Goal: Information Seeking & Learning: Learn about a topic

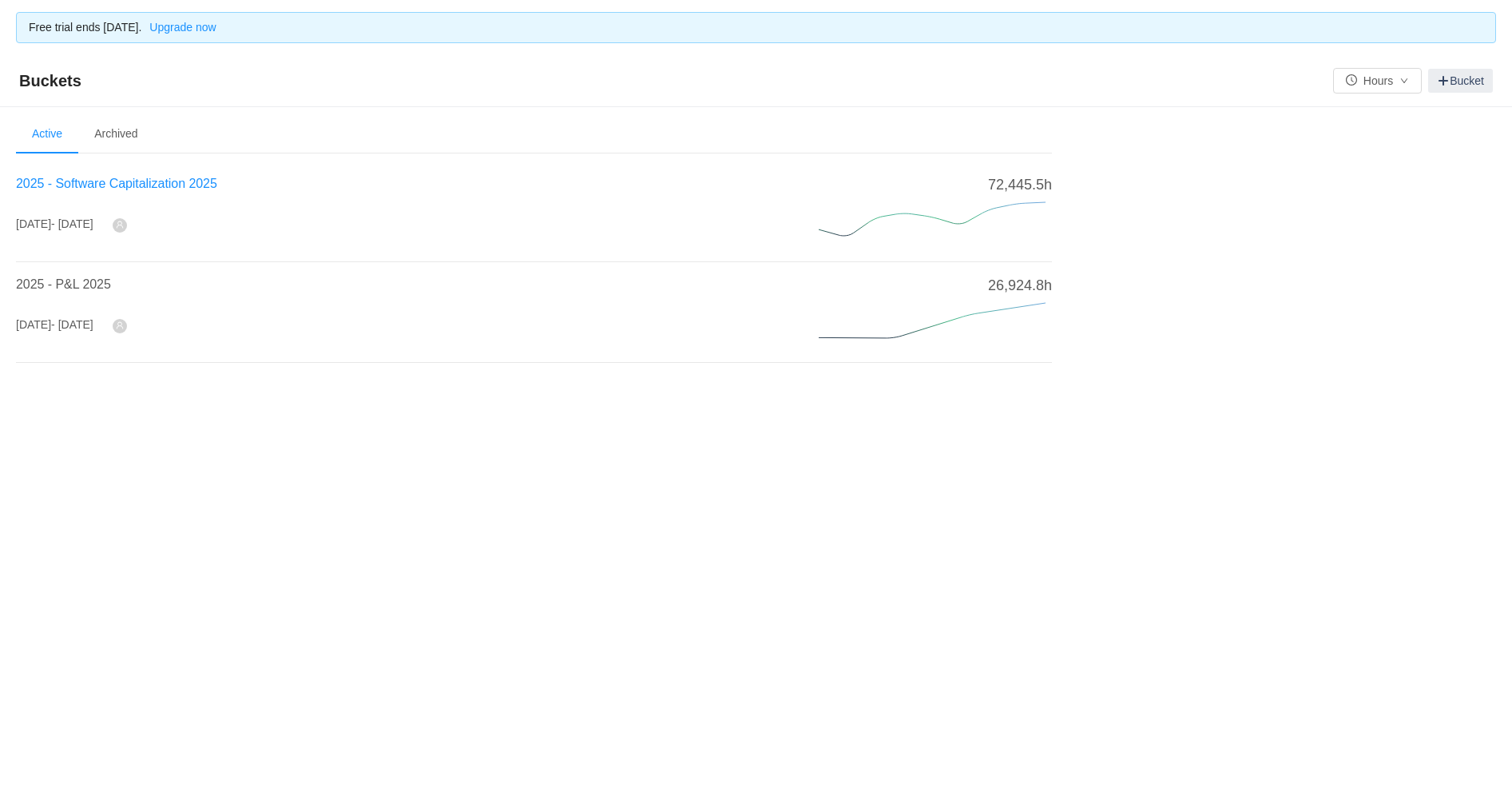
click at [87, 179] on span "2025 - Software Capitalization 2025" at bounding box center [117, 183] width 202 height 13
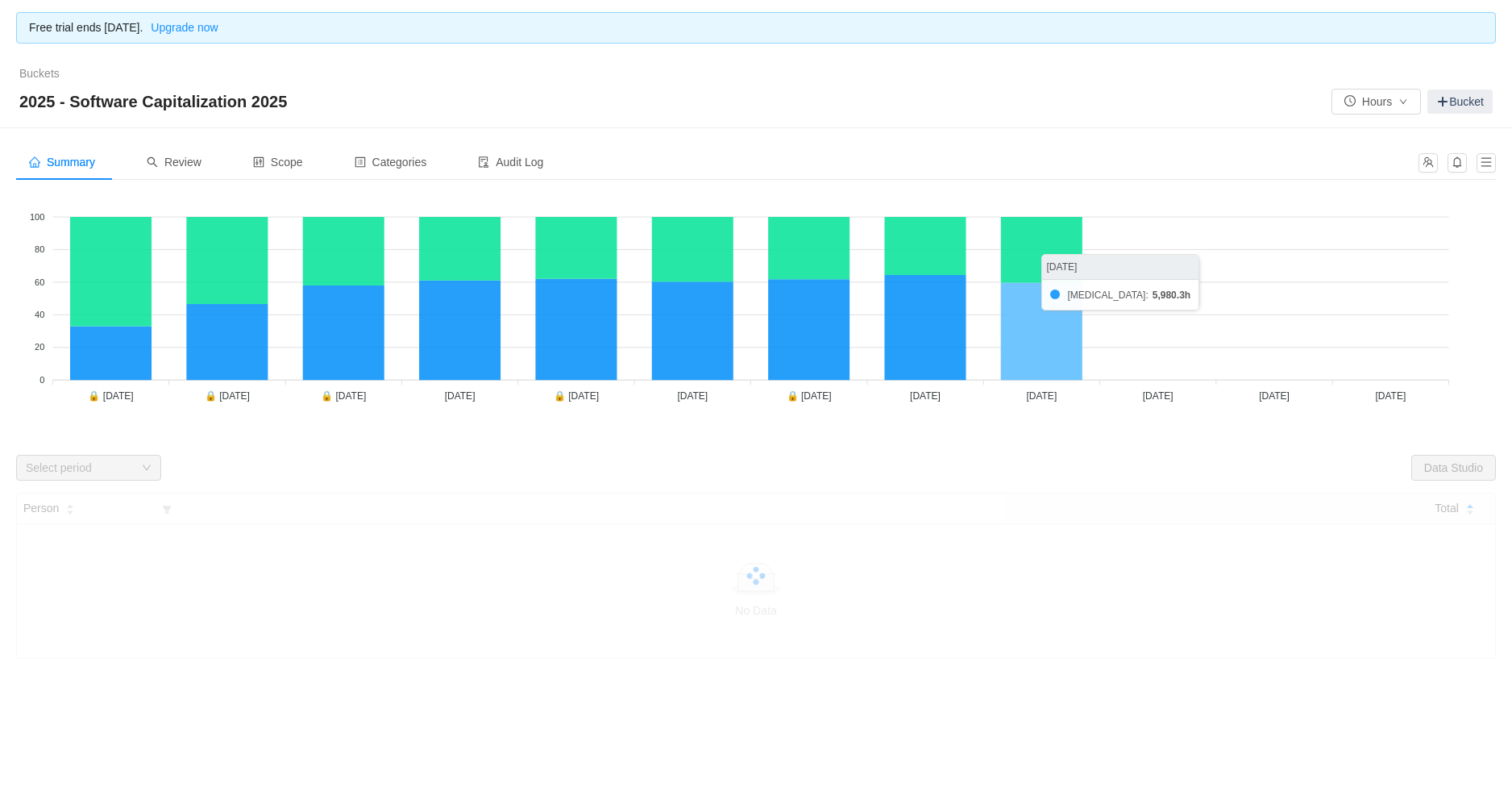
click at [1054, 326] on icon at bounding box center [1041, 331] width 81 height 97
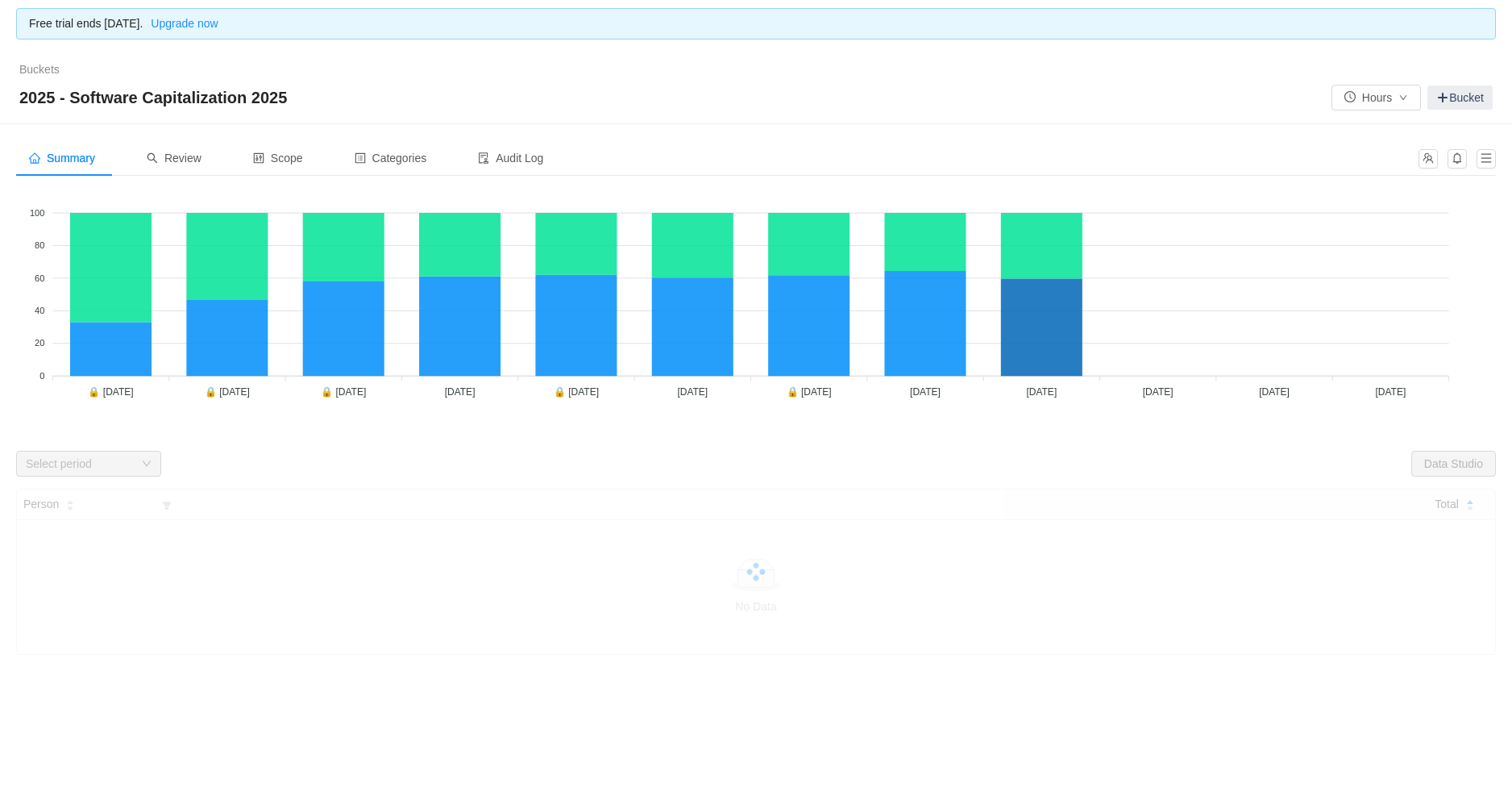
scroll to position [8, 0]
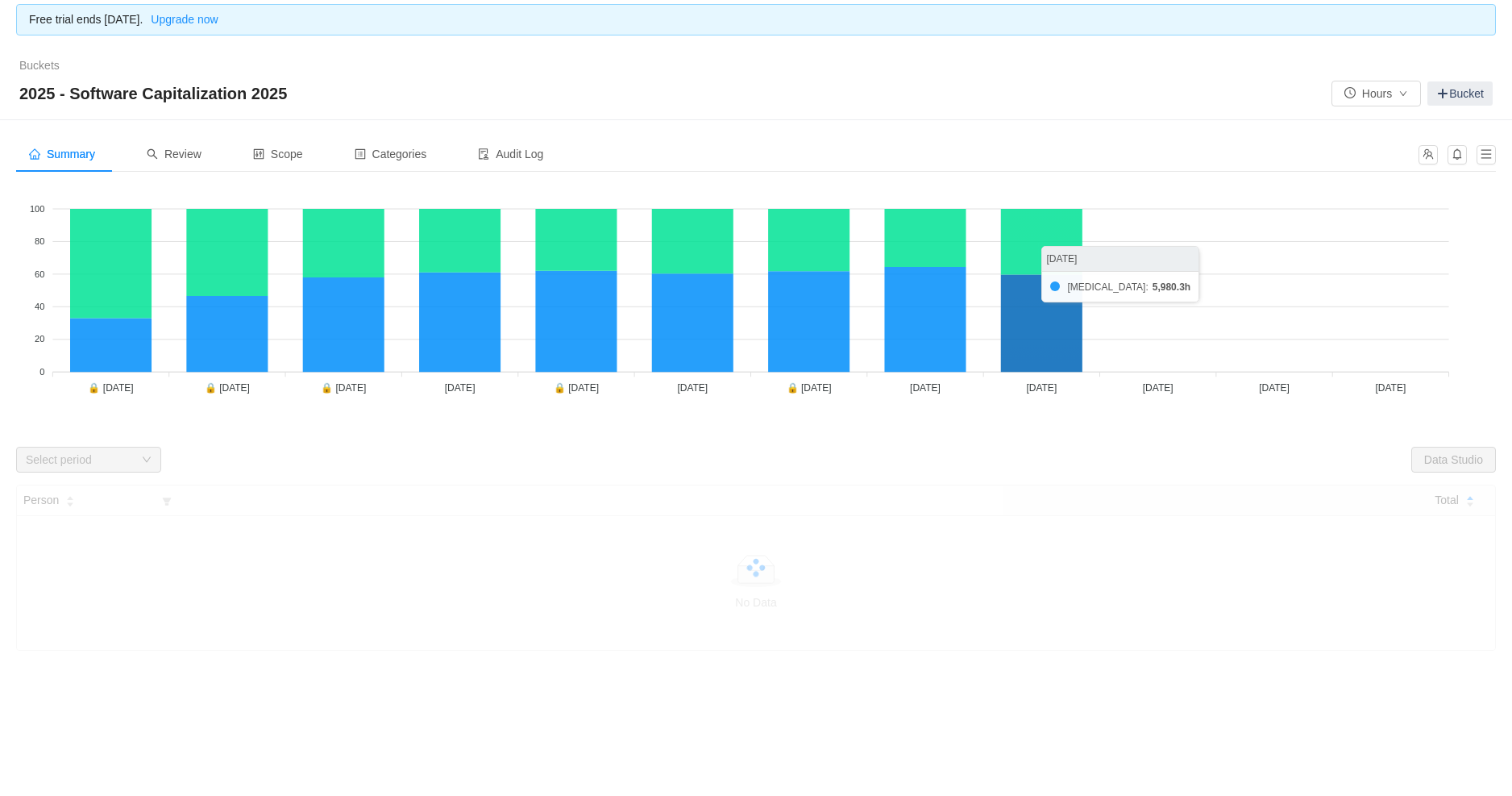
click at [1015, 297] on icon at bounding box center [1041, 323] width 81 height 97
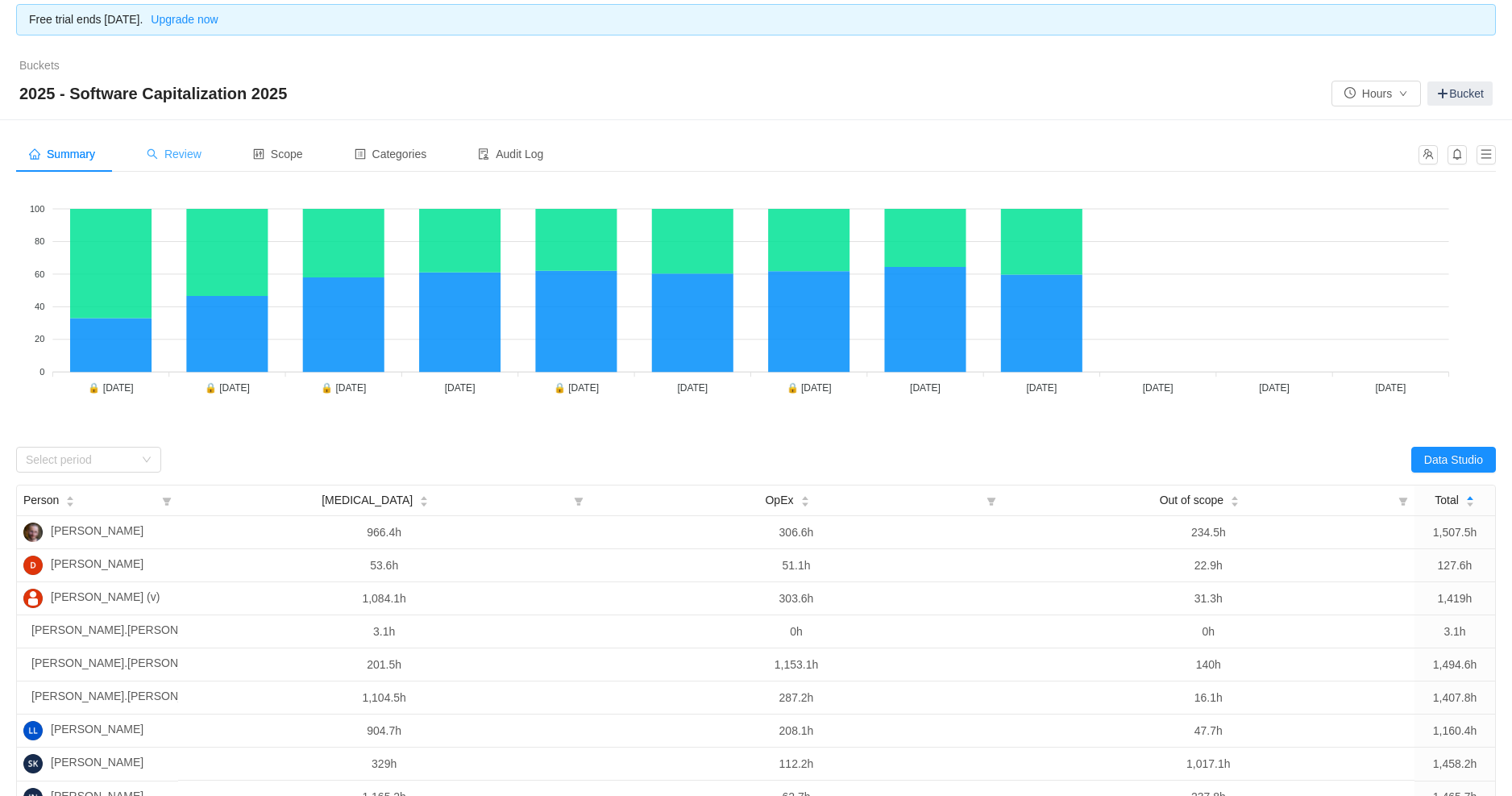
click at [184, 148] on span "Review" at bounding box center [174, 154] width 55 height 13
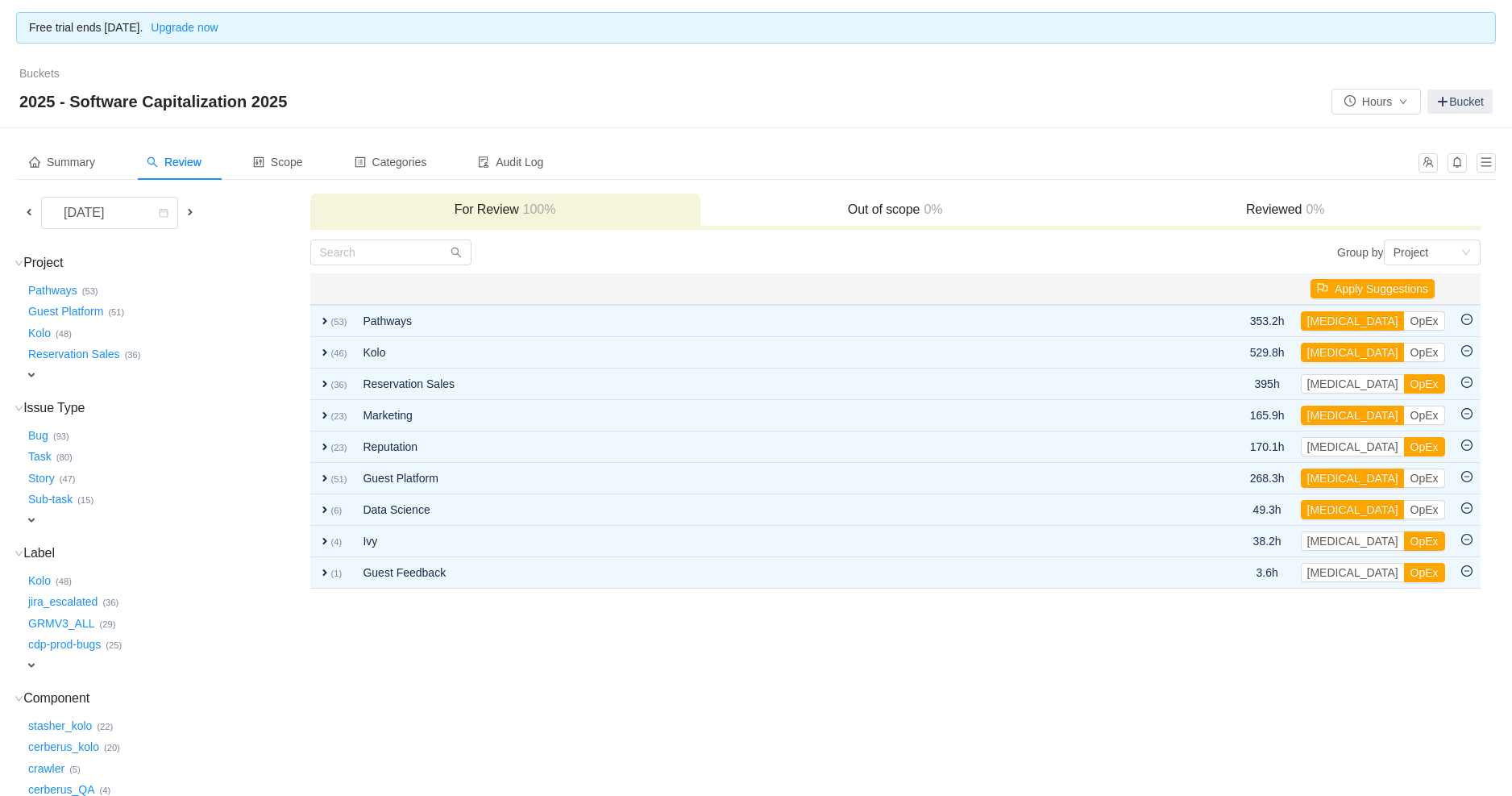
click at [28, 217] on span at bounding box center [29, 212] width 13 height 13
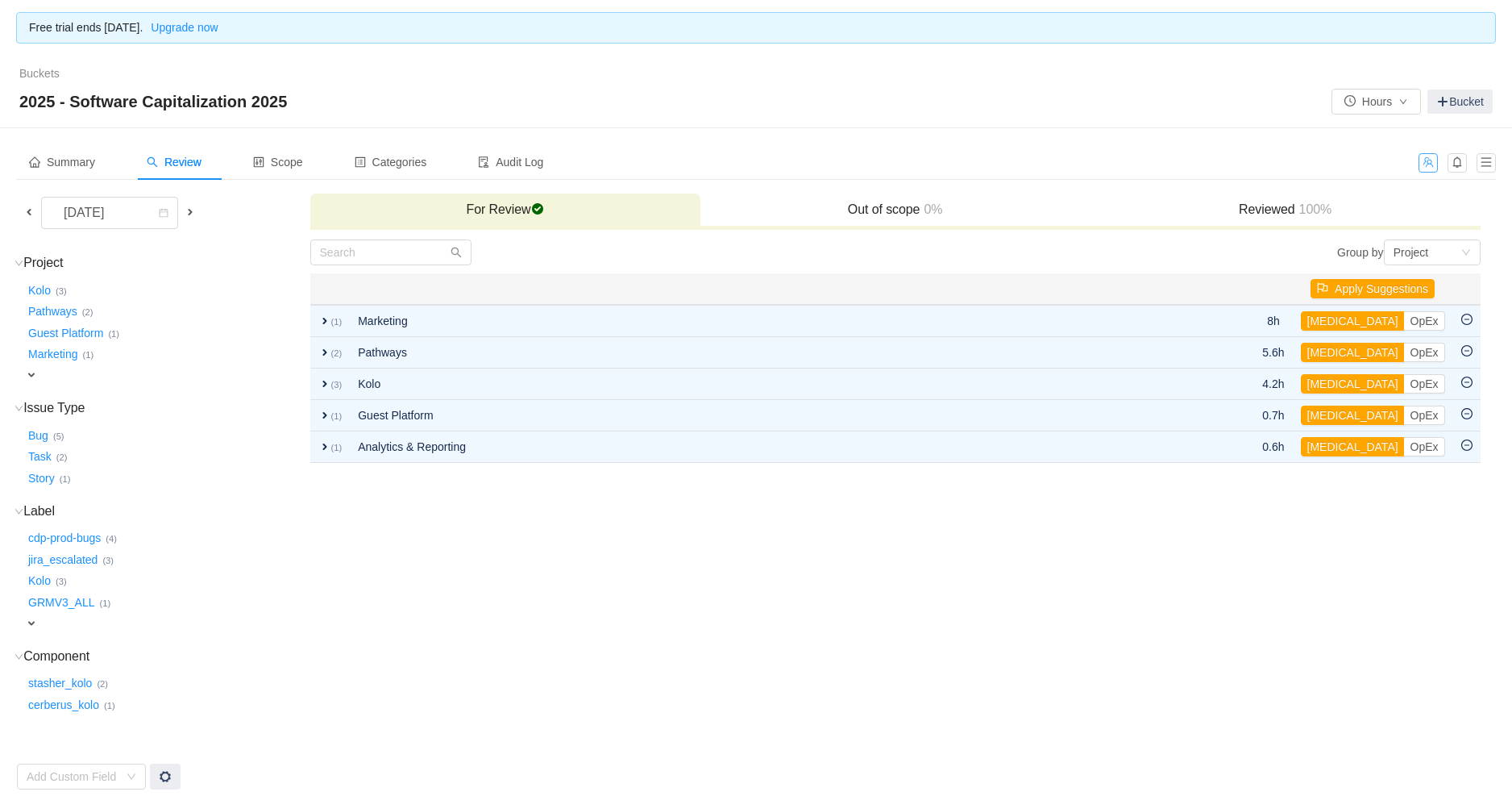
click at [1429, 161] on button "button" at bounding box center [1427, 162] width 19 height 19
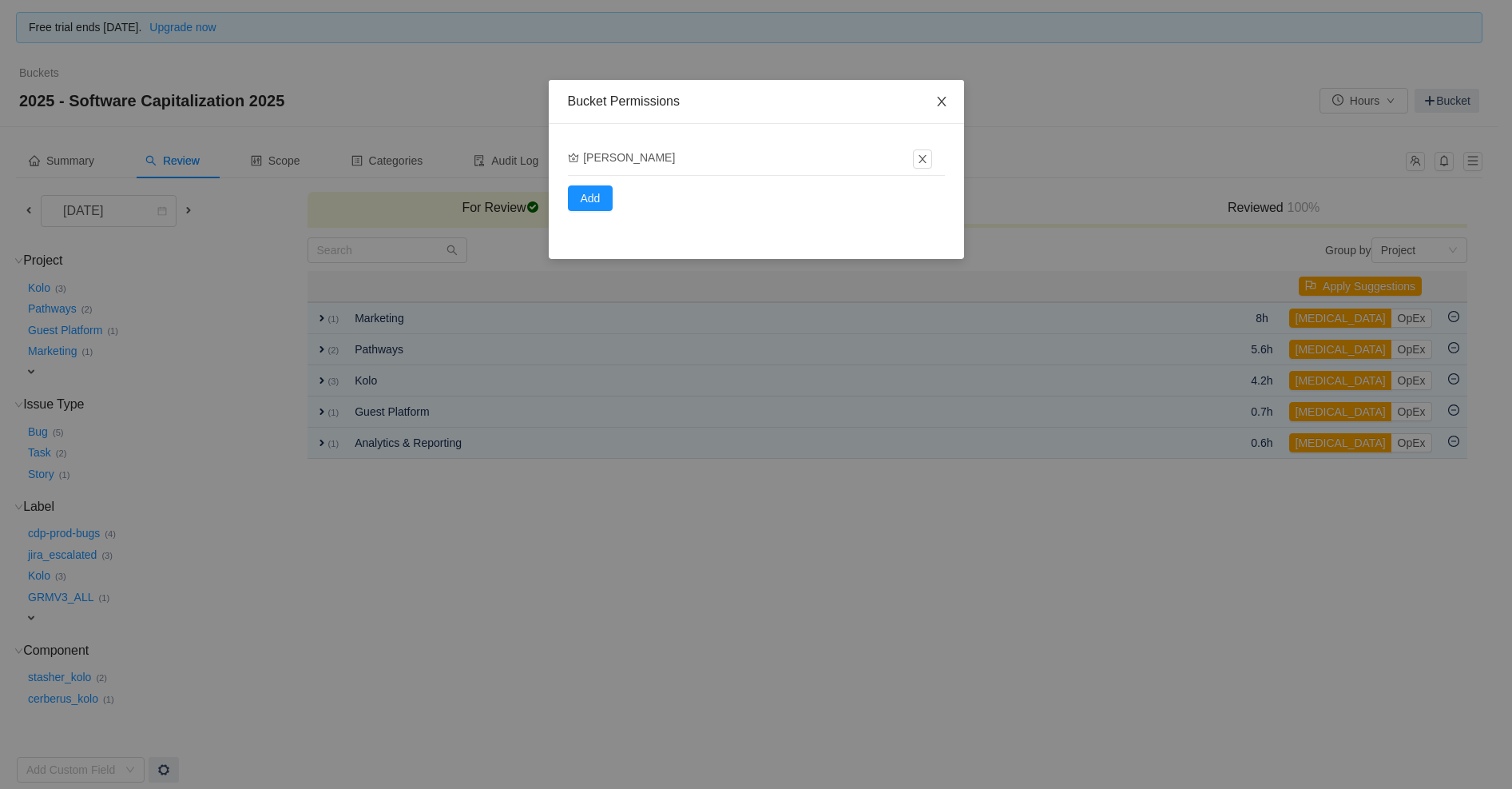
click at [942, 96] on icon "icon: close" at bounding box center [941, 102] width 12 height 12
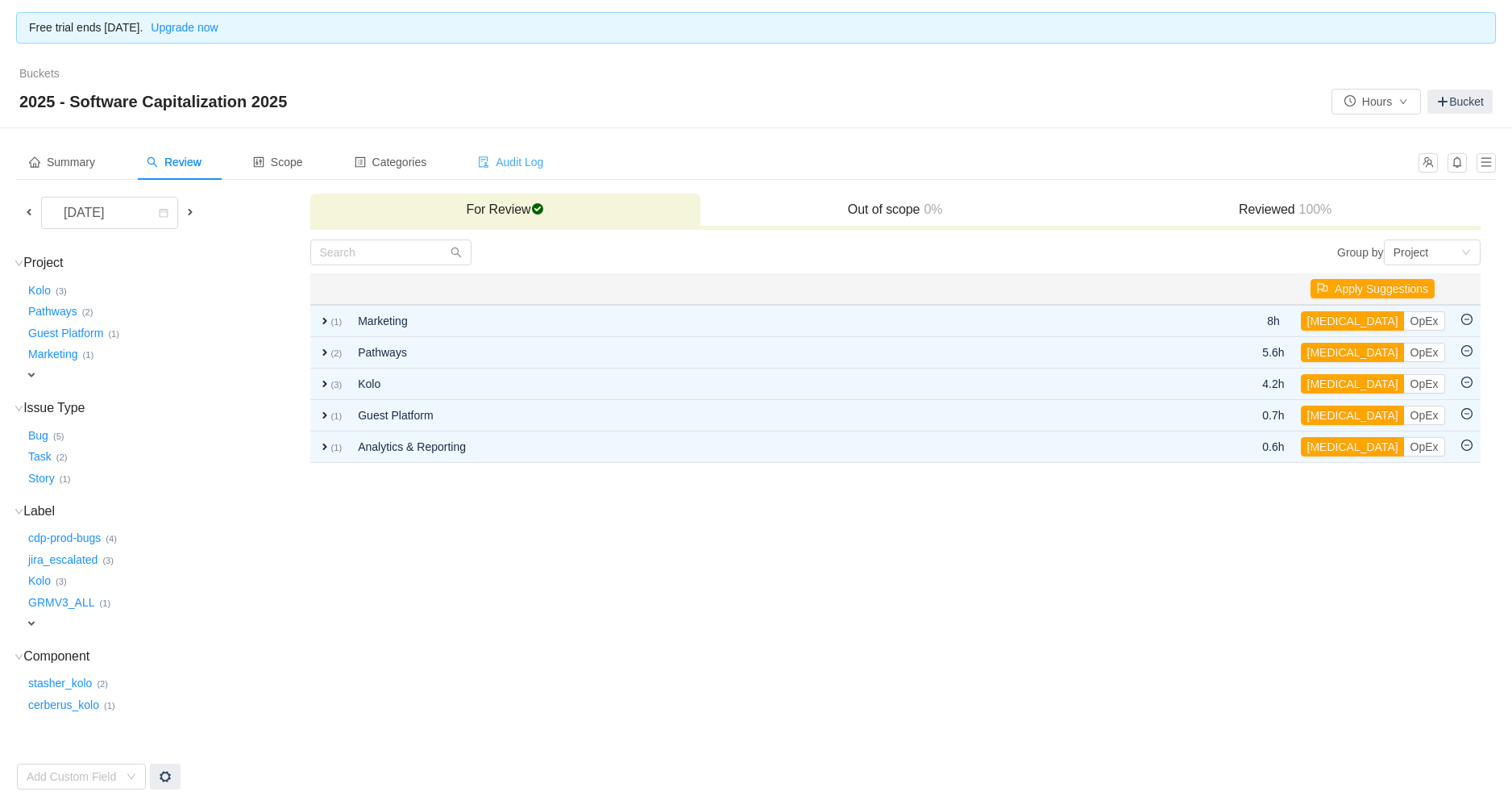
click at [543, 158] on span "Audit Log" at bounding box center [510, 162] width 66 height 13
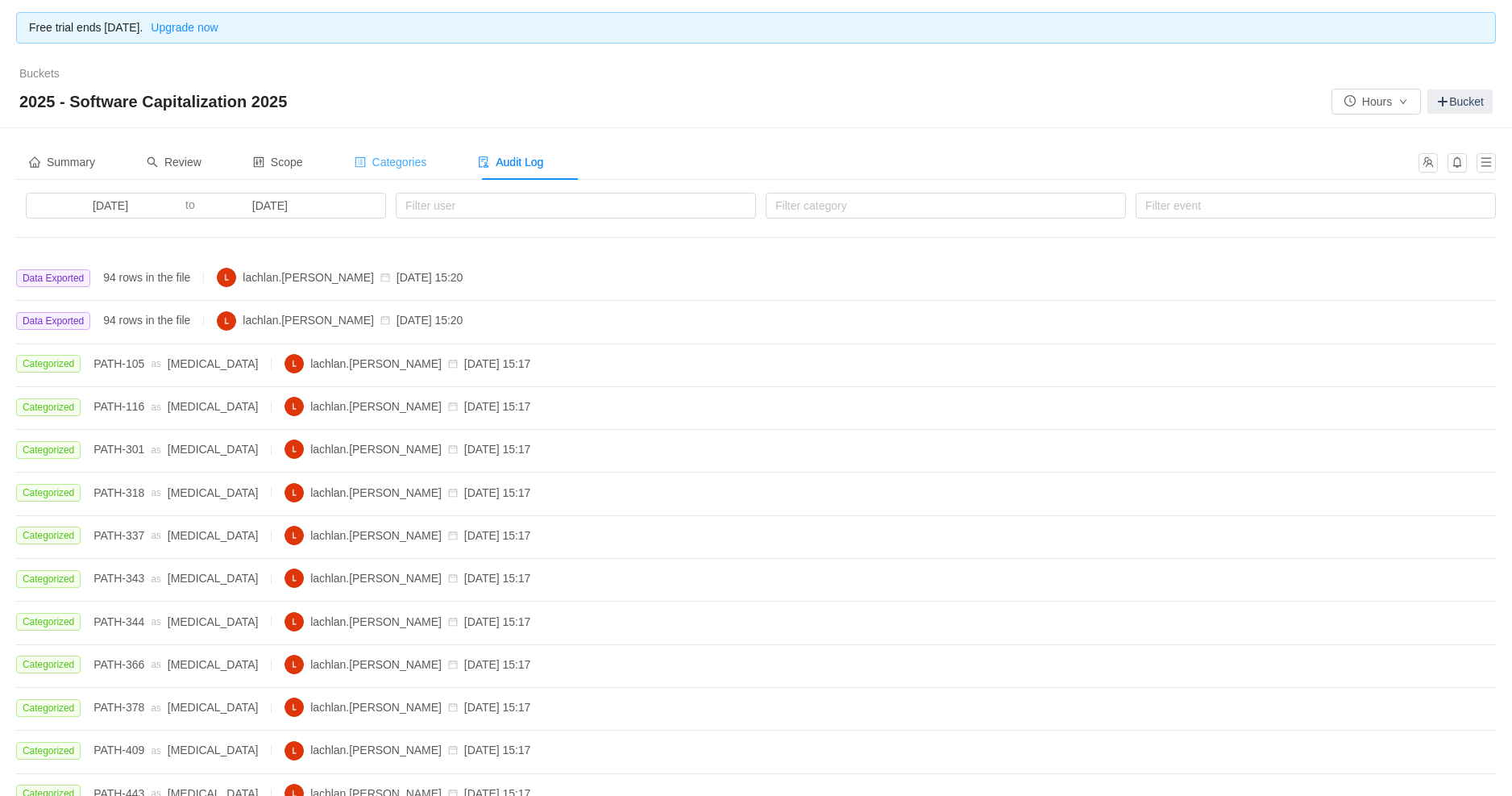
click at [423, 158] on span "Categories" at bounding box center [391, 162] width 73 height 13
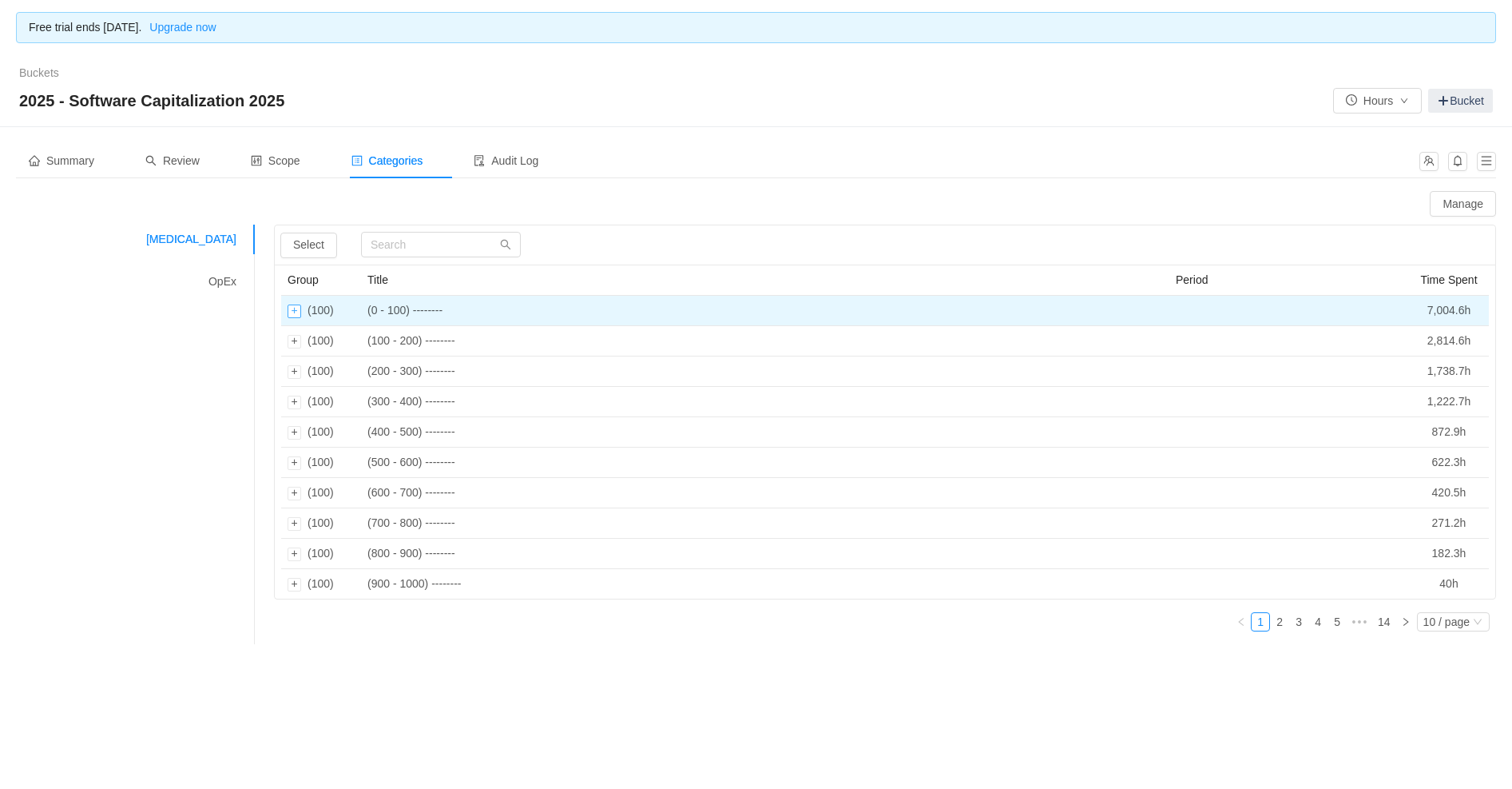
click at [296, 308] on div "Expand row" at bounding box center [293, 311] width 13 height 13
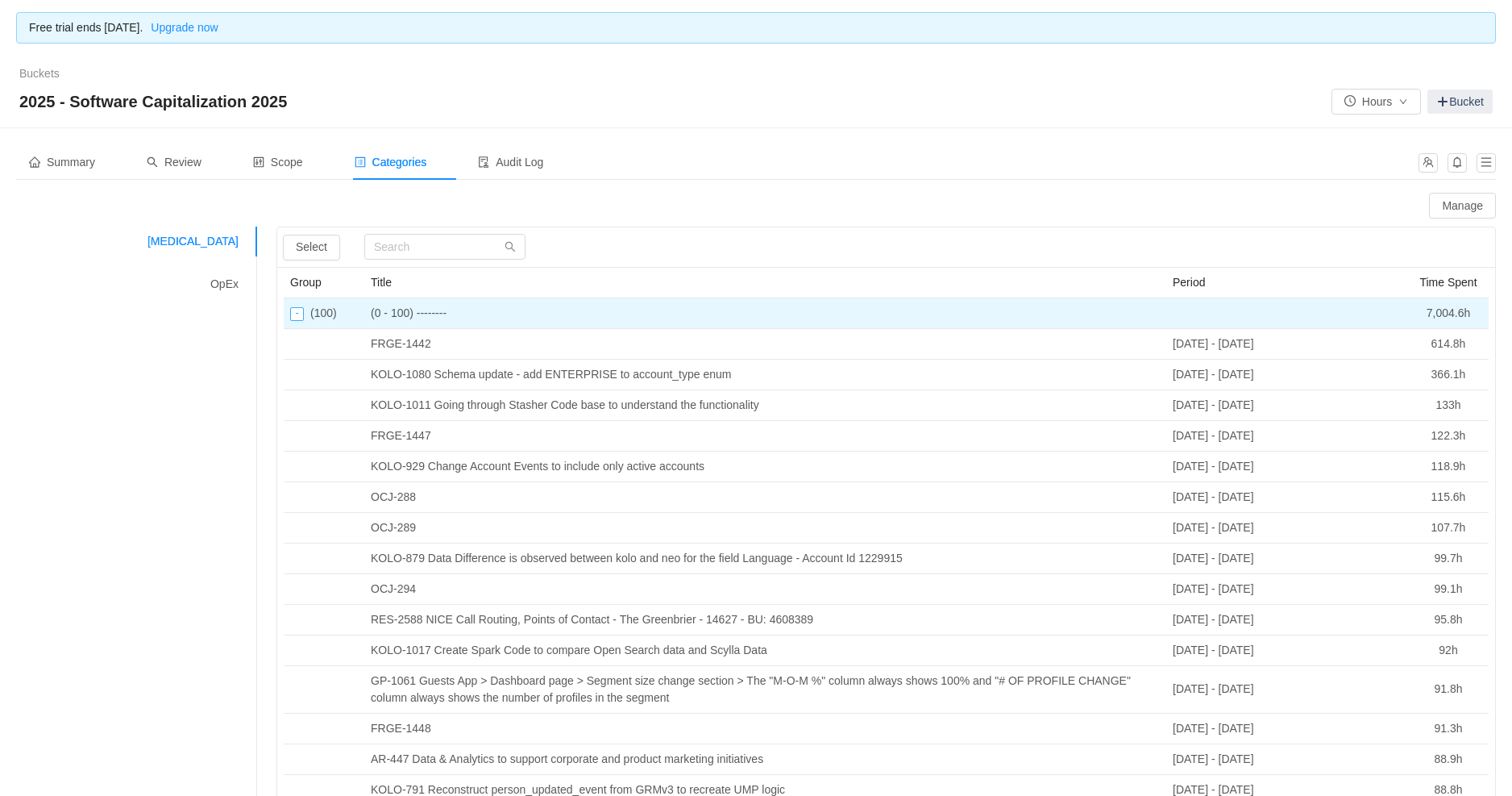
click at [298, 311] on div "Collapse row" at bounding box center [296, 313] width 14 height 14
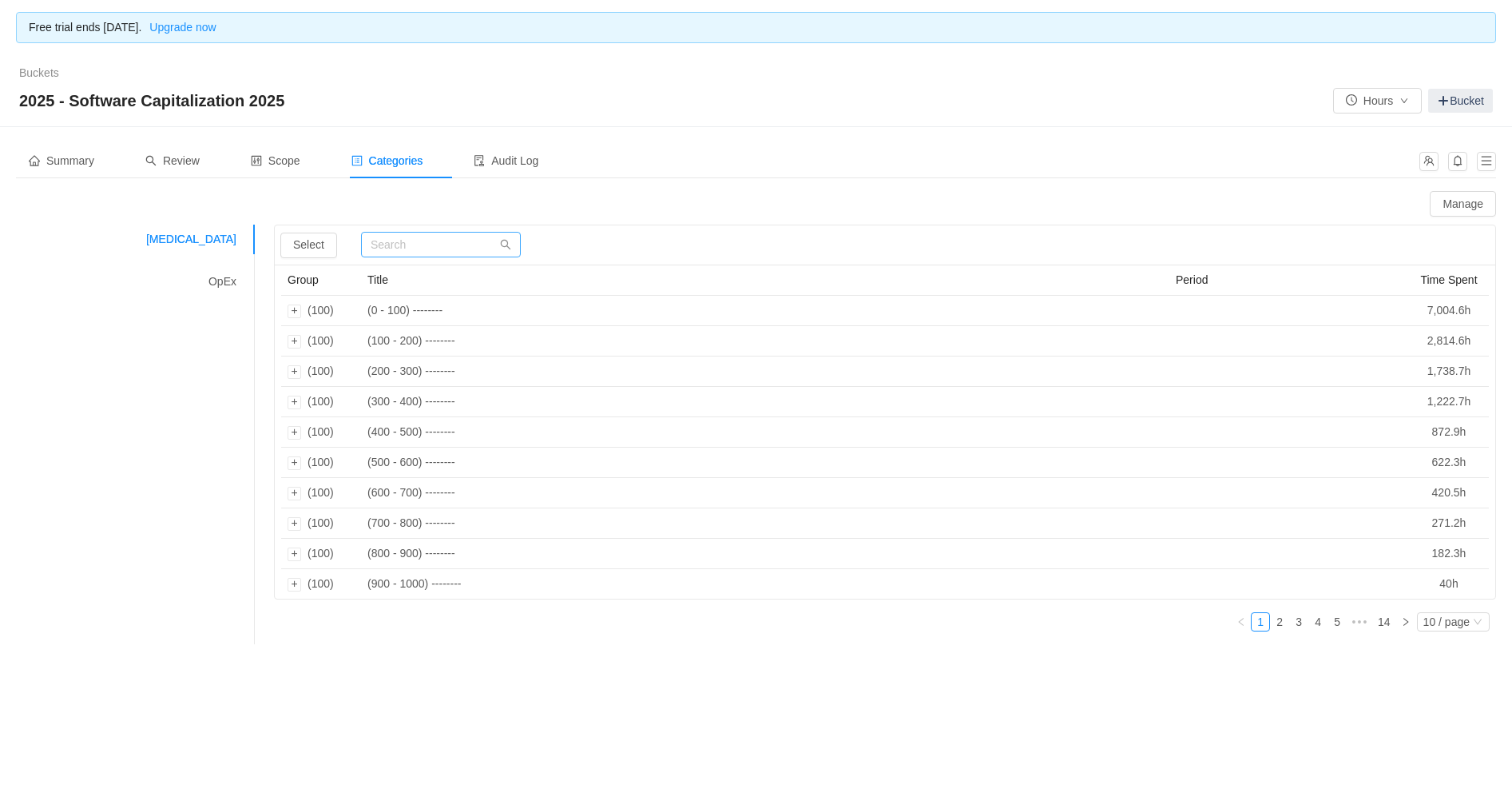
click at [417, 232] on div "Change category (0) Exclude (0) Select" at bounding box center [885, 245] width 1220 height 40
click at [416, 244] on input "text" at bounding box center [441, 245] width 160 height 26
click at [180, 164] on span "Review" at bounding box center [172, 161] width 54 height 12
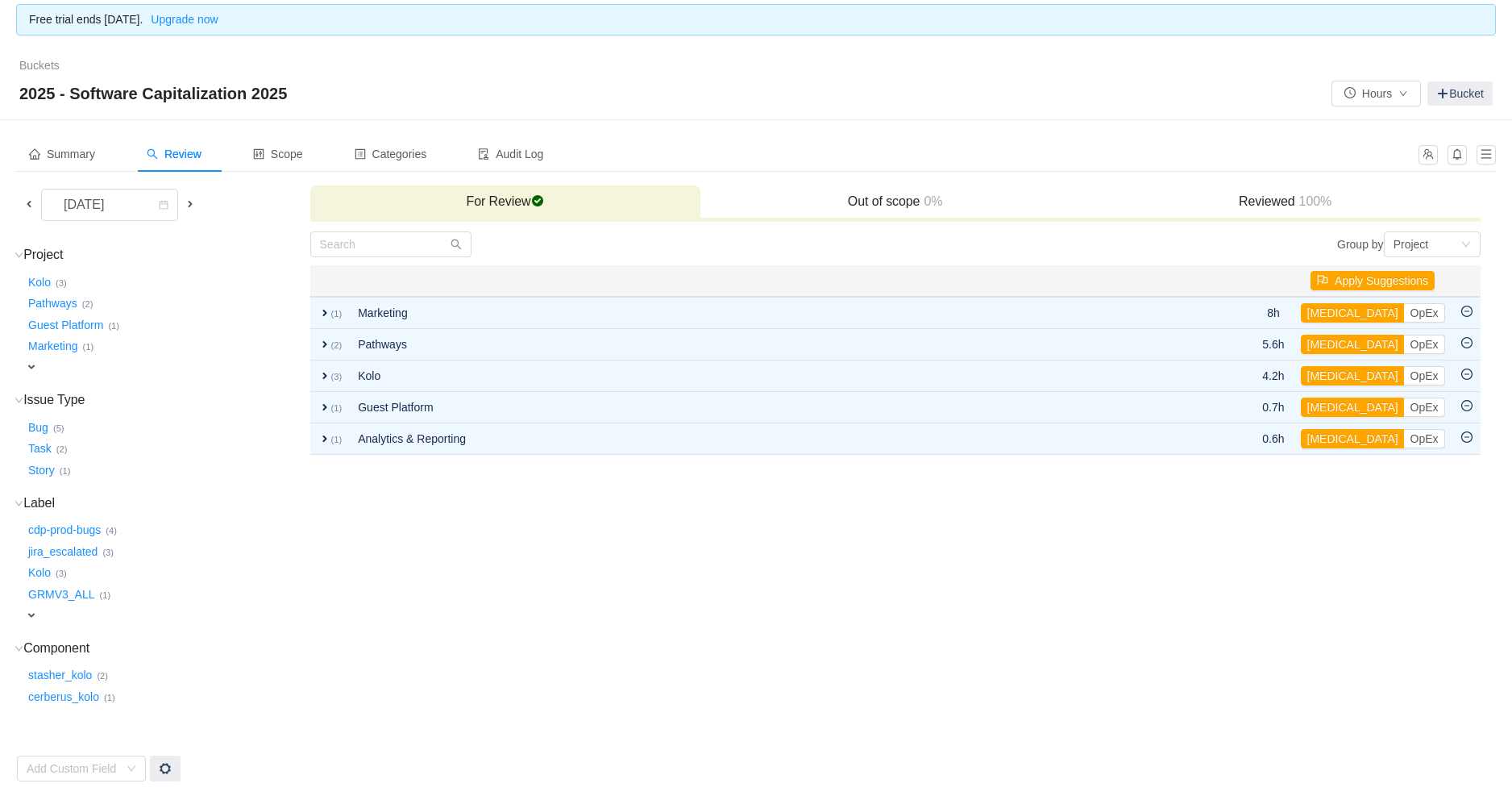
scroll to position [9, 0]
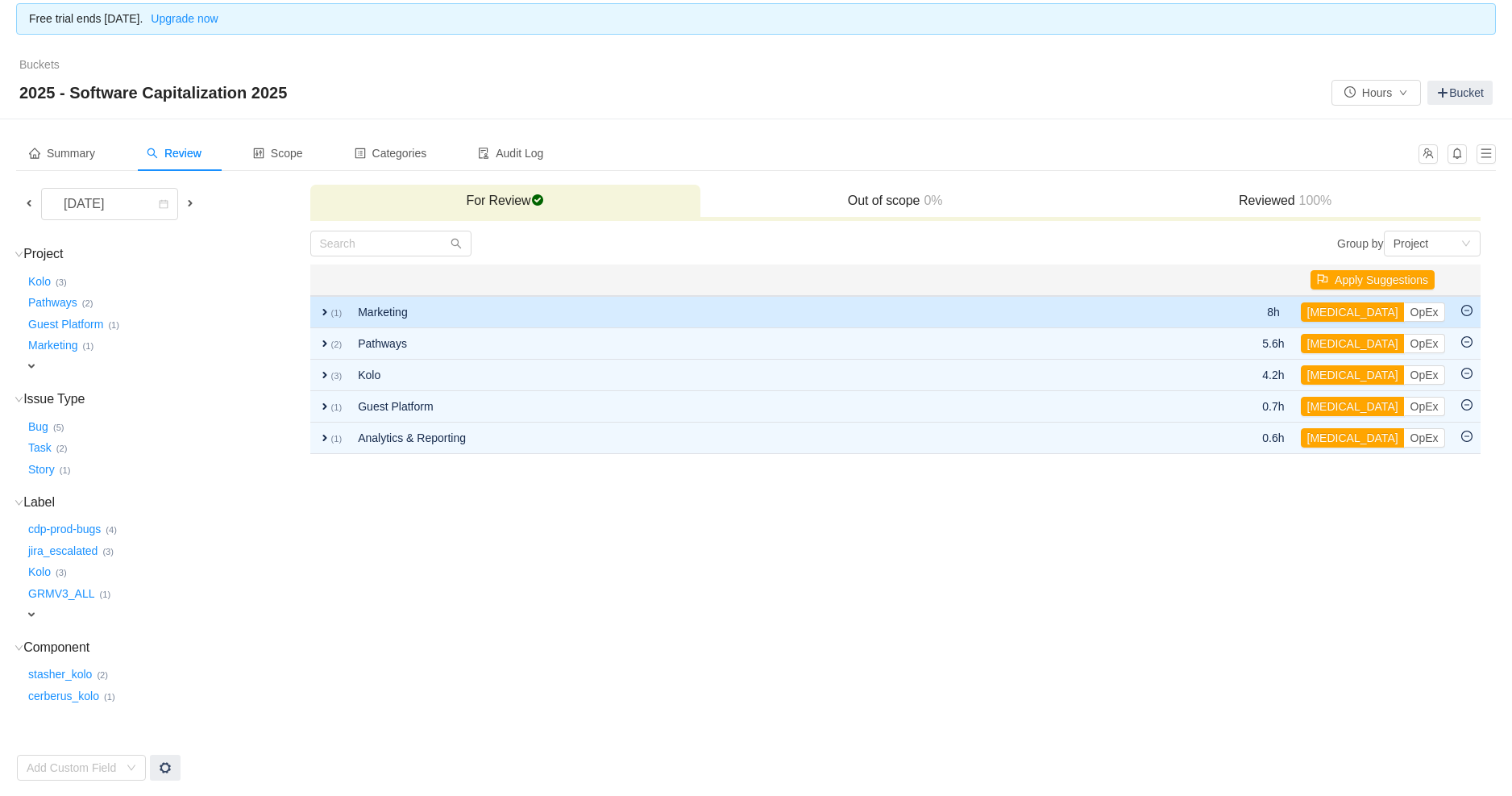
click at [327, 310] on span "expand" at bounding box center [325, 312] width 13 height 13
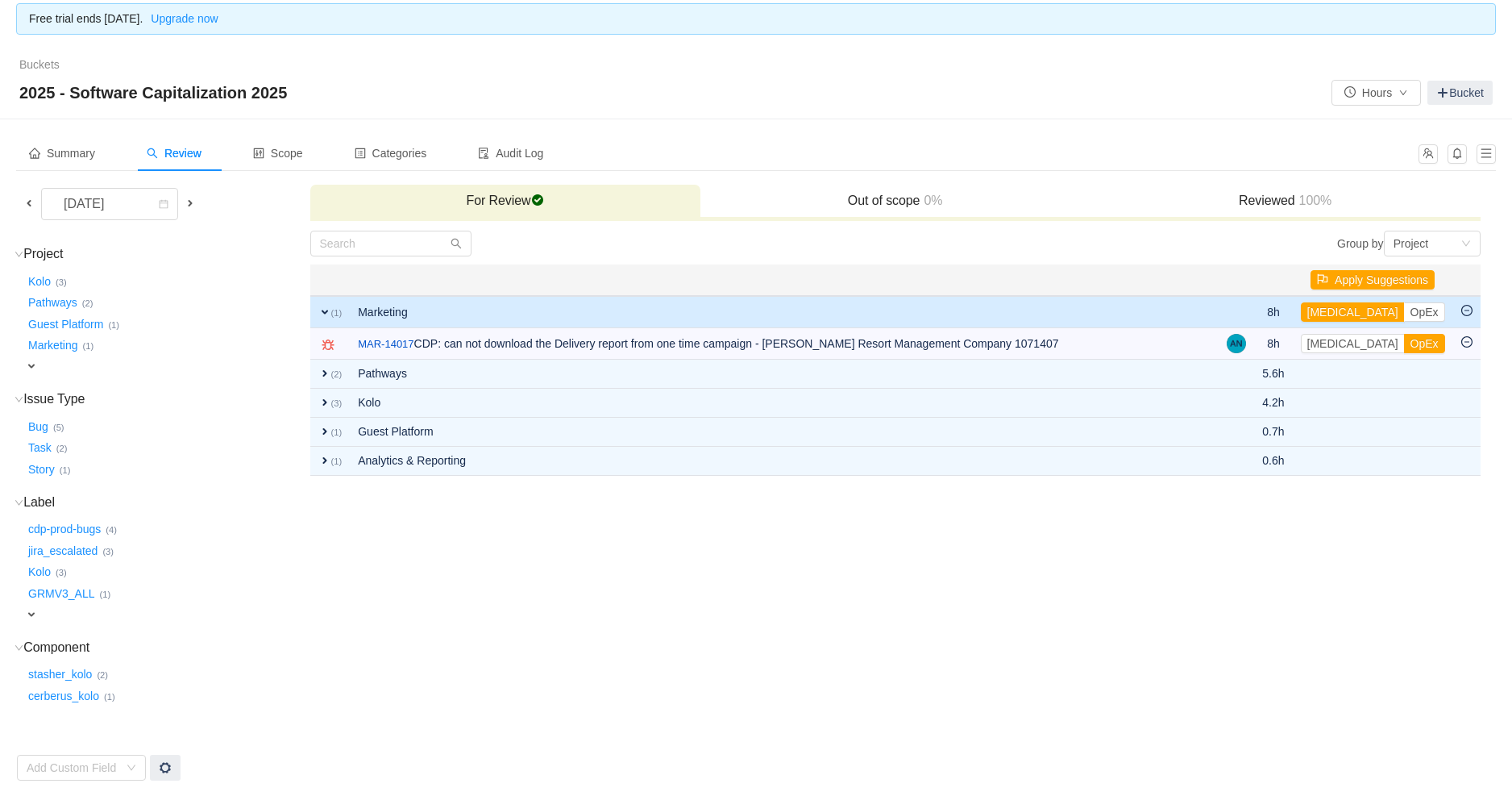
click at [327, 310] on span "expand" at bounding box center [325, 312] width 13 height 13
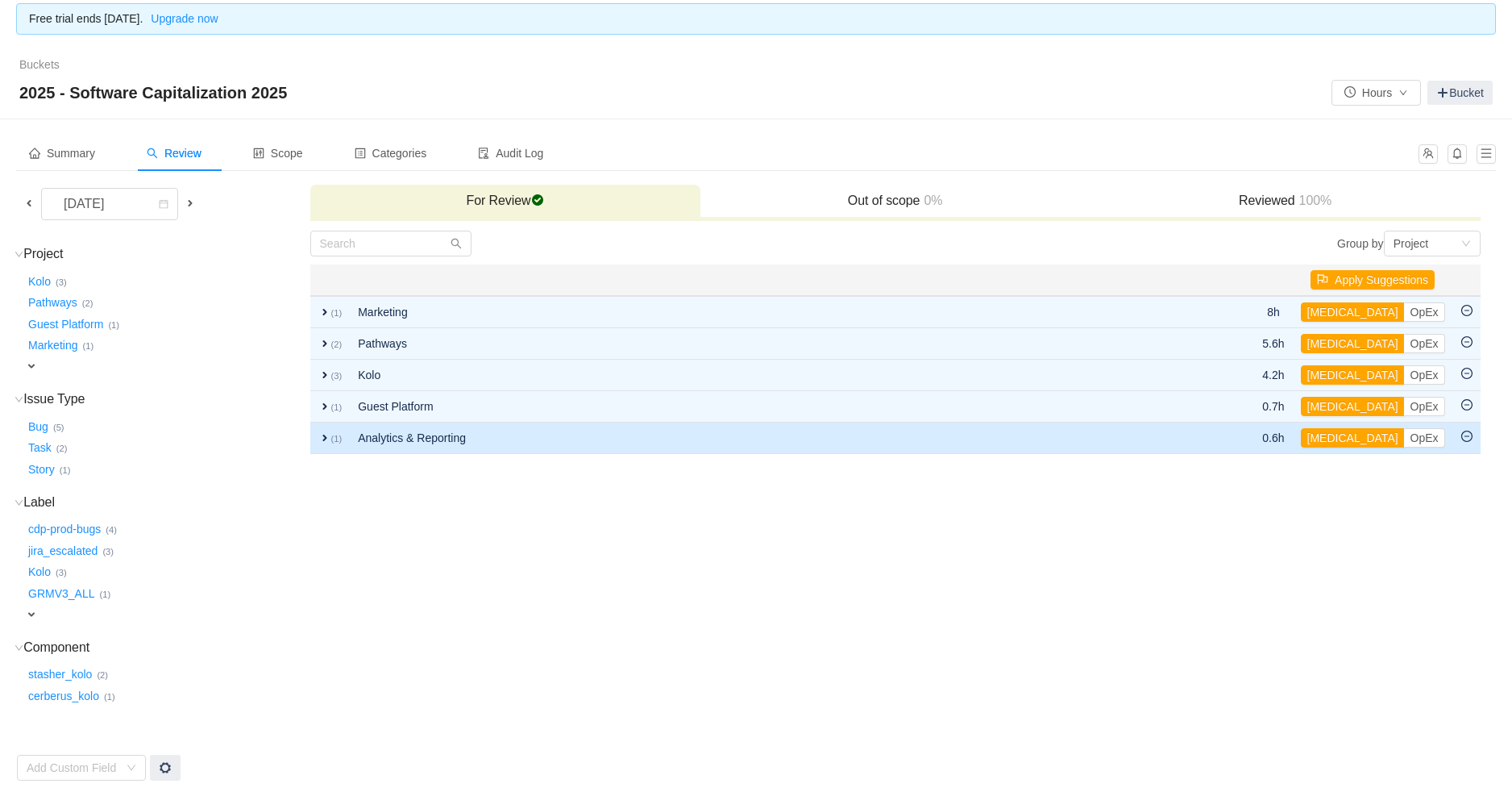
click at [319, 439] on span "expand" at bounding box center [325, 438] width 13 height 13
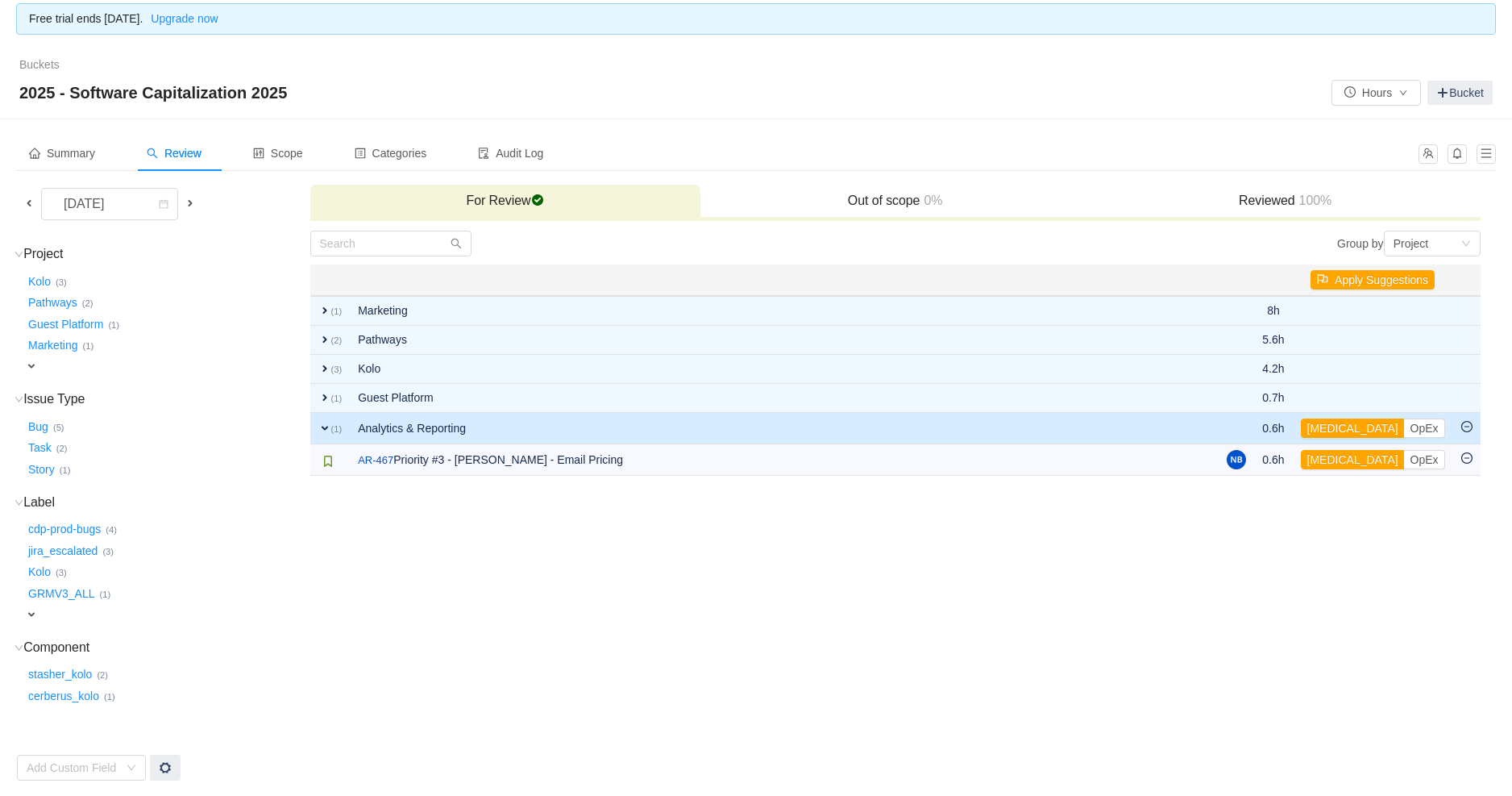
click at [320, 424] on span "expand" at bounding box center [325, 428] width 13 height 13
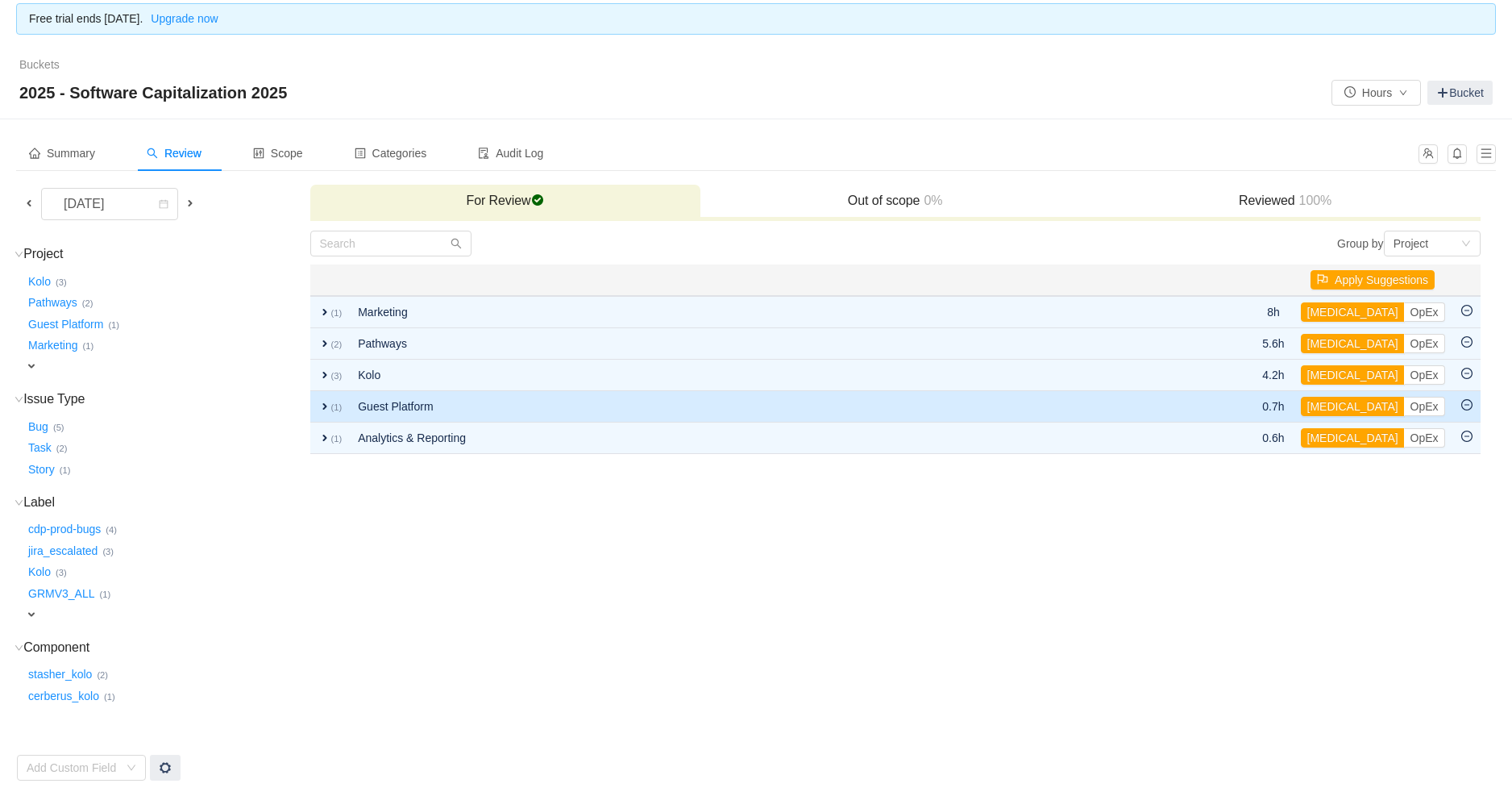
click at [324, 400] on span "expand" at bounding box center [325, 406] width 13 height 13
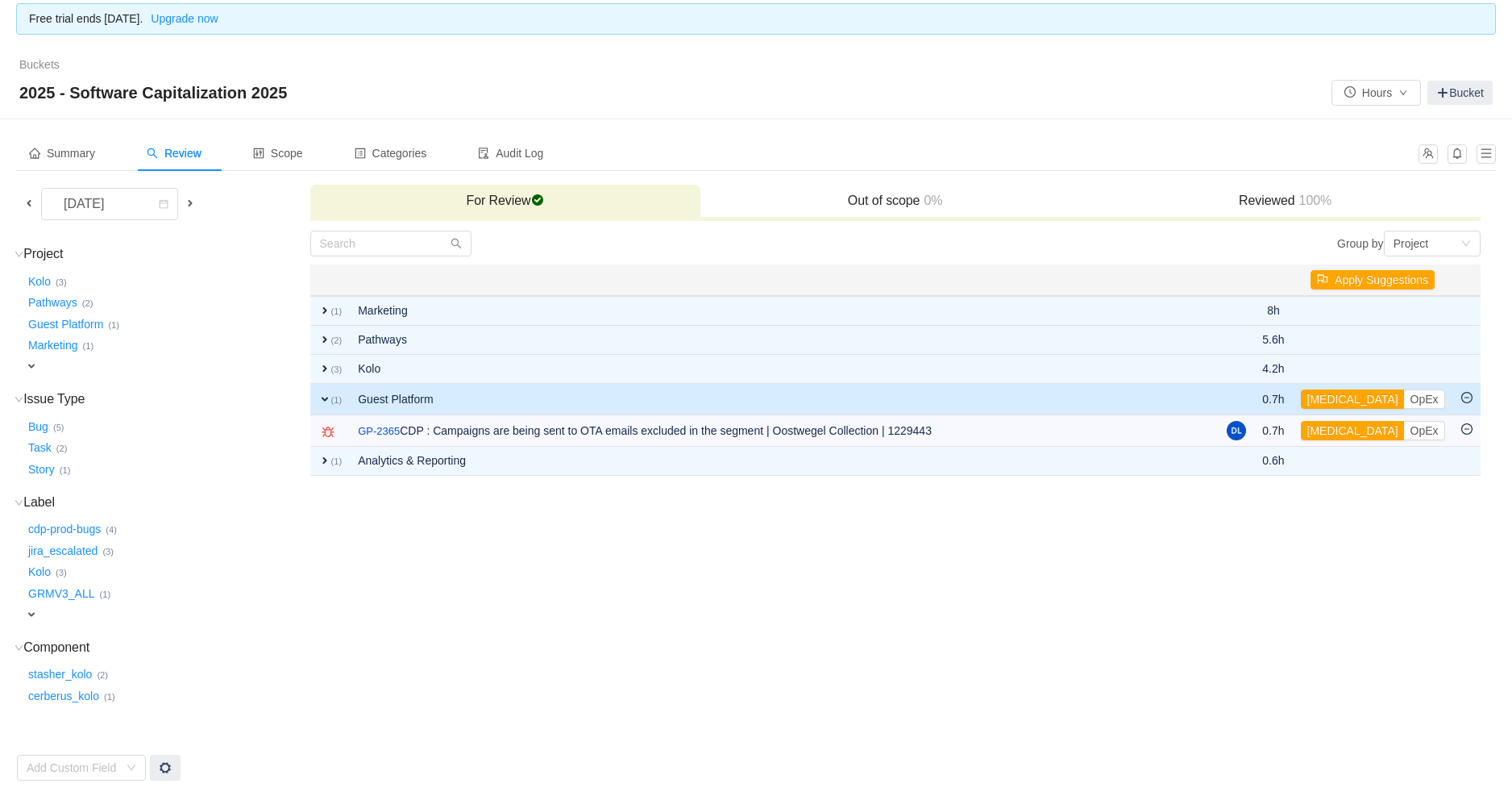
click at [322, 396] on span "expand" at bounding box center [325, 399] width 13 height 13
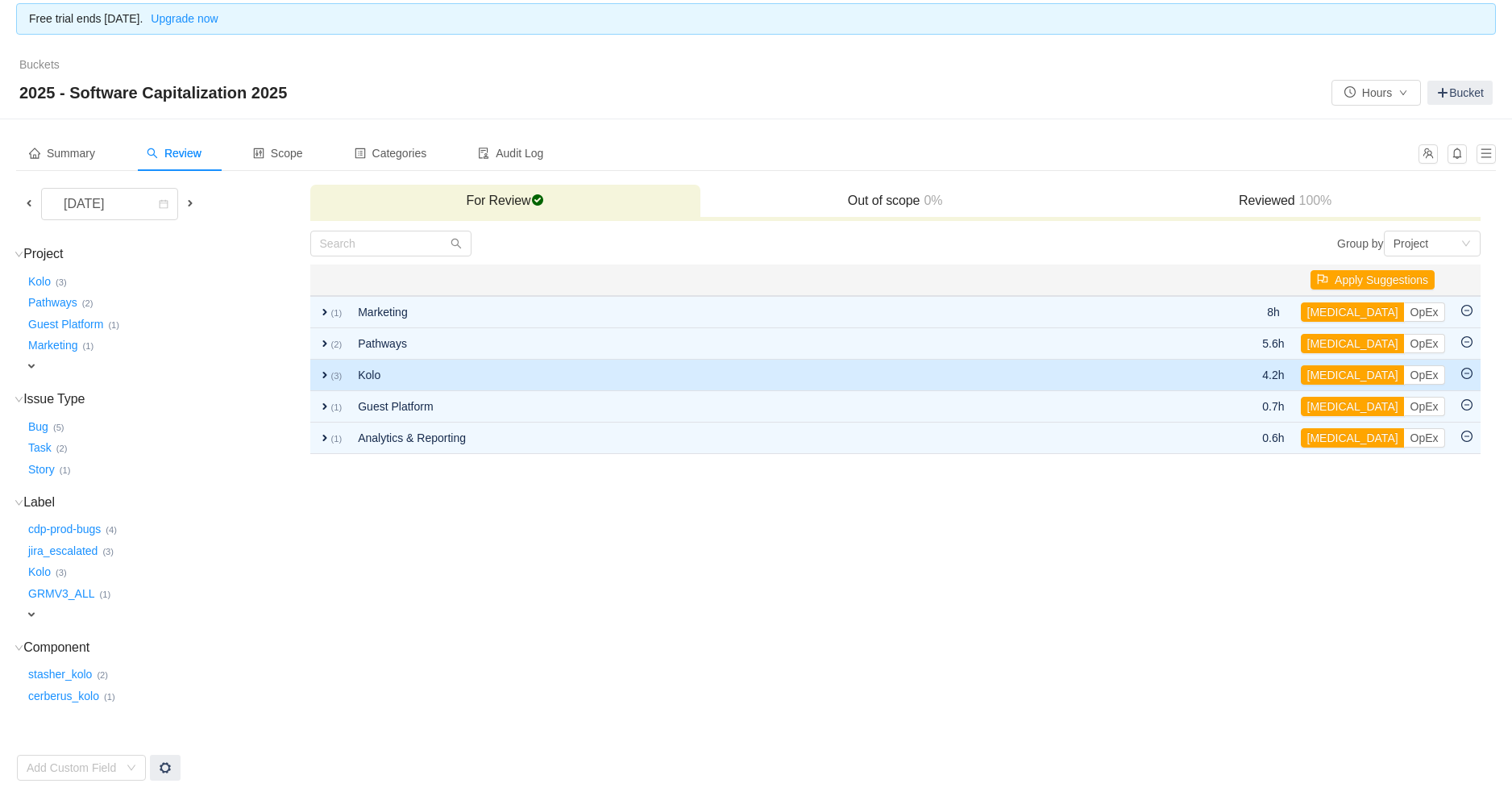
click at [331, 365] on td "expand (3)" at bounding box center [330, 375] width 40 height 32
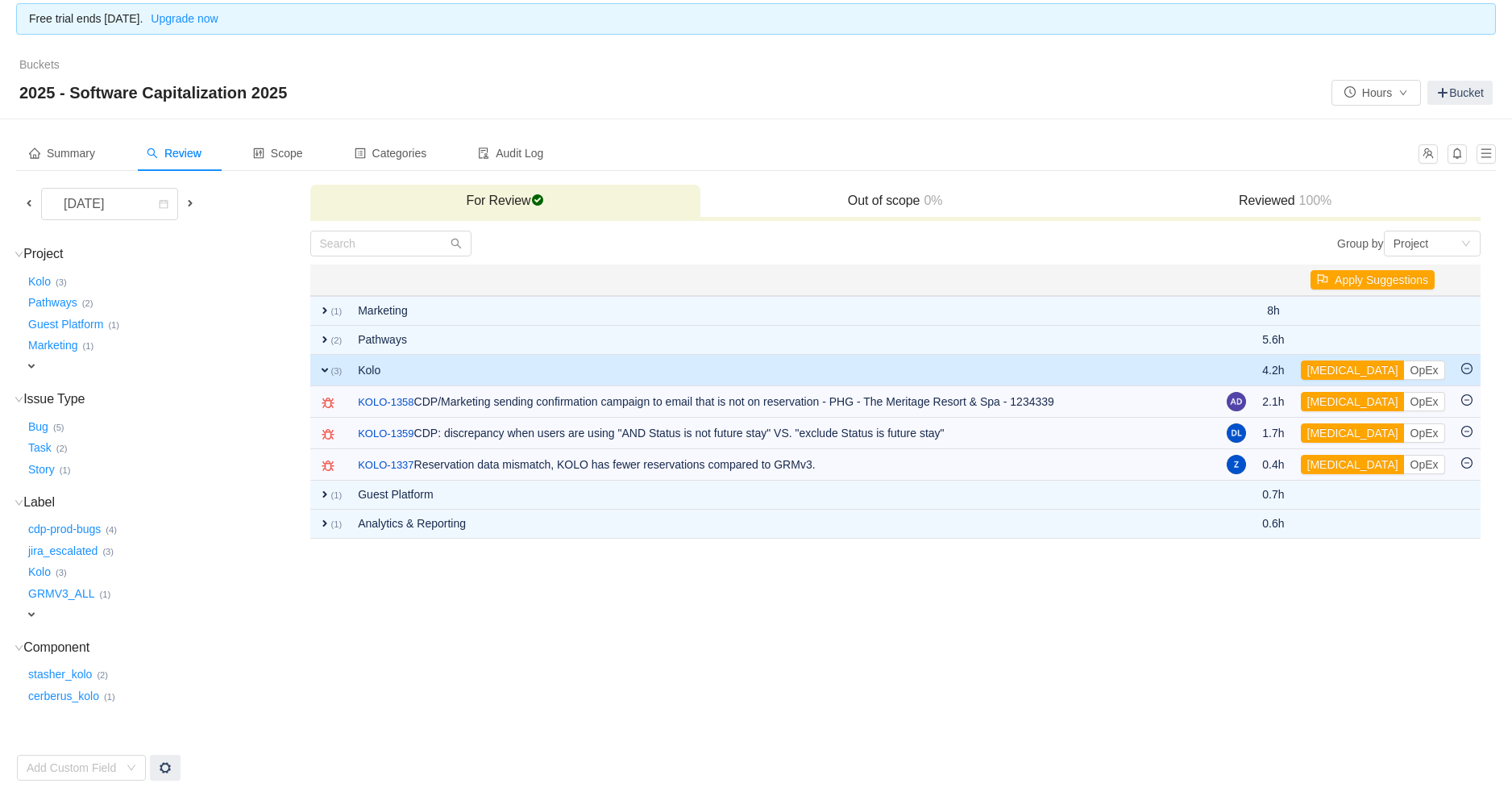
click at [325, 365] on span "expand" at bounding box center [325, 370] width 13 height 13
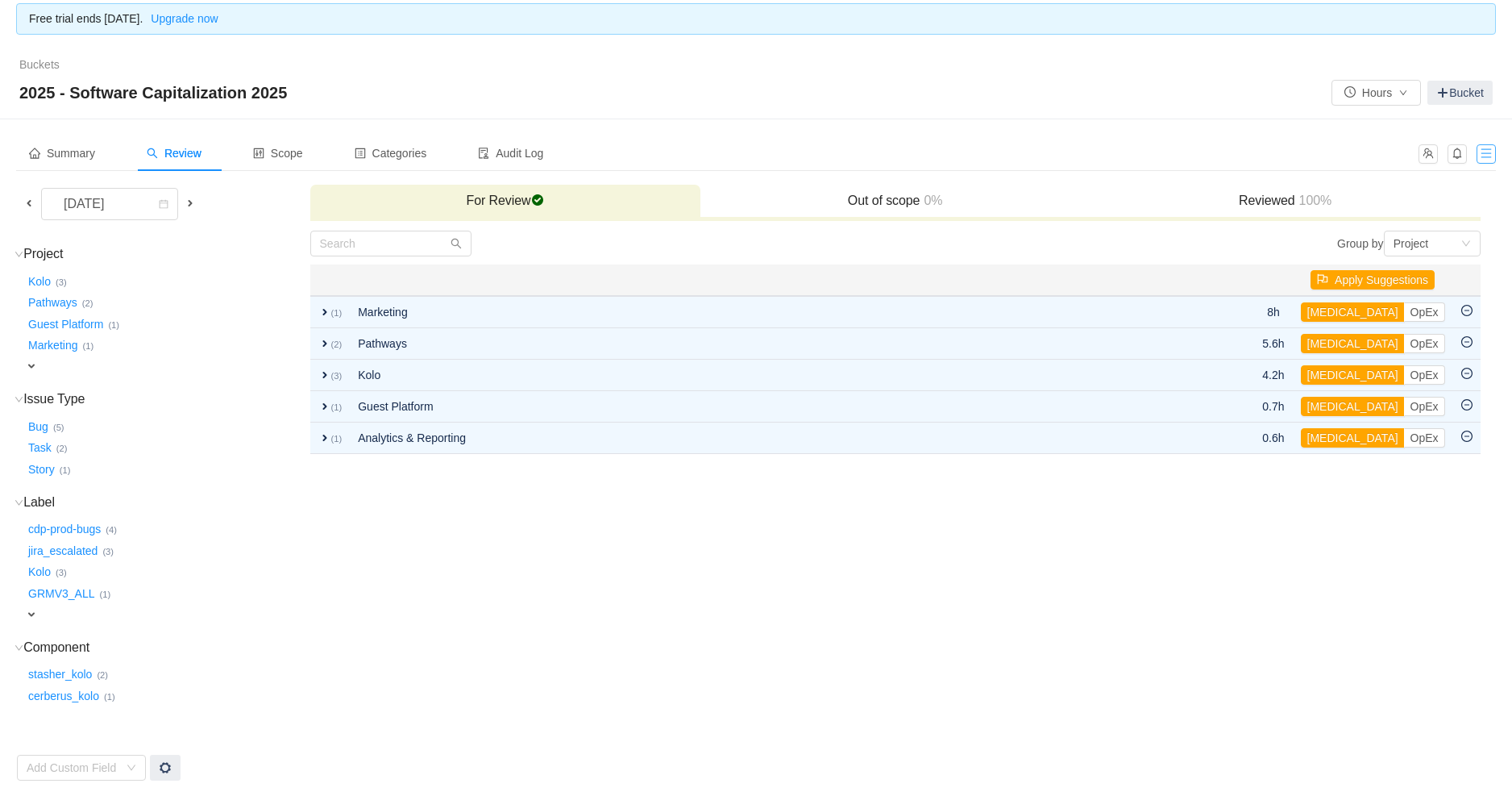
click at [1490, 153] on button "button" at bounding box center [1485, 153] width 19 height 19
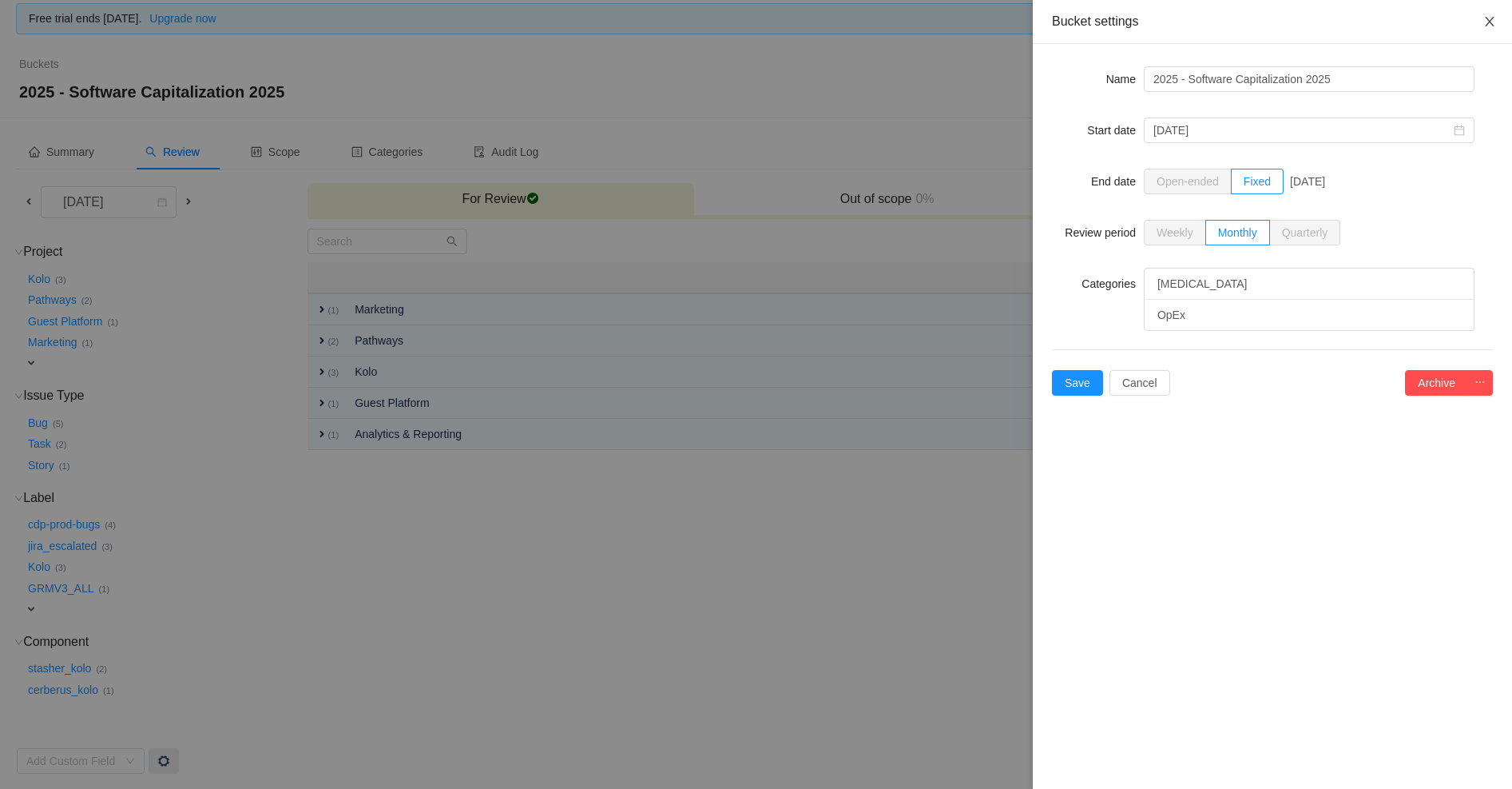
click at [1486, 27] on icon "icon: close" at bounding box center [1490, 21] width 12 height 12
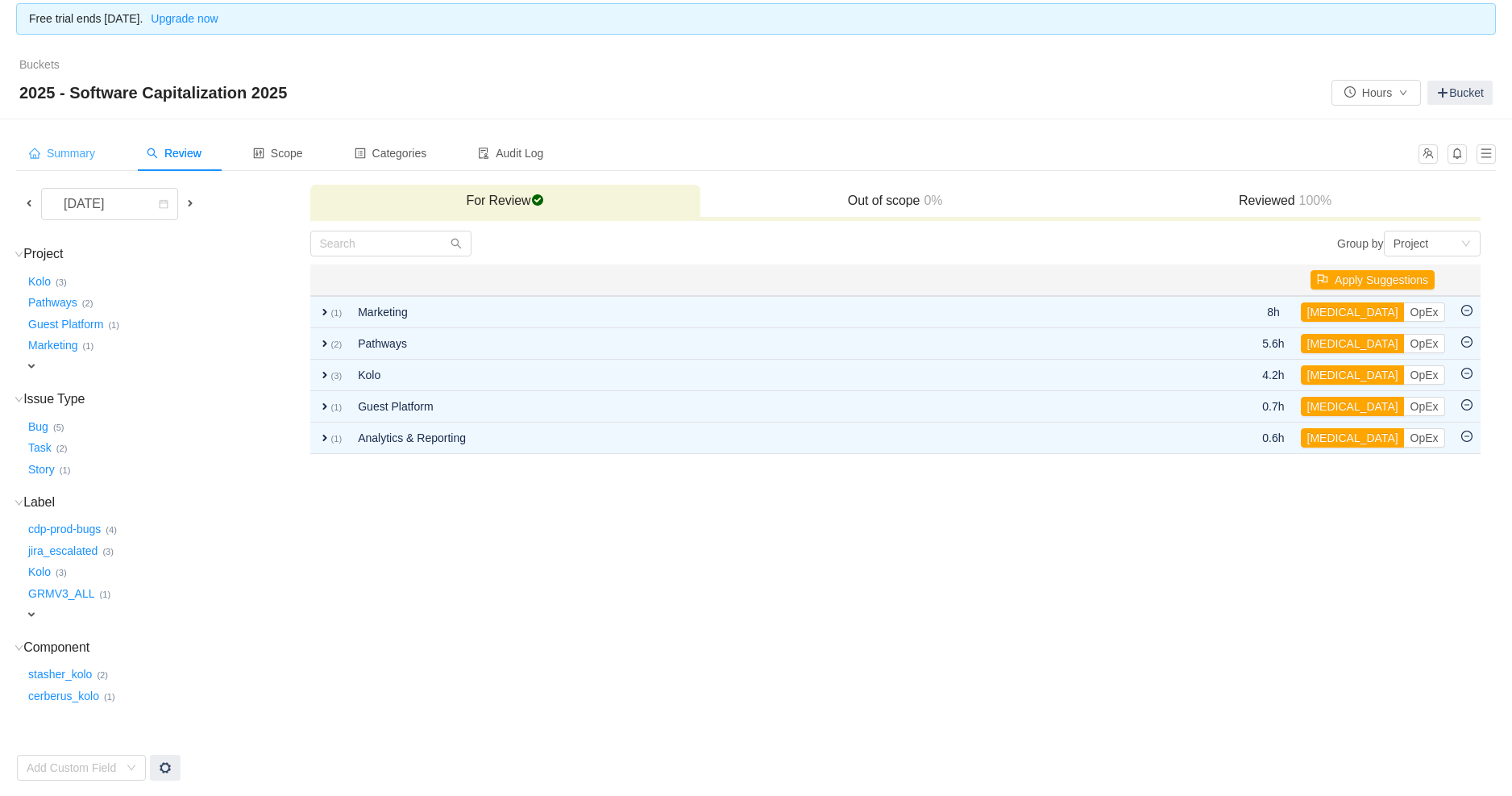
click at [83, 149] on span "Summary" at bounding box center [61, 153] width 66 height 13
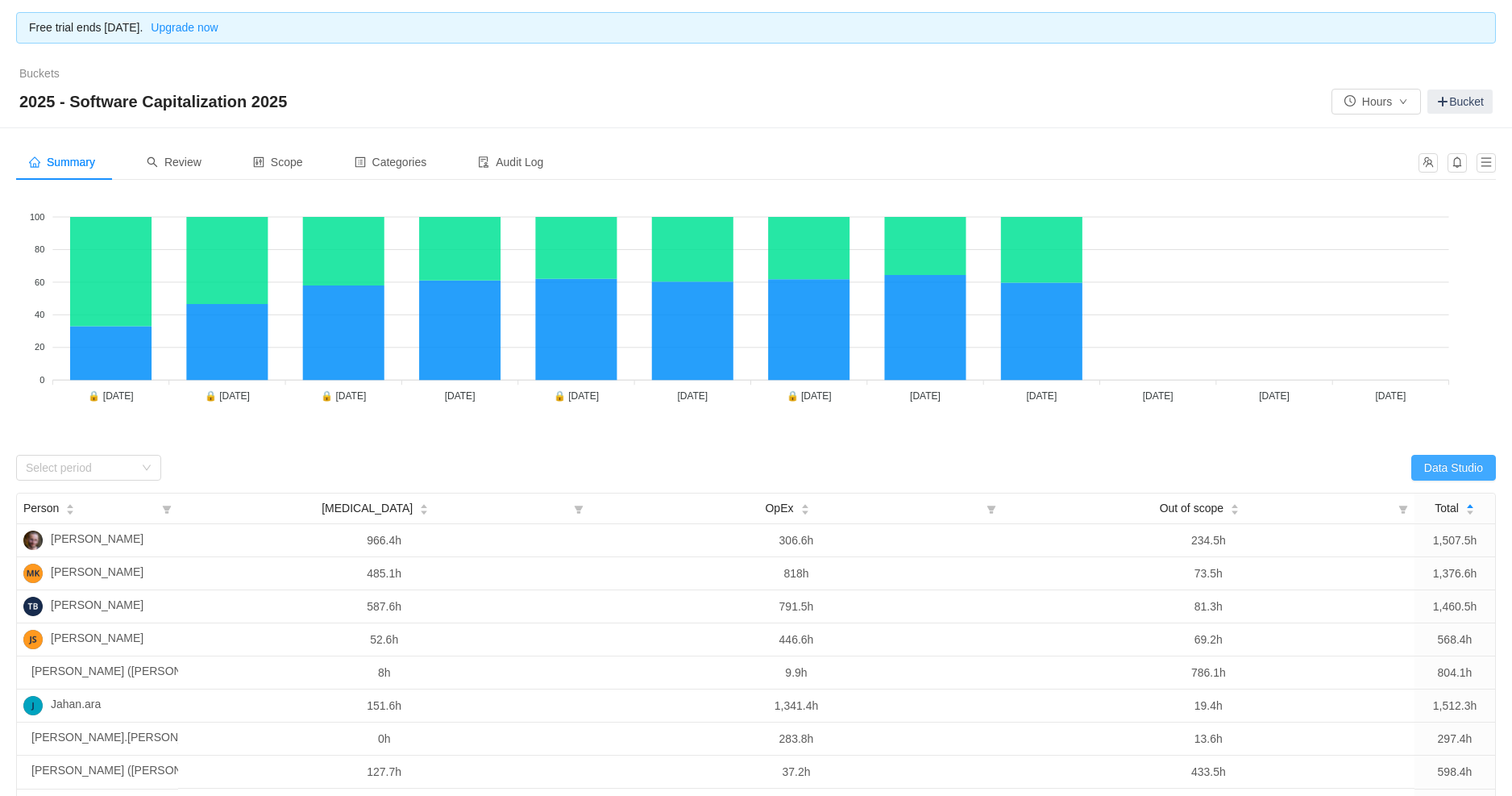
click at [1435, 470] on button "Data Studio" at bounding box center [1454, 467] width 85 height 26
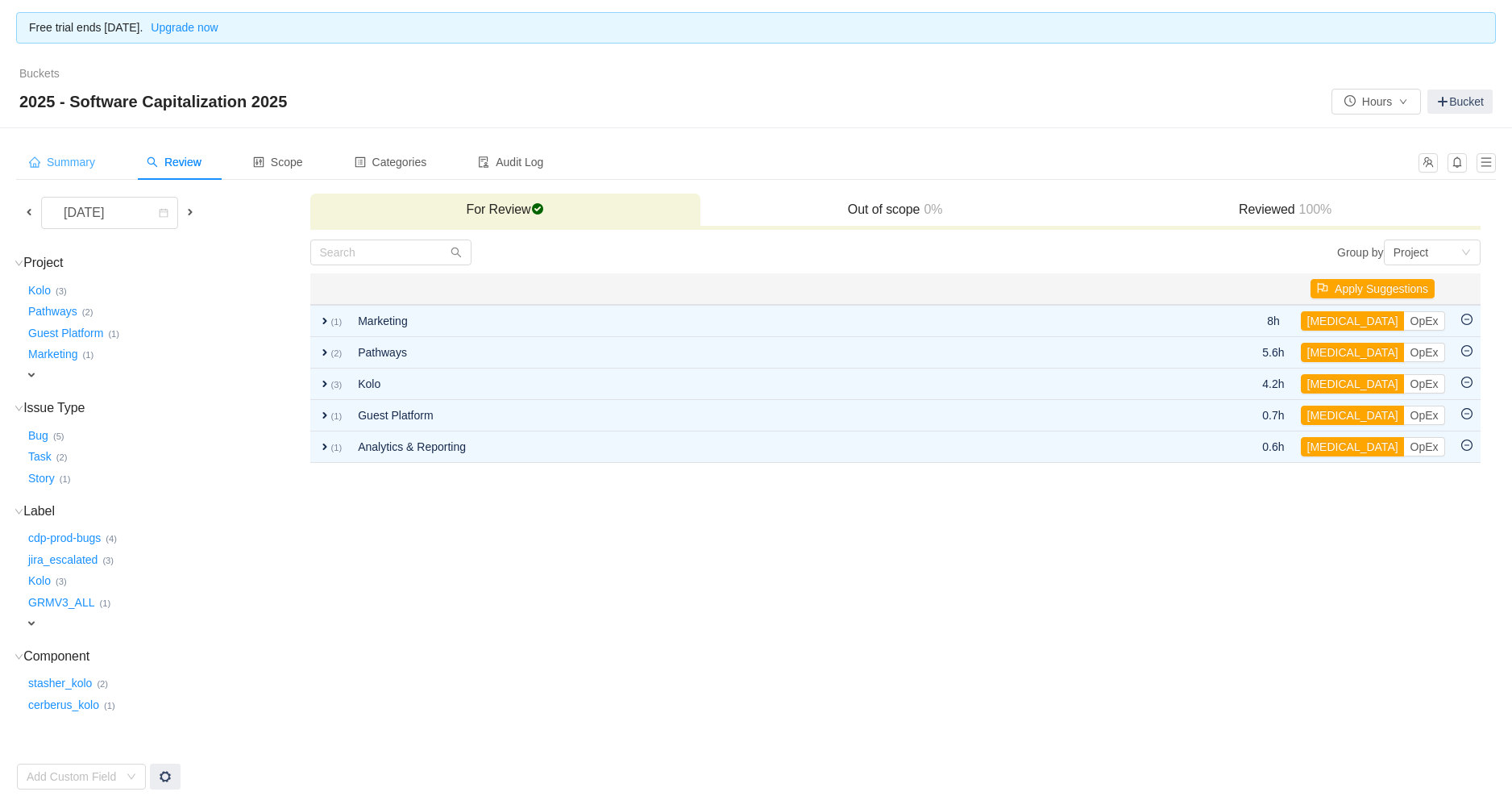
click at [63, 164] on span "Summary" at bounding box center [61, 162] width 66 height 13
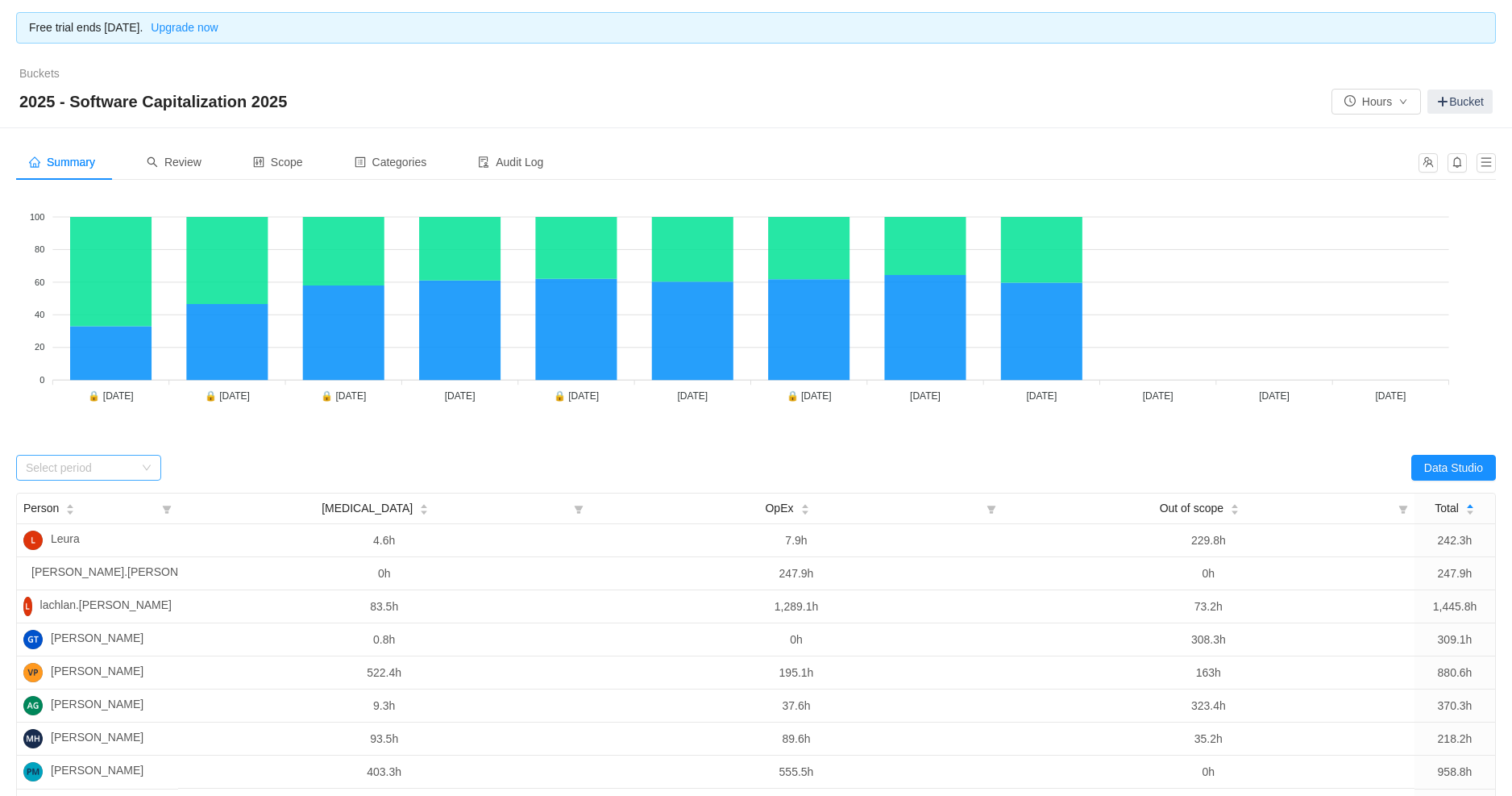
click at [140, 470] on div "Select period" at bounding box center [84, 467] width 115 height 24
click at [68, 584] on li "September 2025" at bounding box center [88, 591] width 145 height 26
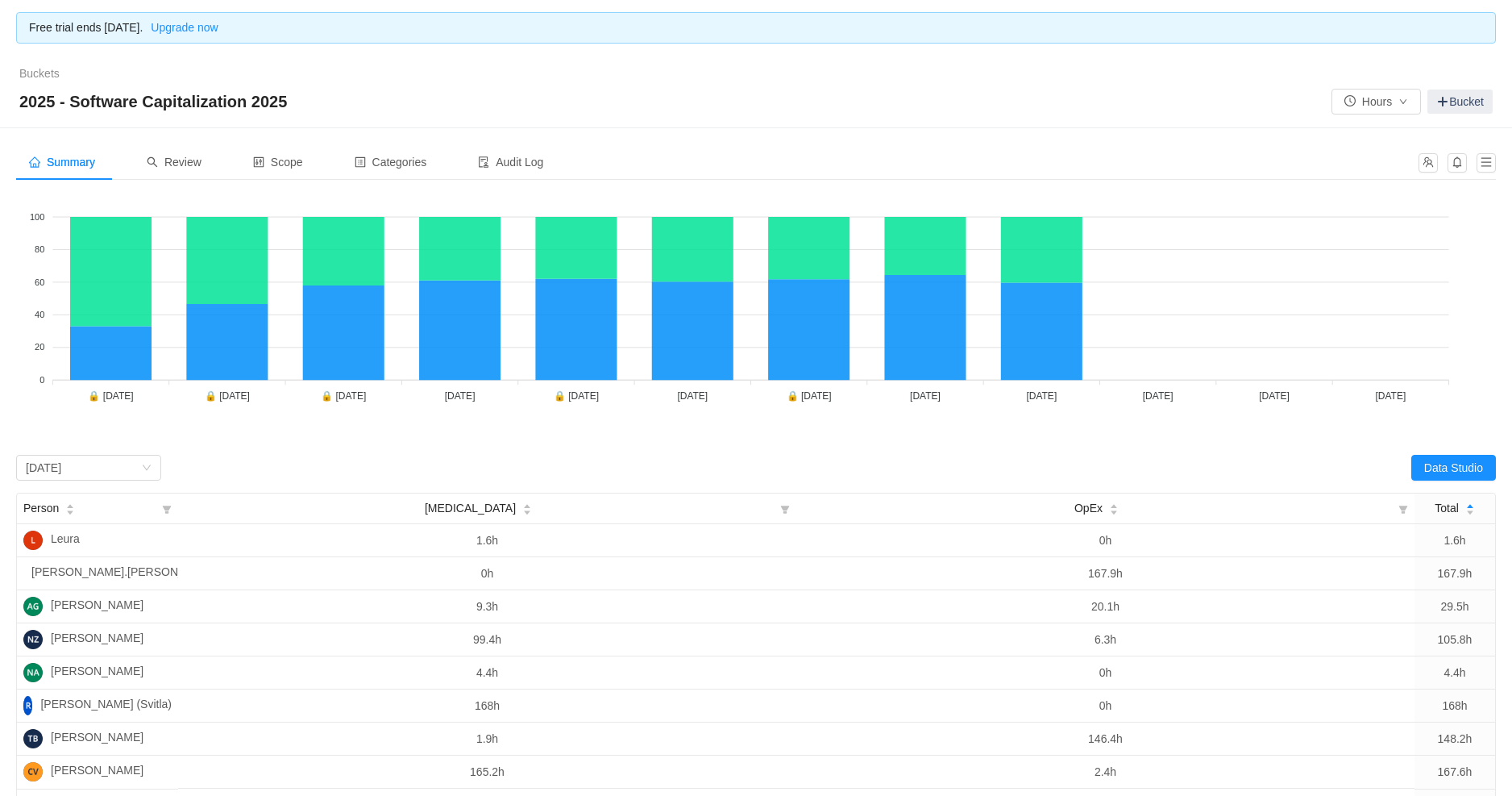
click at [1063, 434] on foreignobject "CapEx OpEx" at bounding box center [756, 313] width 1480 height 242
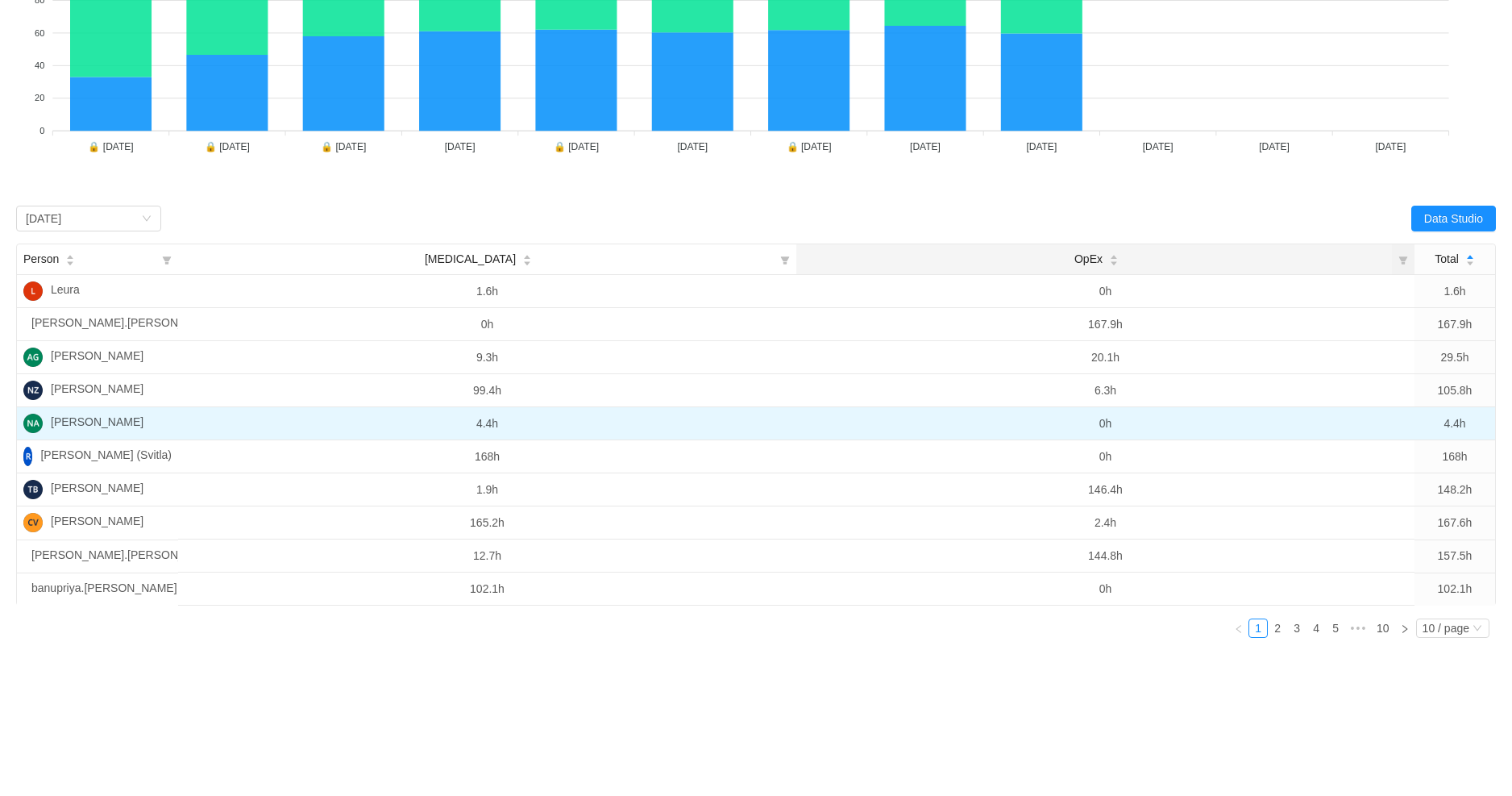
scroll to position [95, 0]
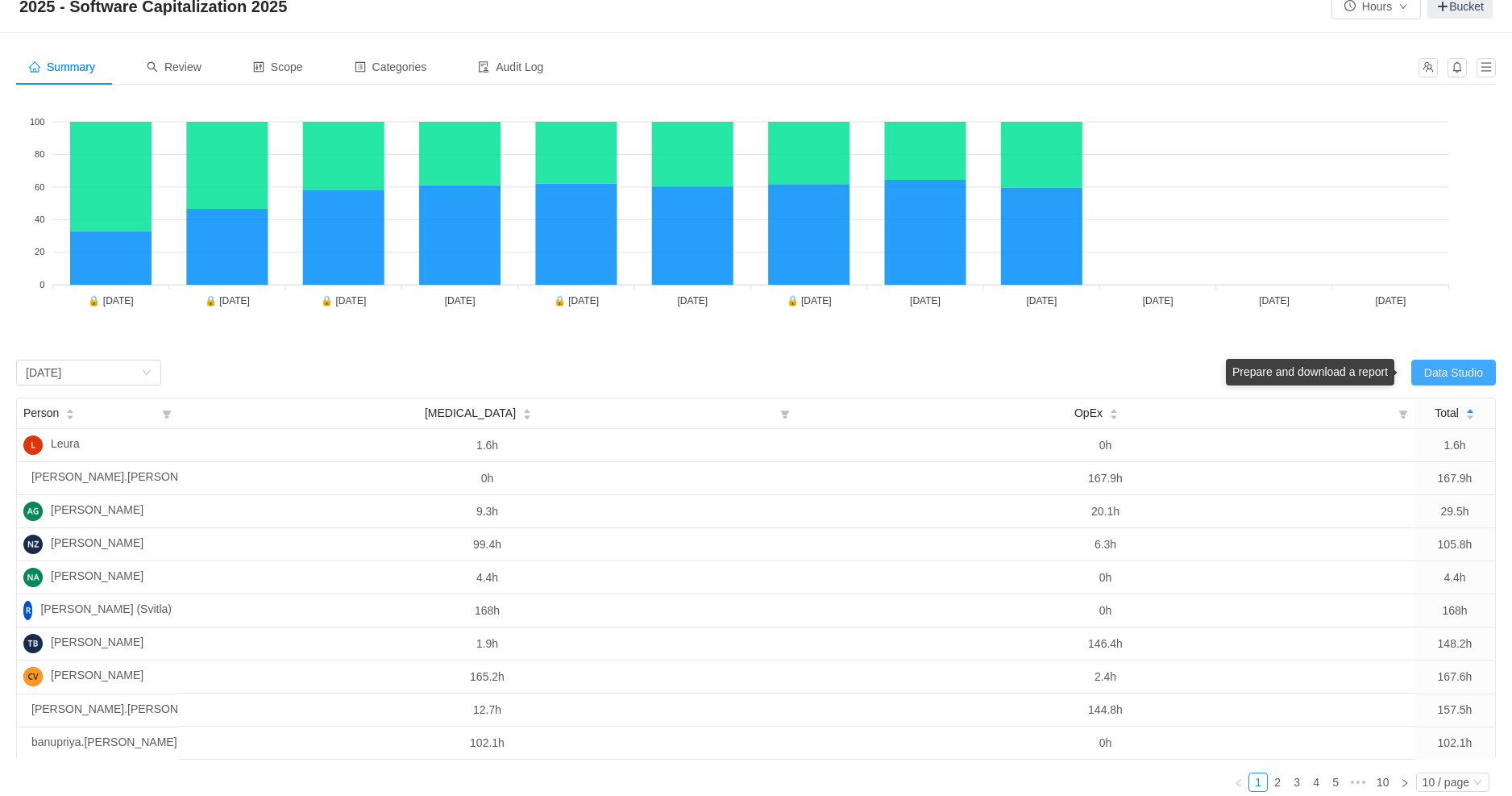
click at [1440, 373] on button "Data Studio" at bounding box center [1454, 372] width 85 height 26
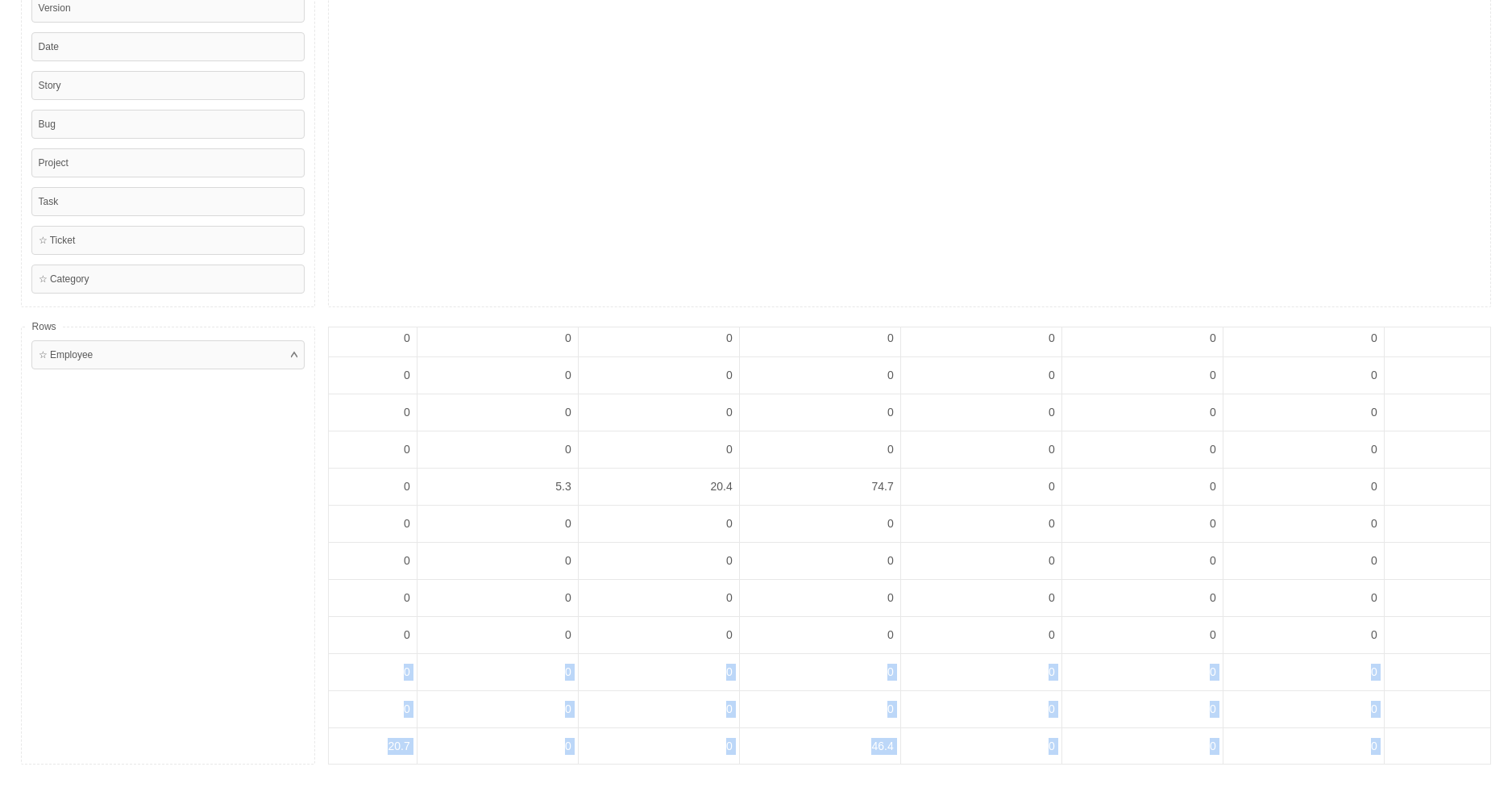
scroll to position [674, 1938]
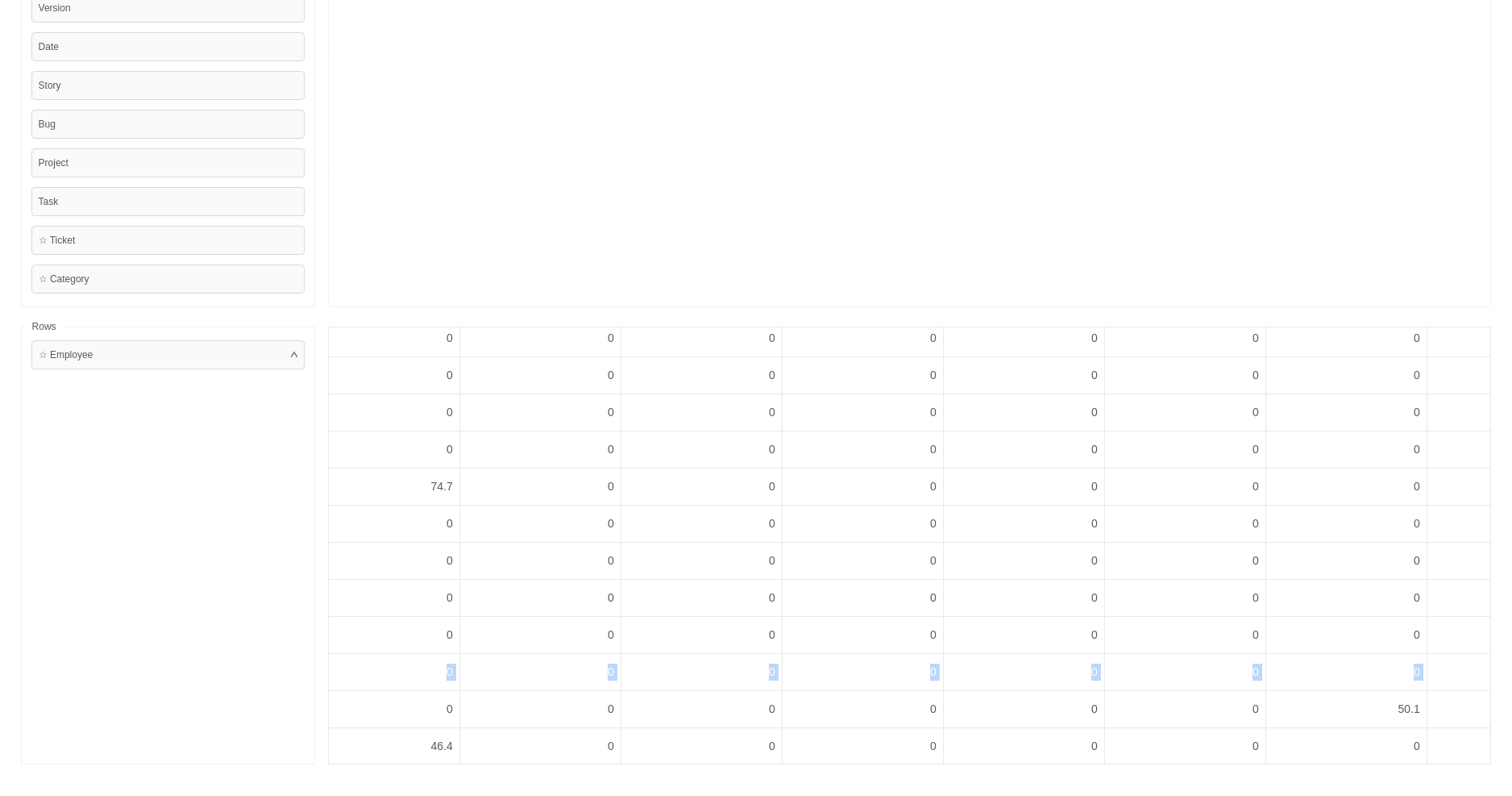
drag, startPoint x: 550, startPoint y: 674, endPoint x: 1418, endPoint y: 672, distance: 868.0
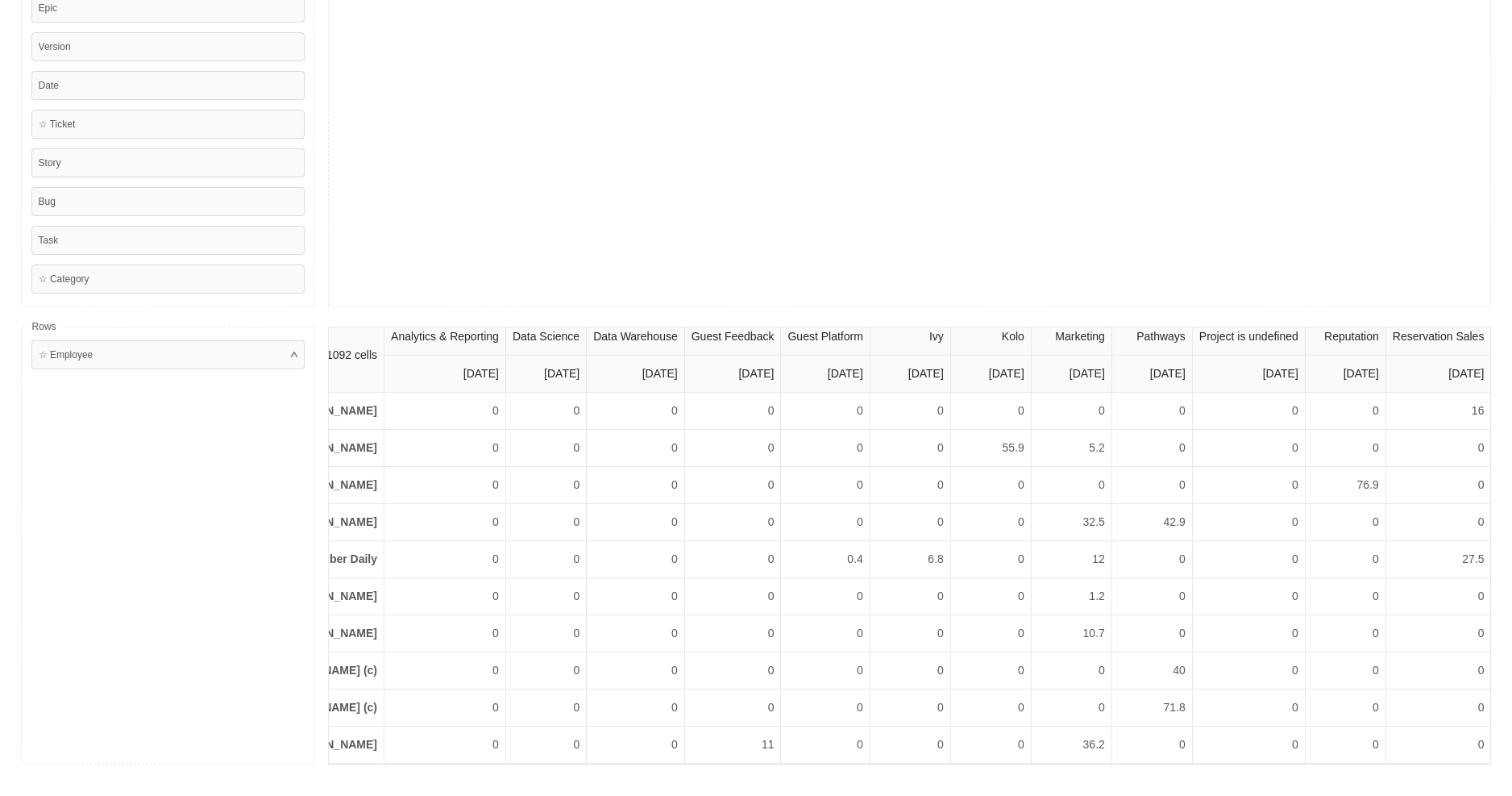
scroll to position [0, 159]
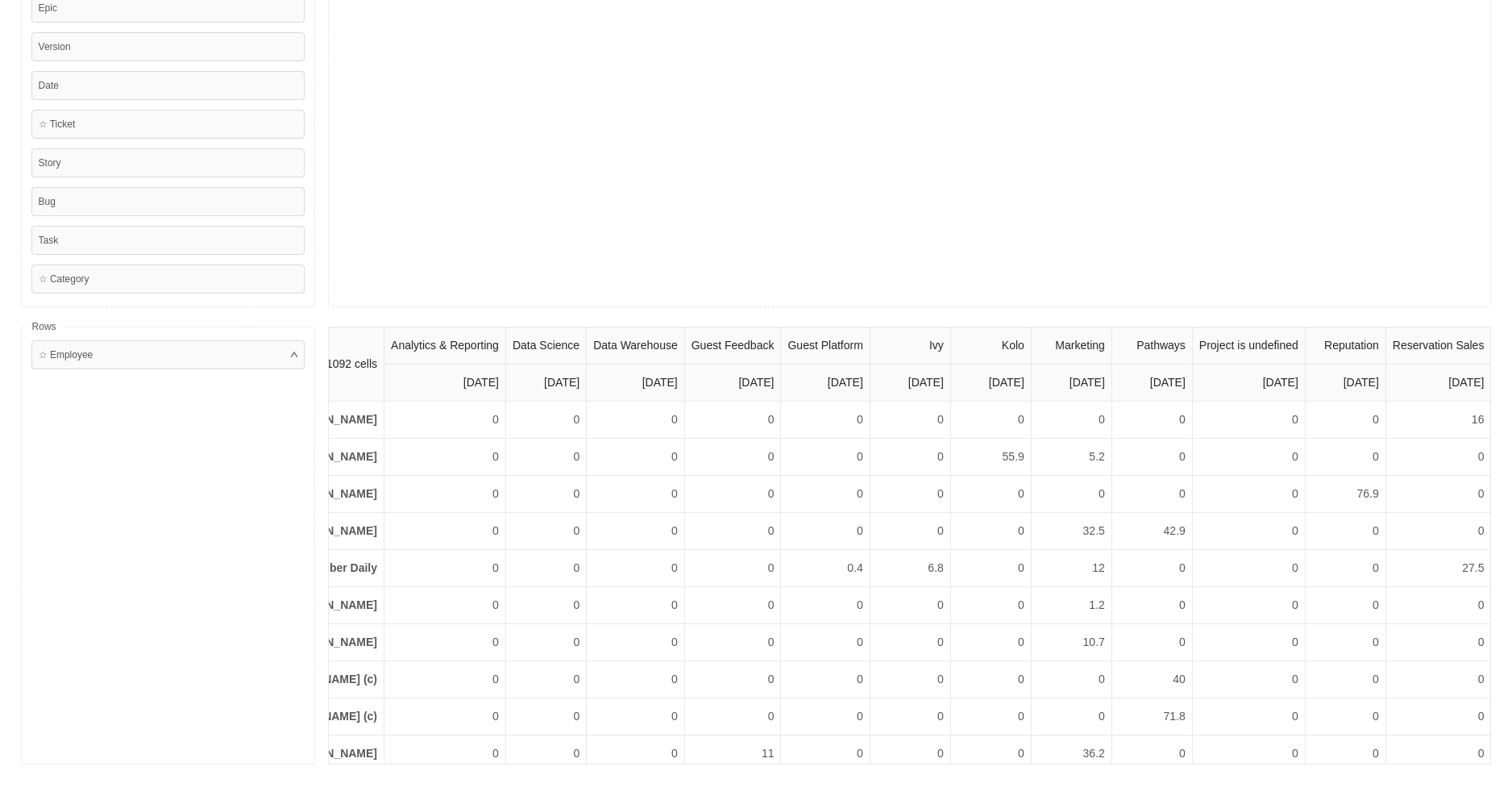
drag, startPoint x: 781, startPoint y: 342, endPoint x: 850, endPoint y: 360, distance: 71.3
click at [850, 359] on th "Guest Platform" at bounding box center [825, 345] width 88 height 37
click at [850, 367] on th "September 2025" at bounding box center [825, 383] width 88 height 37
drag, startPoint x: 854, startPoint y: 379, endPoint x: 778, endPoint y: 344, distance: 83.7
click at [779, 344] on thead "1092 cells Analytics & Reporting Data Science Data Warehouse Guest Feedback Gue…" at bounding box center [857, 364] width 1267 height 74
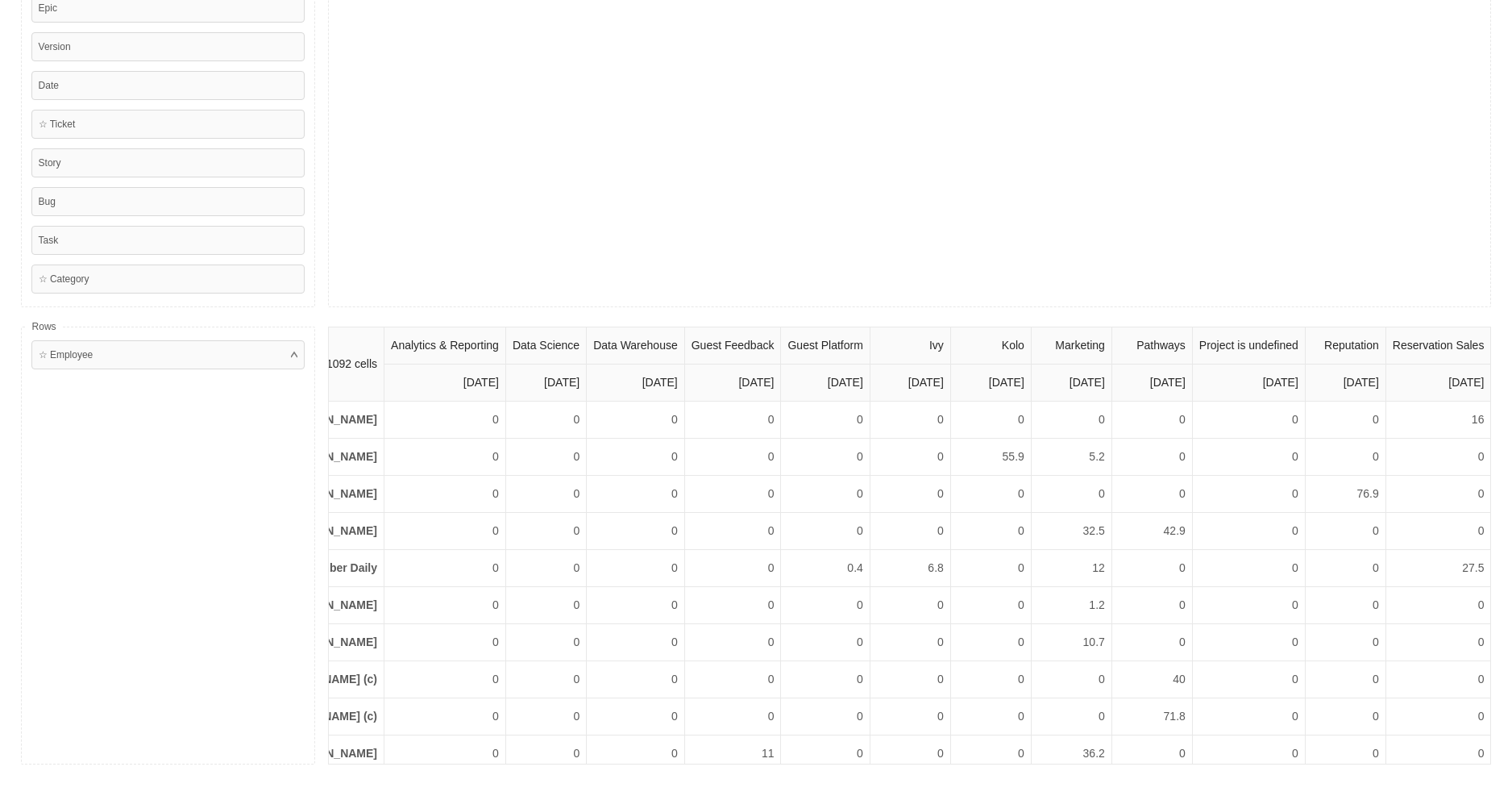
click at [781, 343] on th "Guest Platform" at bounding box center [825, 345] width 88 height 37
drag, startPoint x: 773, startPoint y: 343, endPoint x: 850, endPoint y: 391, distance: 90.7
click at [850, 391] on thead "1092 cells Analytics & Reporting Data Science Data Warehouse Guest Feedback Gue…" at bounding box center [857, 364] width 1267 height 74
click at [850, 392] on th "September 2025" at bounding box center [825, 383] width 88 height 37
drag, startPoint x: 829, startPoint y: 568, endPoint x: 855, endPoint y: 570, distance: 26.1
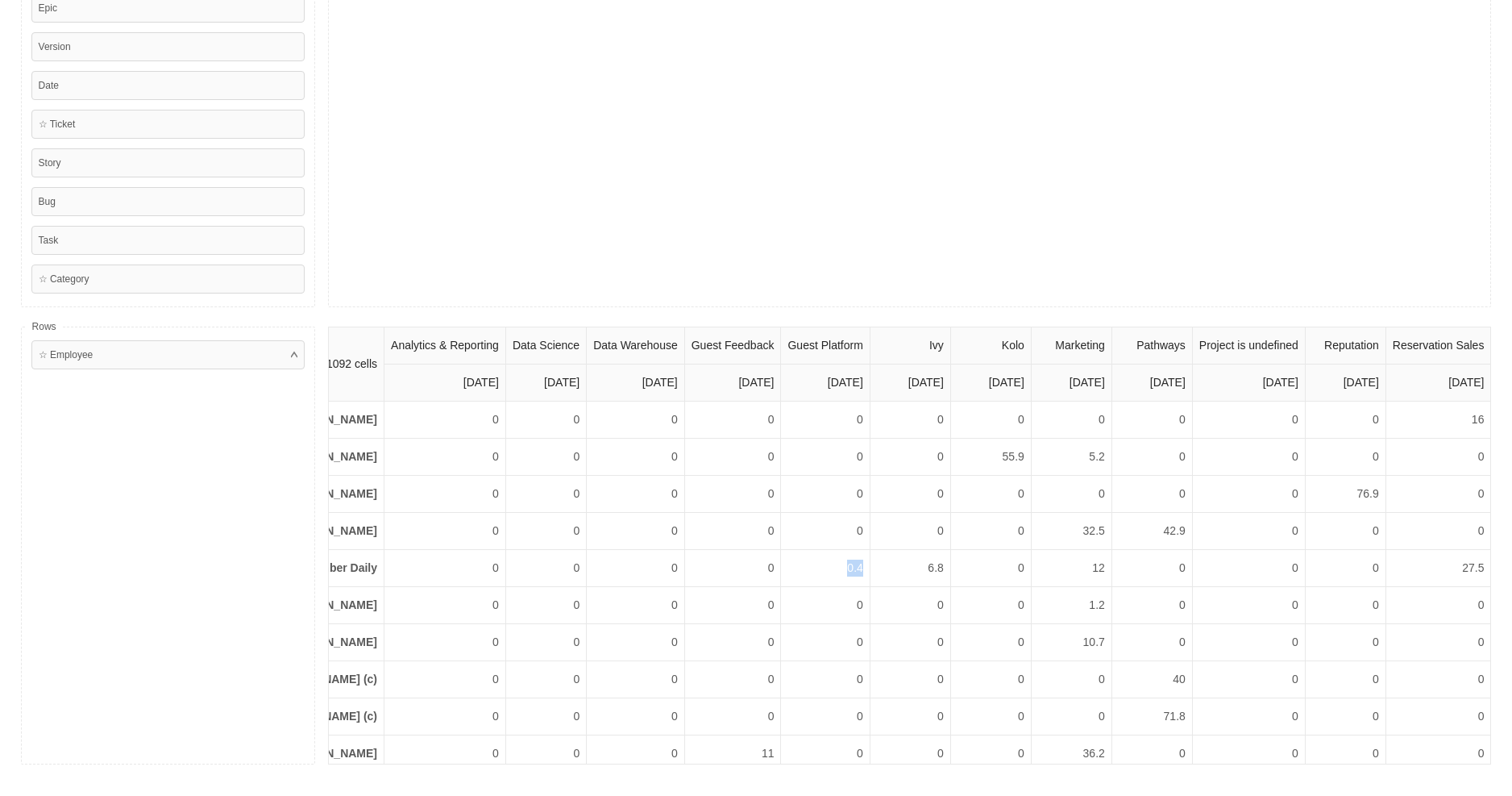
click at [855, 570] on td "0.4" at bounding box center [825, 568] width 88 height 37
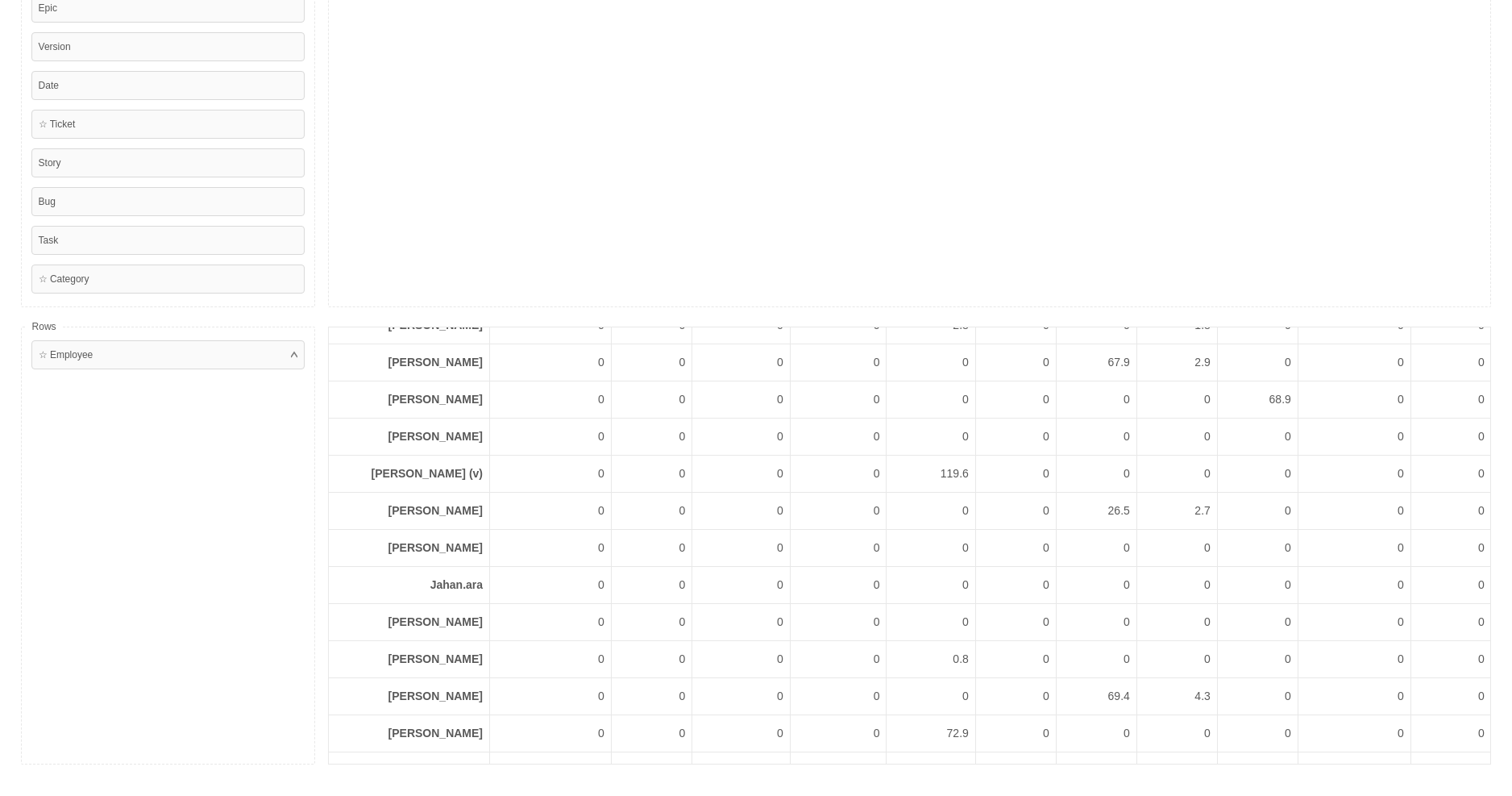
scroll to position [766, 0]
drag, startPoint x: 461, startPoint y: 586, endPoint x: 1010, endPoint y: 587, distance: 549.0
click at [1010, 587] on tr "Jason Standiford 0 0 0 0 0.8 0 0 0 0 0 0 0" at bounding box center [962, 581] width 1267 height 37
click at [975, 587] on td "0.8" at bounding box center [931, 581] width 88 height 37
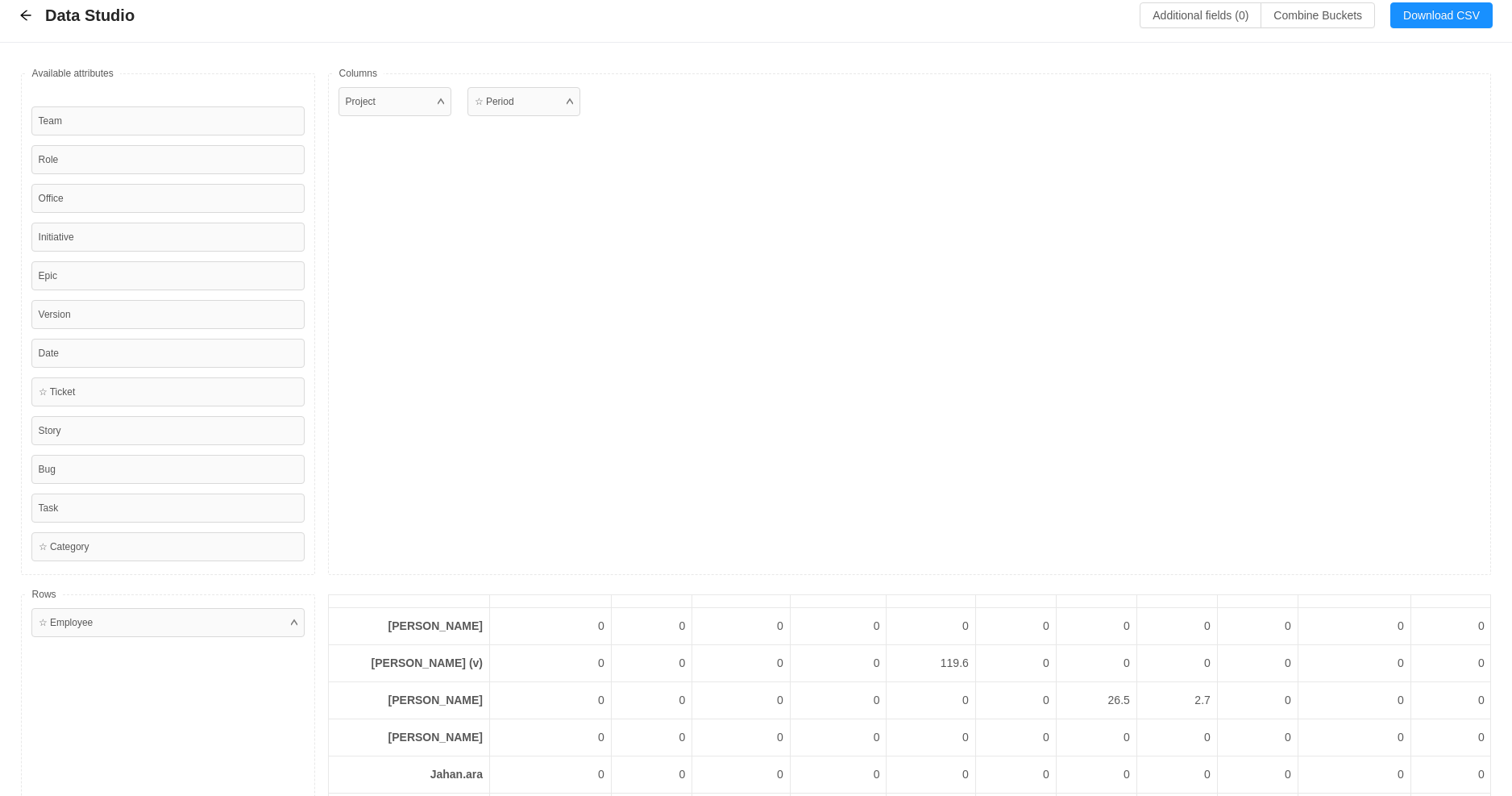
scroll to position [0, 0]
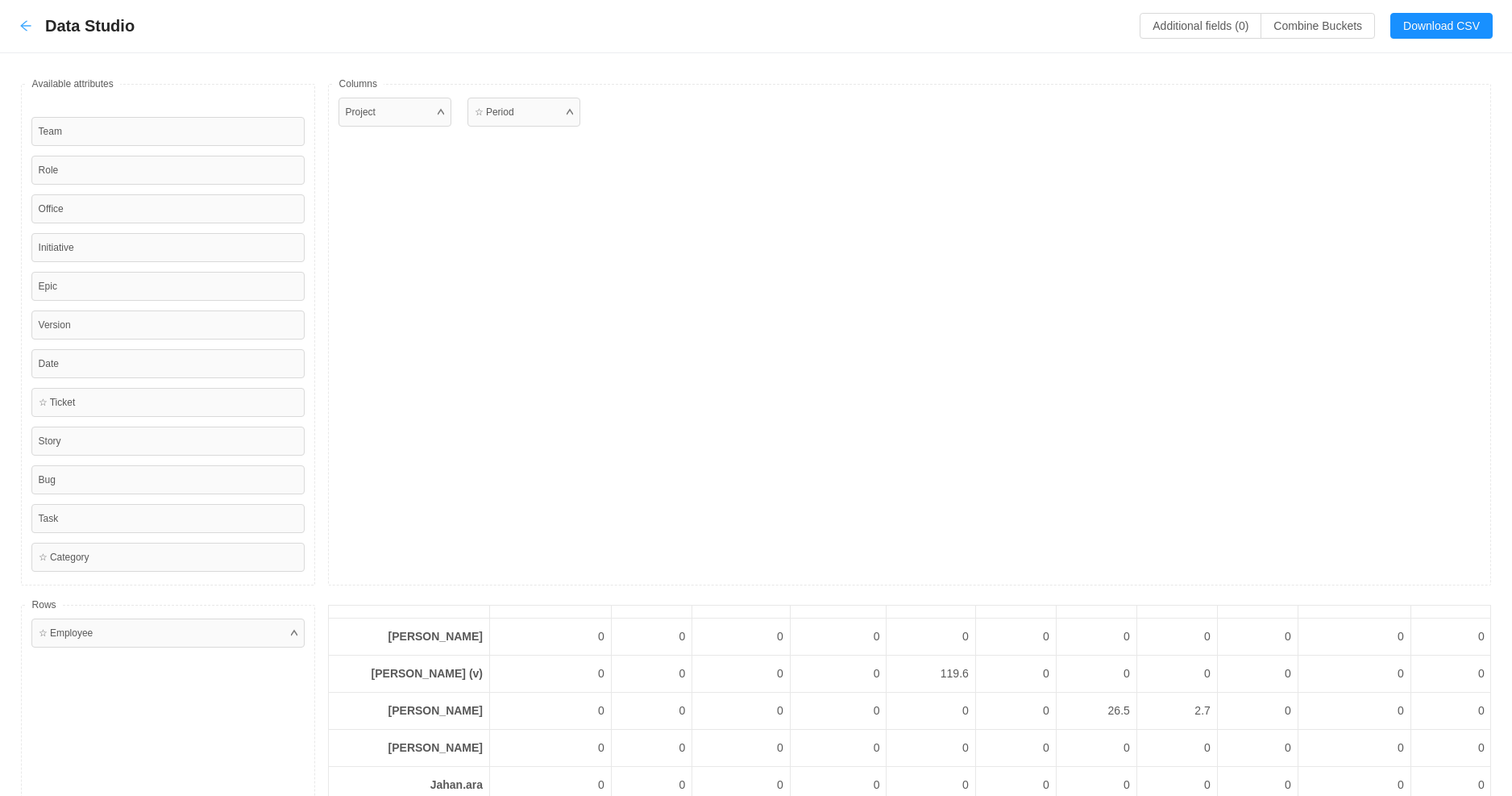
click at [20, 27] on icon "icon: arrow-left" at bounding box center [25, 25] width 13 height 13
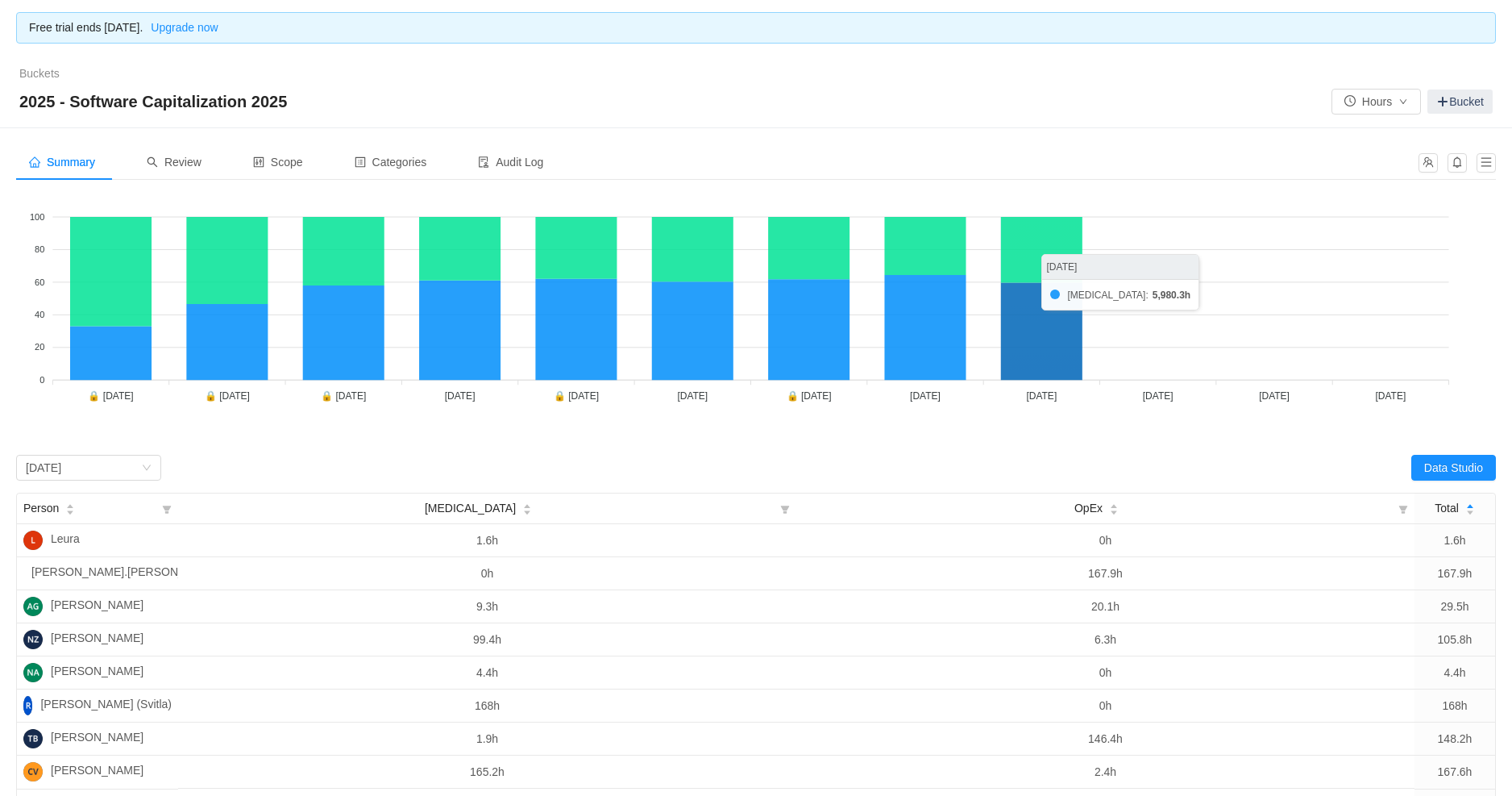
click at [1047, 357] on icon at bounding box center [1041, 331] width 81 height 97
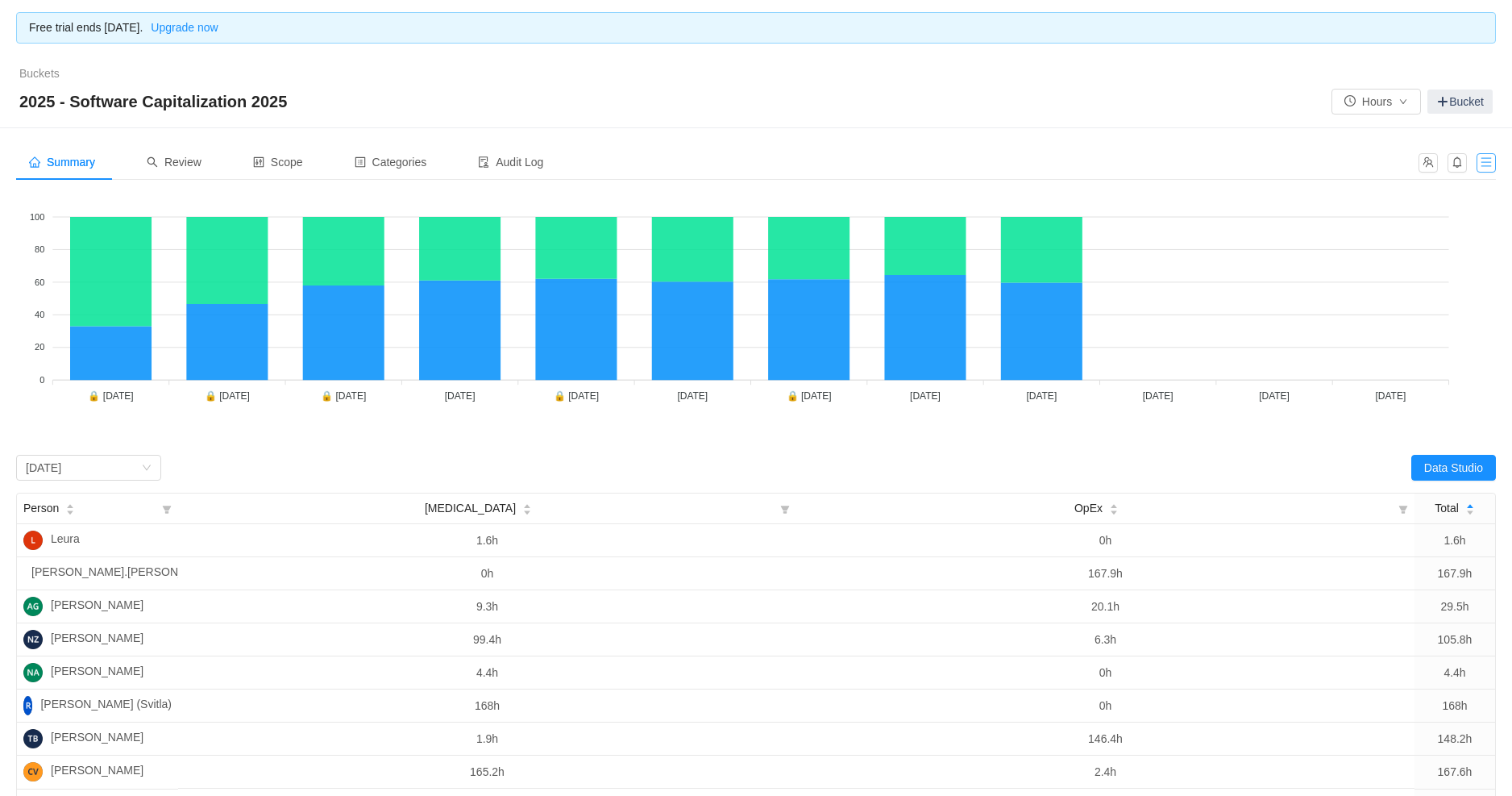
click at [1487, 159] on button "button" at bounding box center [1485, 162] width 19 height 19
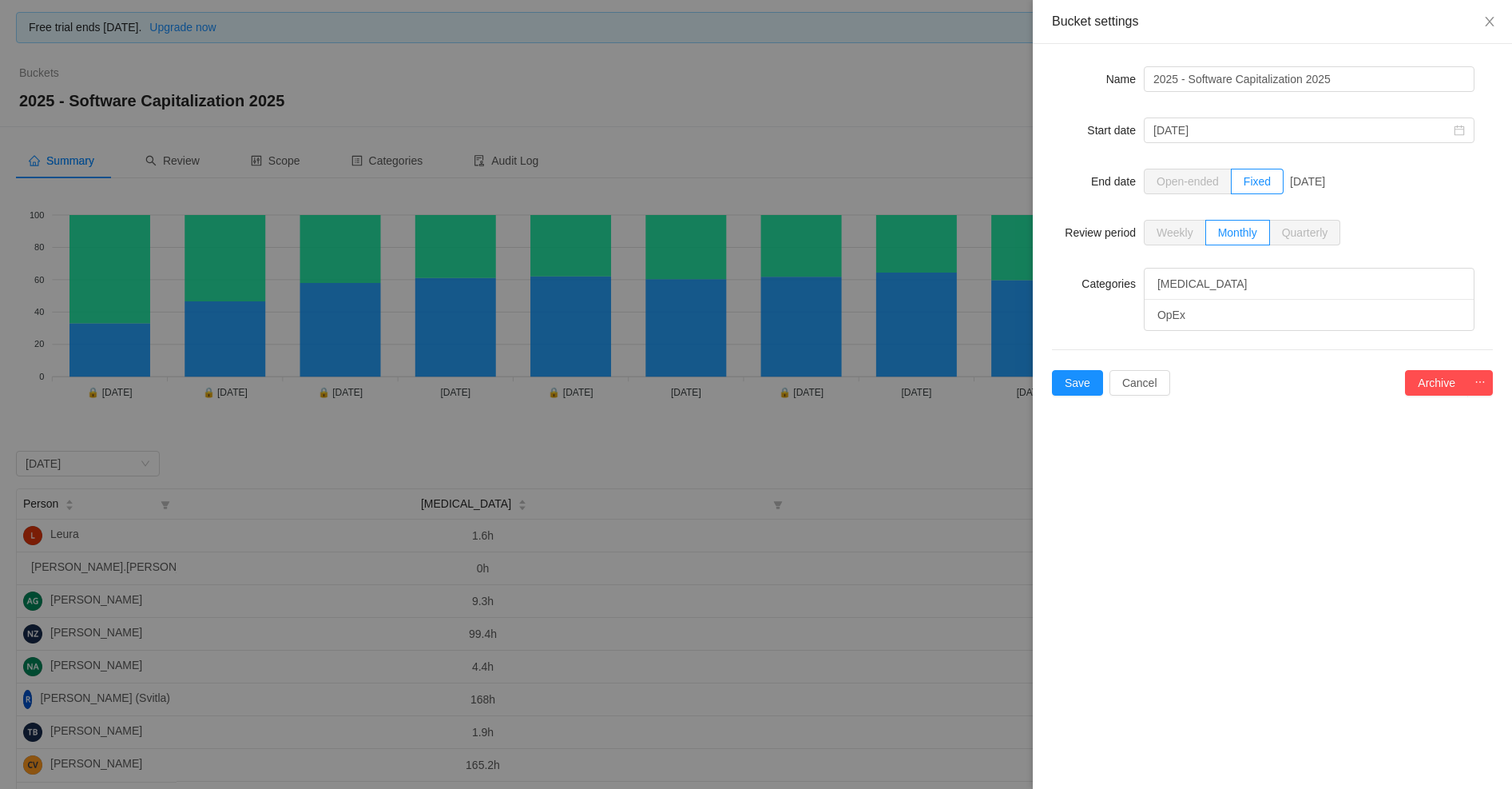
click at [974, 171] on div at bounding box center [756, 394] width 1512 height 789
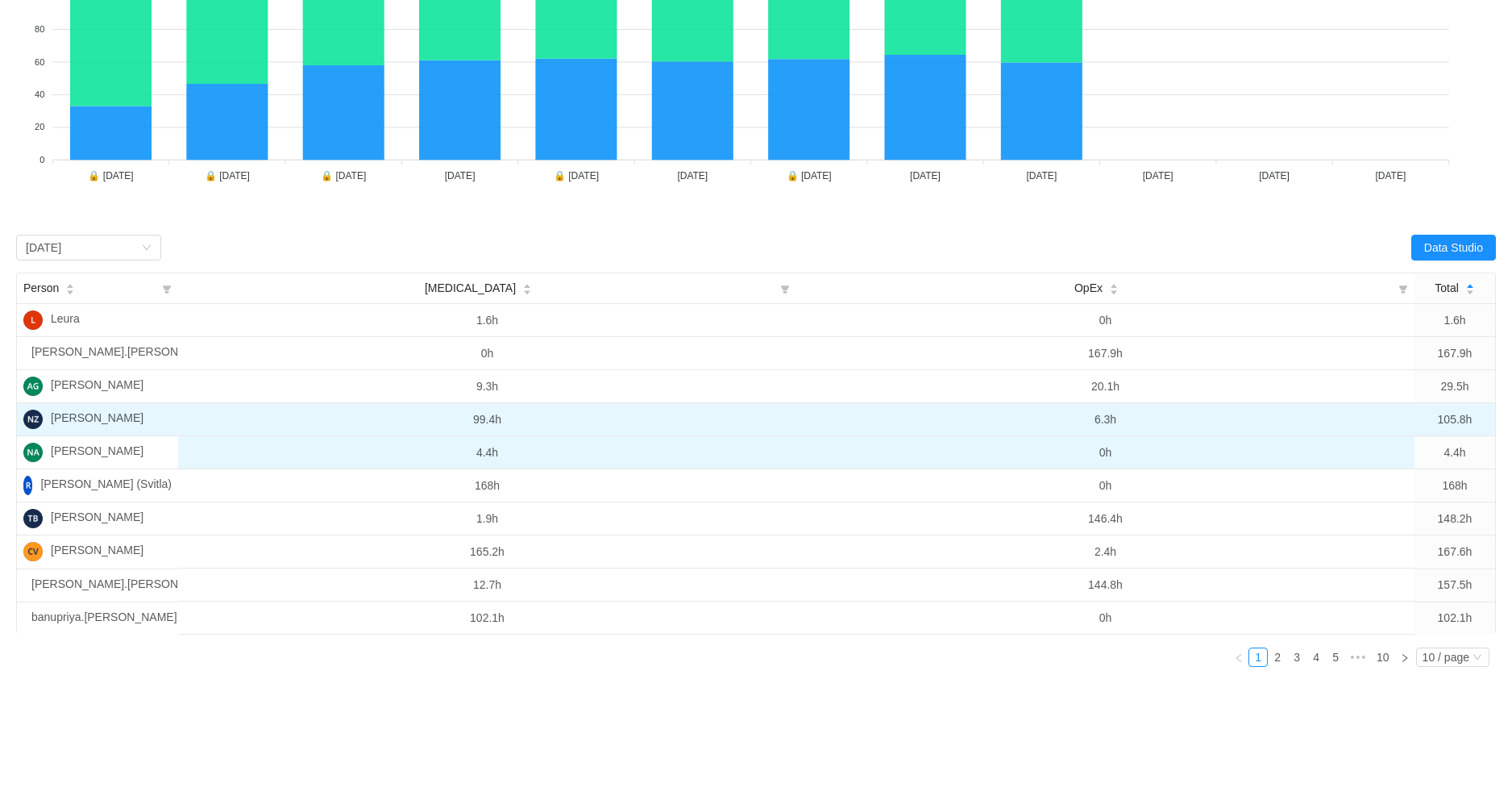
scroll to position [221, 0]
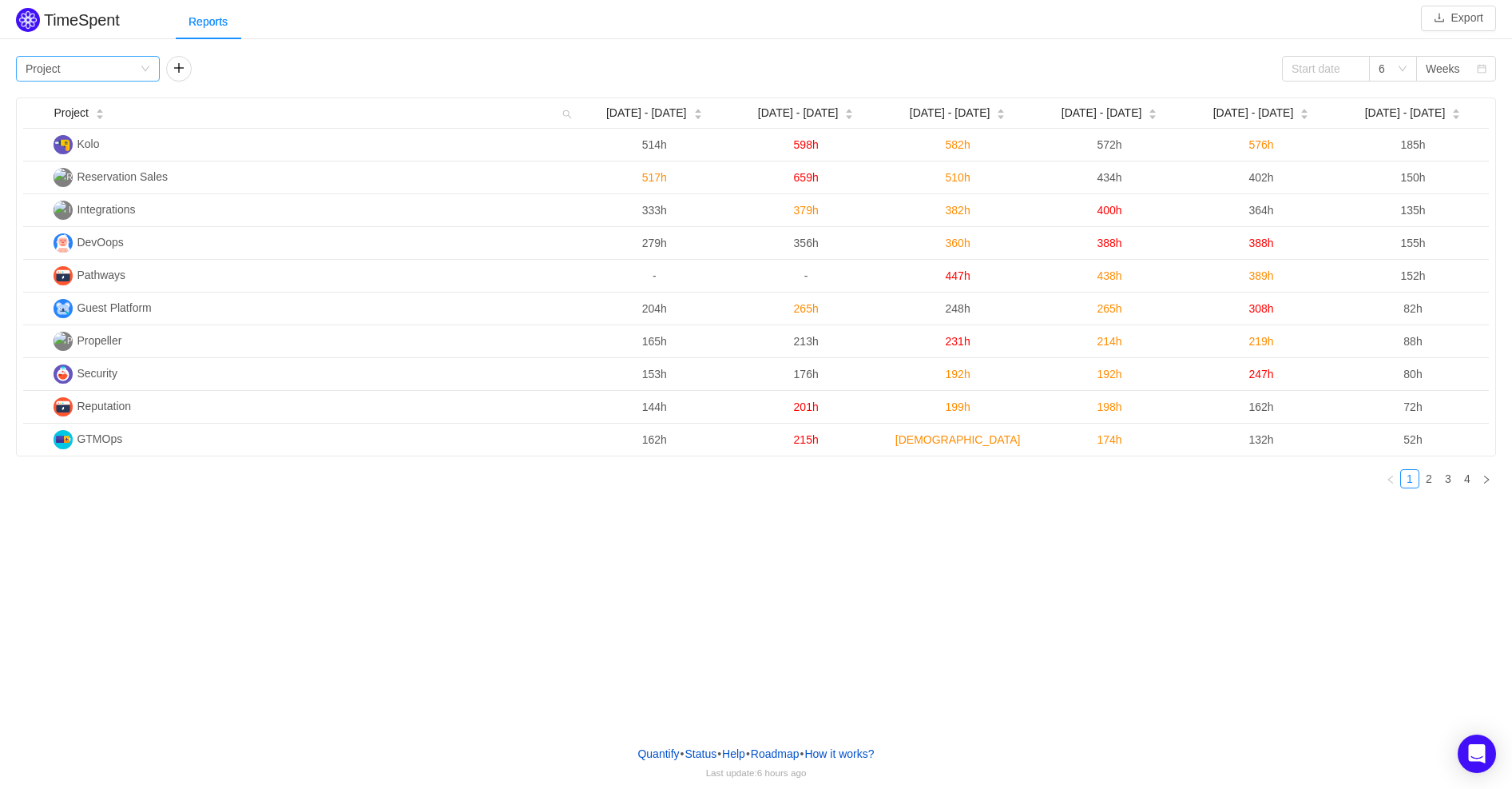
click at [111, 66] on div "Group by Project" at bounding box center [83, 69] width 114 height 24
click at [80, 205] on li "Person" at bounding box center [87, 202] width 144 height 26
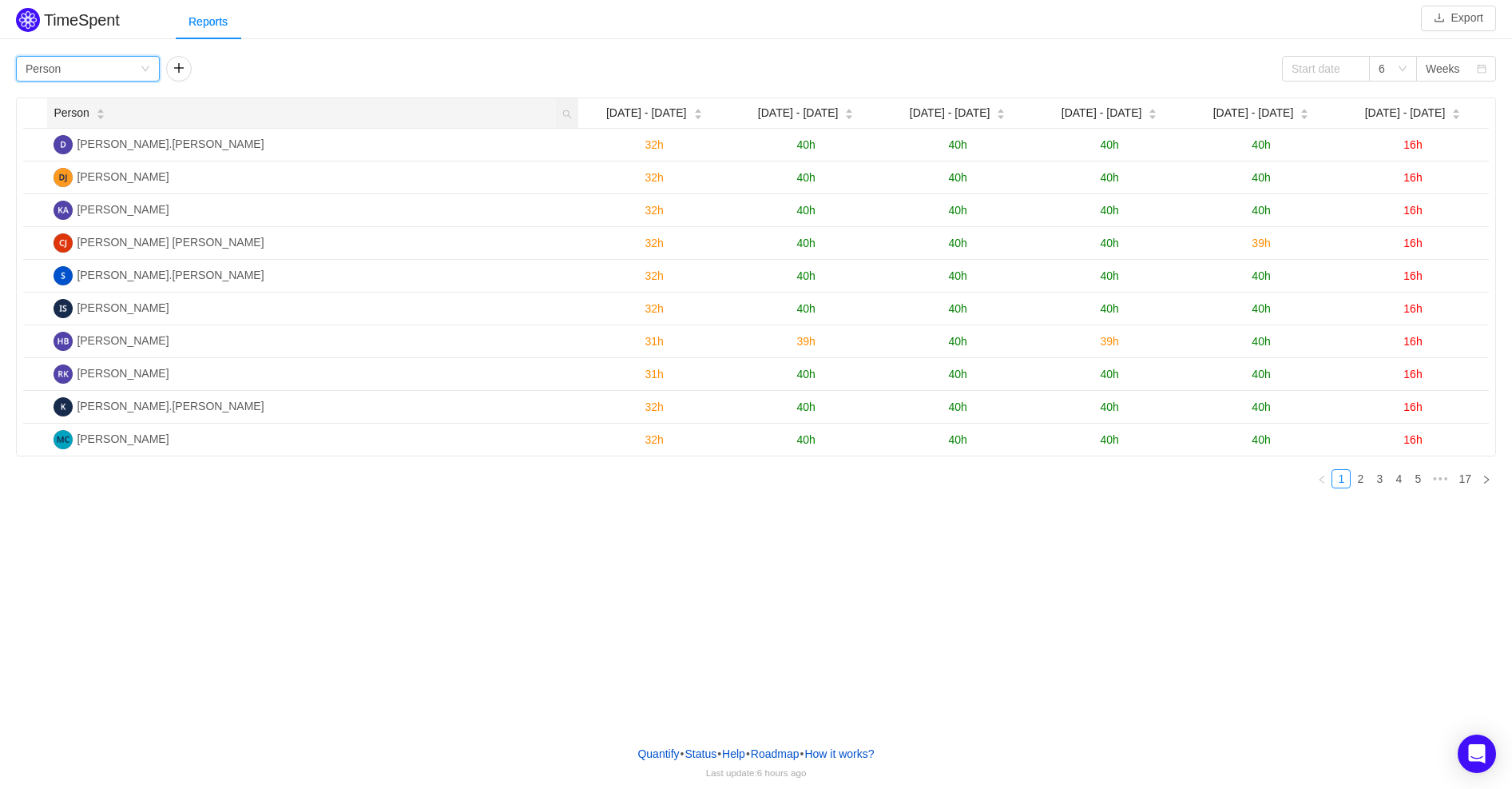
click at [104, 114] on div "Person" at bounding box center [78, 112] width 51 height 17
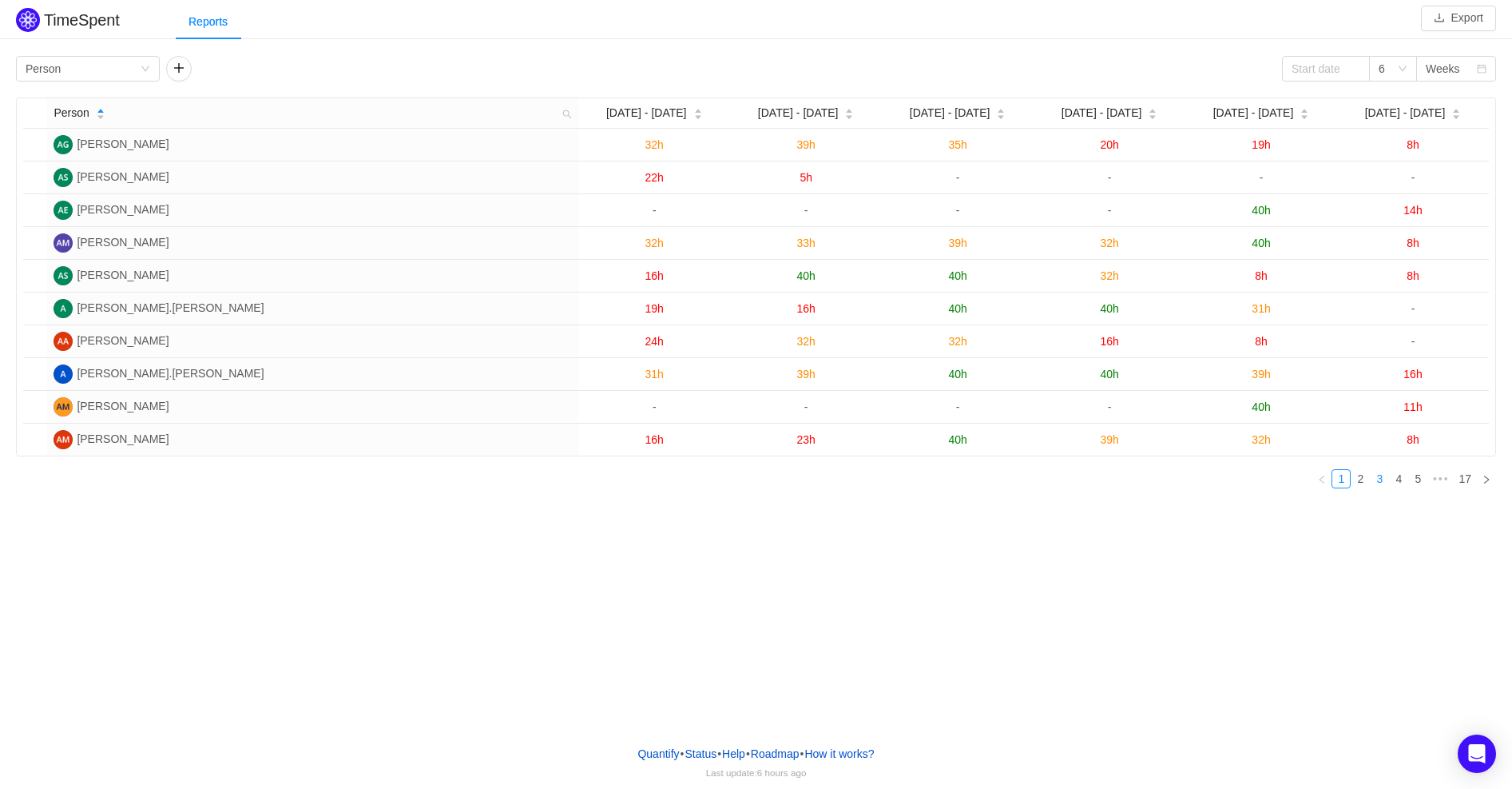
click at [1378, 478] on link "3" at bounding box center [1379, 478] width 18 height 18
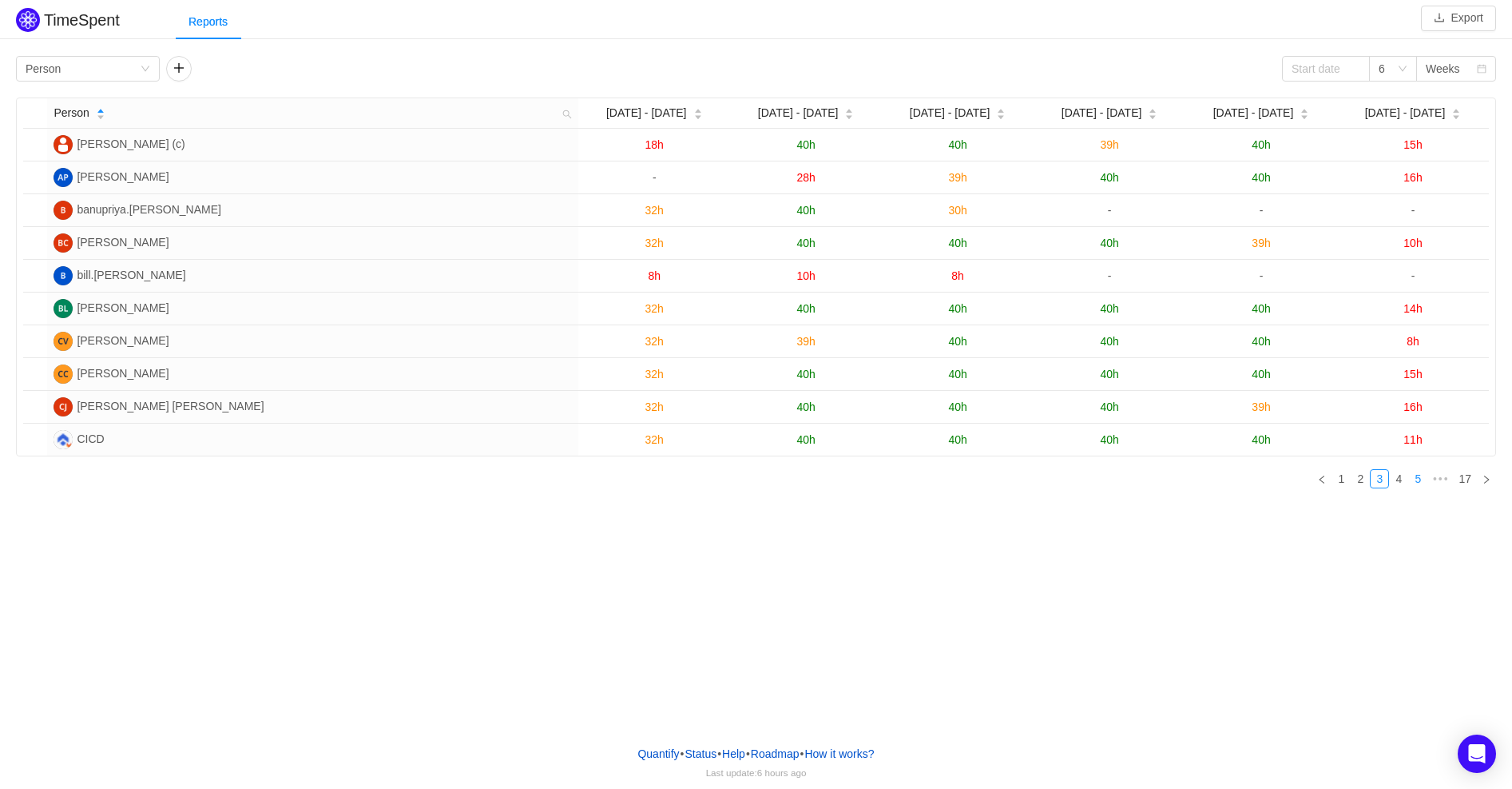
click at [1420, 477] on link "5" at bounding box center [1417, 478] width 18 height 18
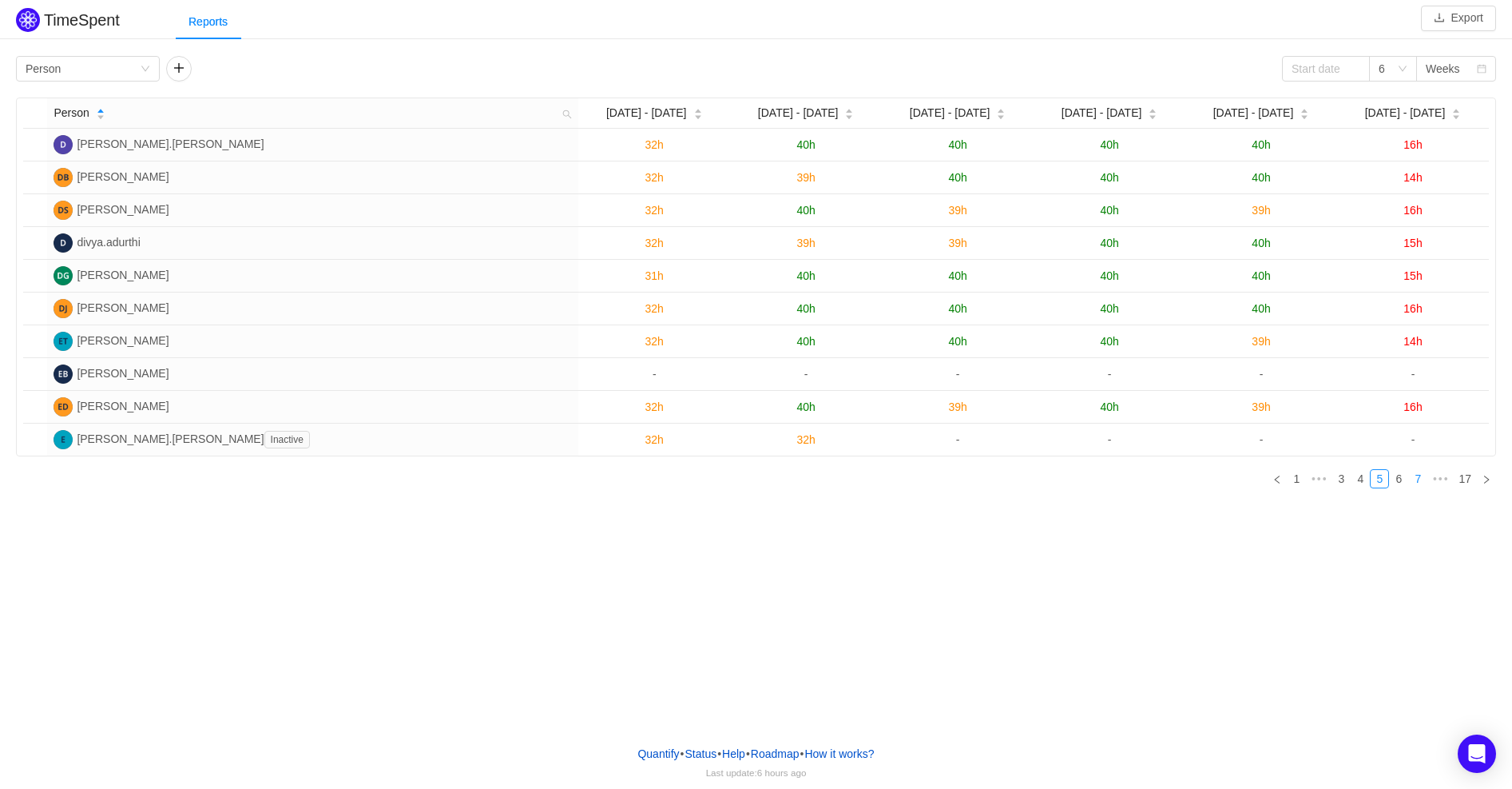
click at [1425, 478] on link "7" at bounding box center [1417, 478] width 18 height 18
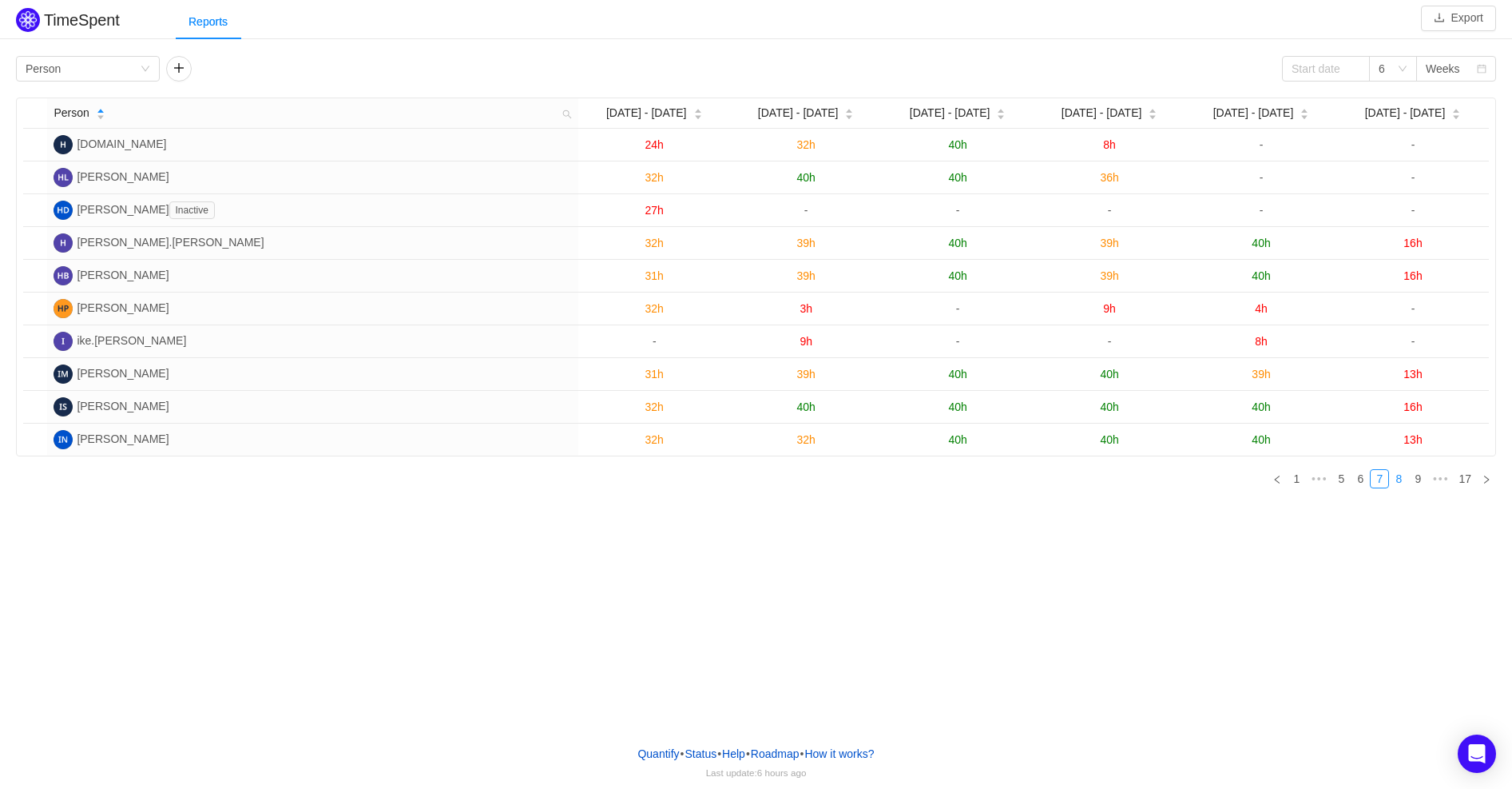
click at [1407, 480] on link "8" at bounding box center [1399, 478] width 18 height 18
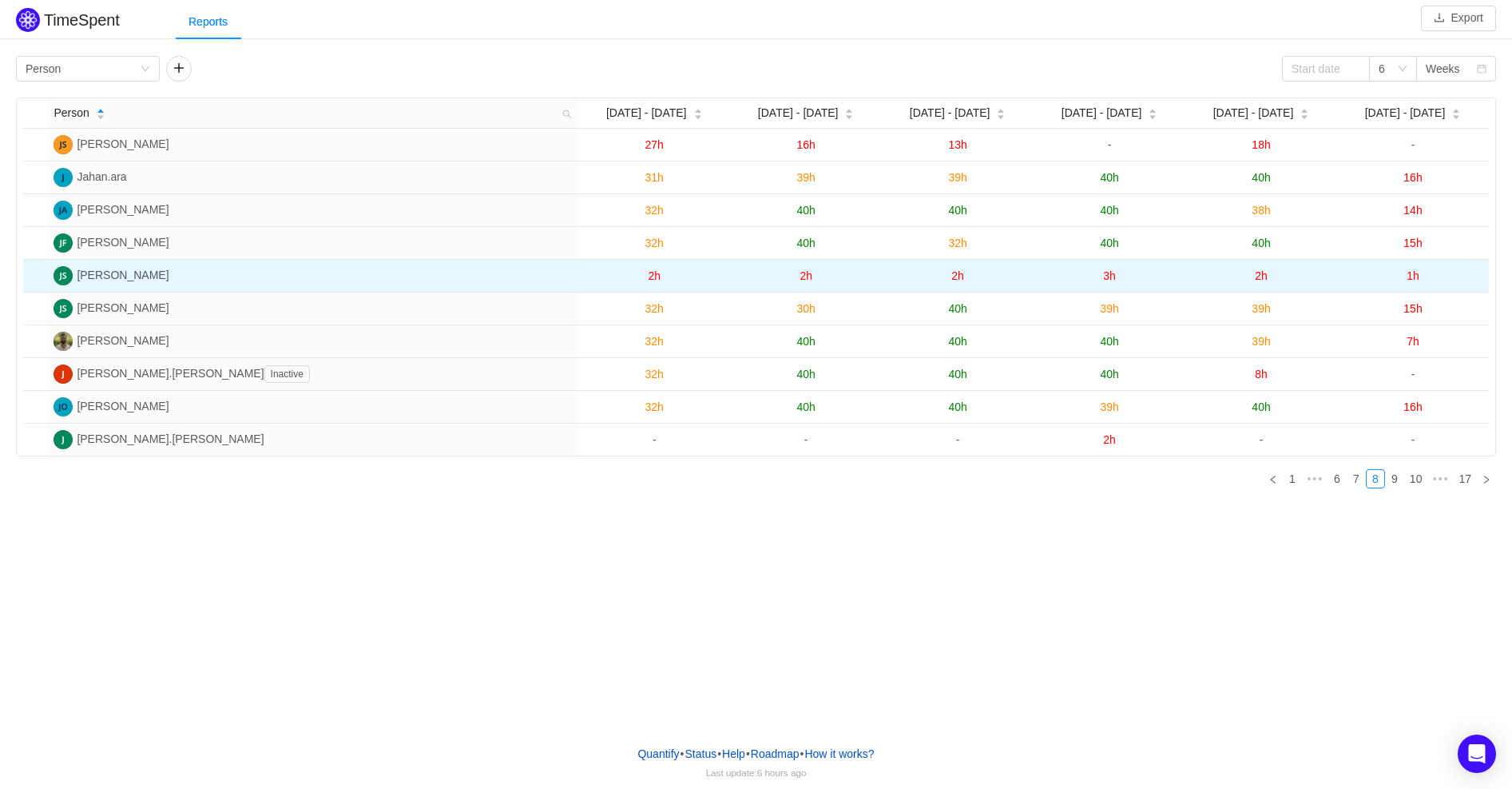
click at [643, 271] on td "2h" at bounding box center [654, 276] width 152 height 33
drag, startPoint x: 645, startPoint y: 277, endPoint x: 679, endPoint y: 287, distance: 35.4
click at [679, 287] on td "2h" at bounding box center [654, 276] width 152 height 33
click at [679, 286] on td "2h" at bounding box center [654, 276] width 152 height 33
click at [120, 278] on span "[PERSON_NAME]" at bounding box center [122, 275] width 92 height 12
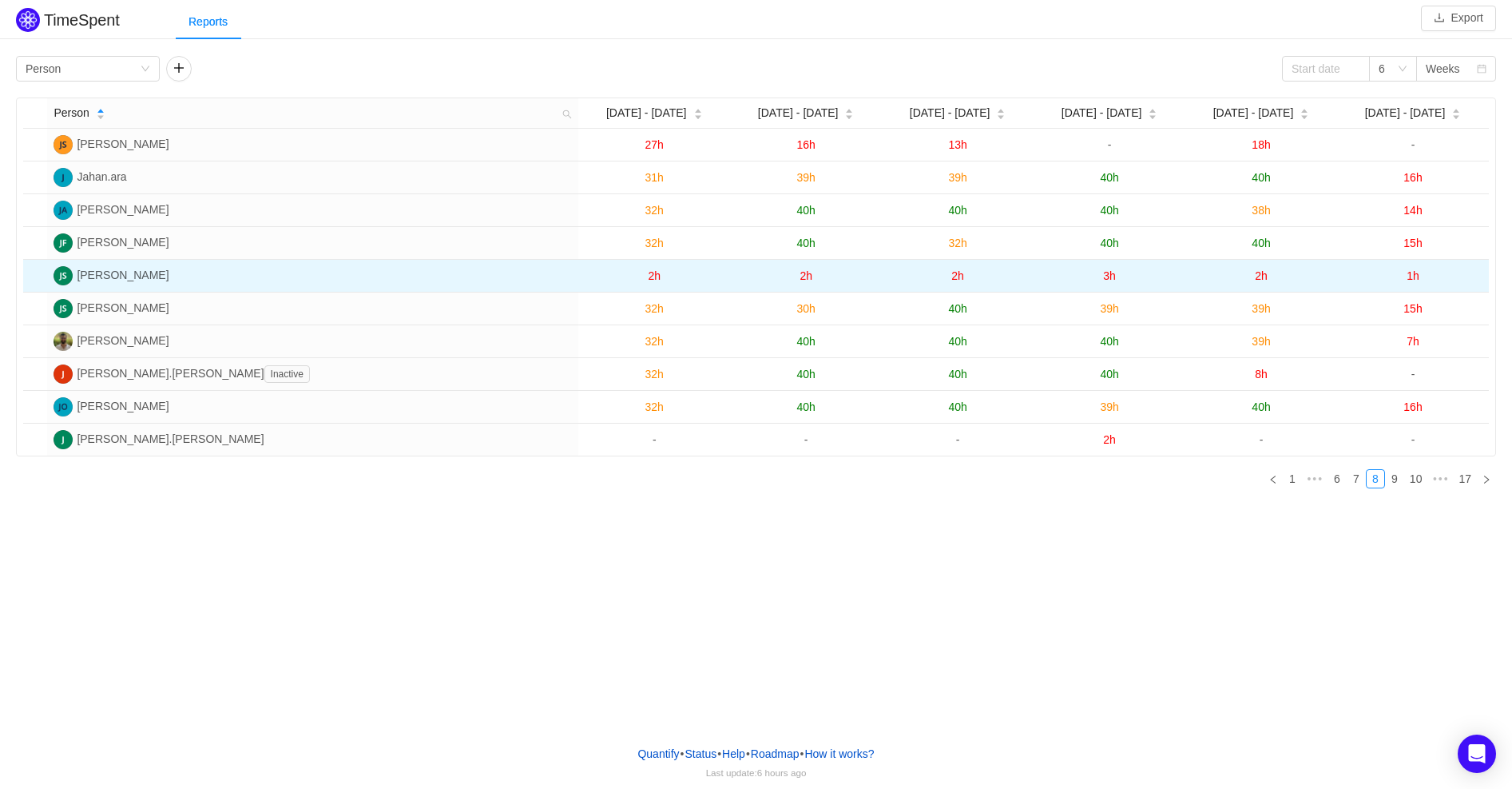
drag, startPoint x: 665, startPoint y: 278, endPoint x: 715, endPoint y: 284, distance: 50.4
click at [715, 284] on td "2h" at bounding box center [654, 276] width 152 height 33
click at [715, 285] on td "2h" at bounding box center [654, 276] width 152 height 33
drag, startPoint x: 87, startPoint y: 277, endPoint x: 70, endPoint y: 274, distance: 17.3
click at [87, 277] on span "Jason Standiford" at bounding box center [122, 275] width 92 height 12
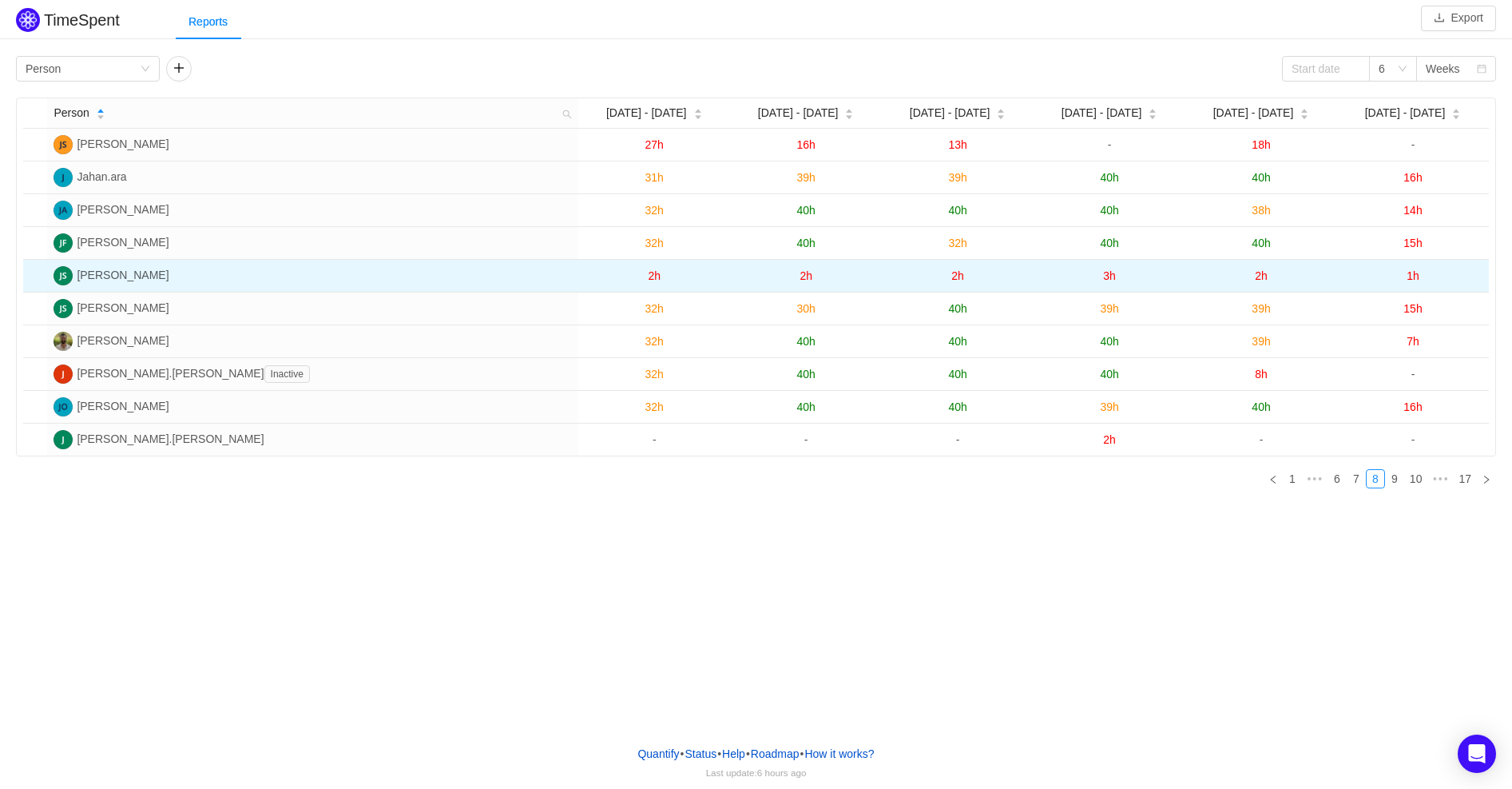
click at [61, 271] on img at bounding box center [62, 275] width 19 height 19
click at [89, 278] on span "Jason Standiford" at bounding box center [122, 275] width 92 height 12
click at [89, 280] on span "Jason Standiford" at bounding box center [122, 275] width 92 height 12
click at [90, 280] on span "Jason Standiford" at bounding box center [122, 275] width 92 height 12
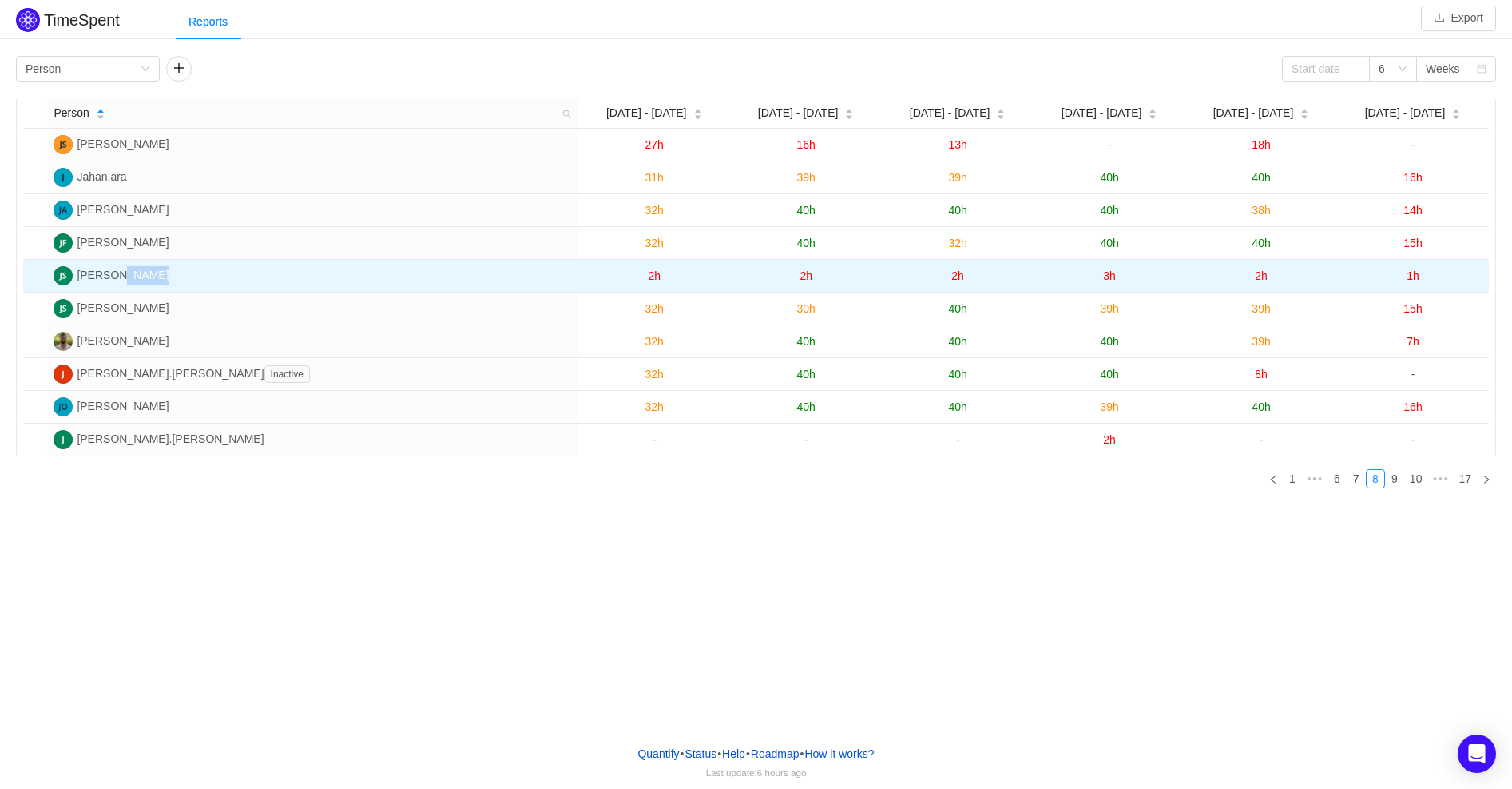
click at [118, 278] on span "Jason Standiford" at bounding box center [122, 275] width 92 height 12
click at [164, 284] on td "Jason Standiford" at bounding box center [312, 276] width 531 height 33
click at [171, 277] on td "Jason Standiford" at bounding box center [312, 276] width 531 height 33
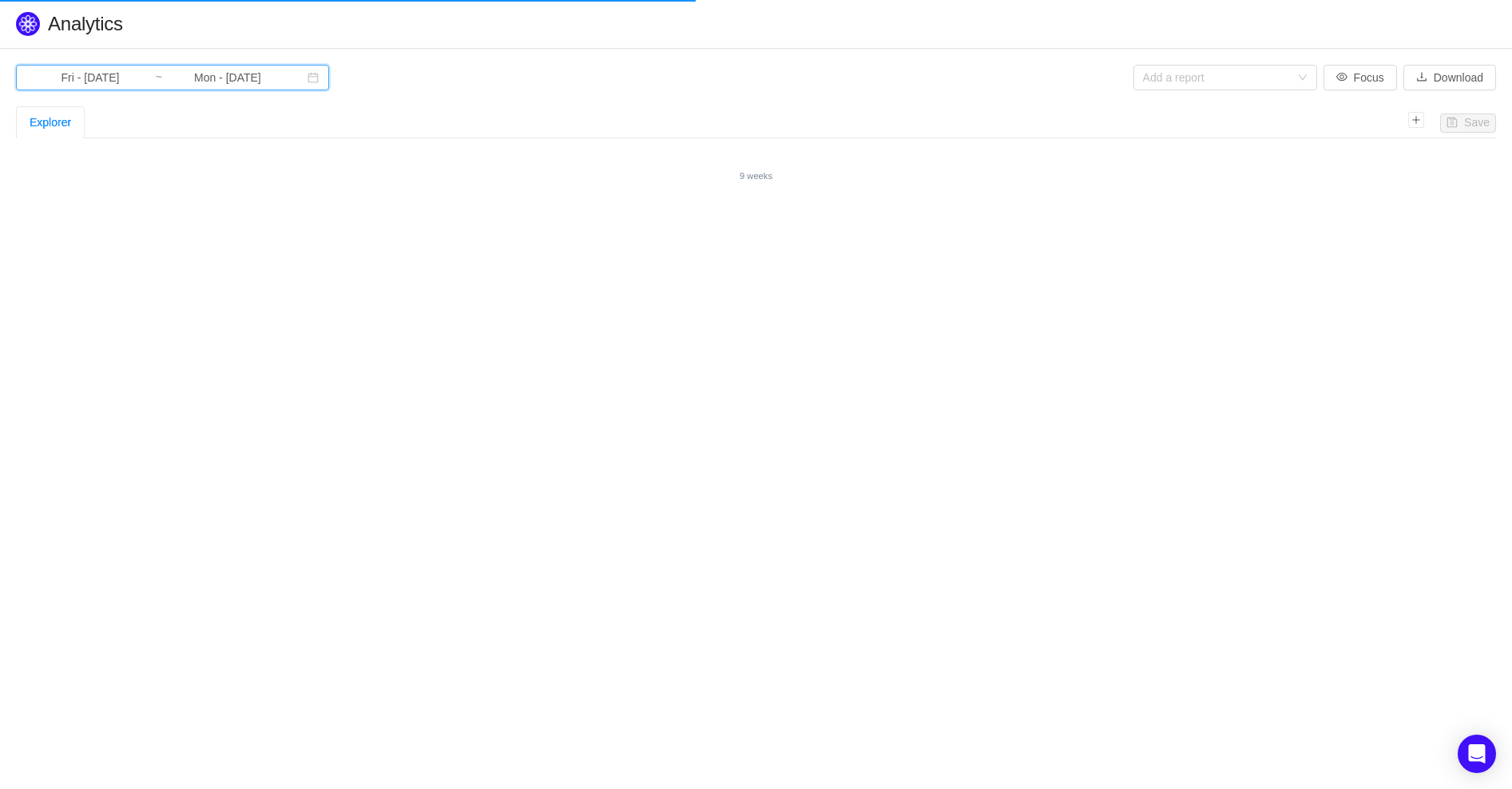
click at [308, 77] on icon "icon: calendar" at bounding box center [313, 78] width 12 height 12
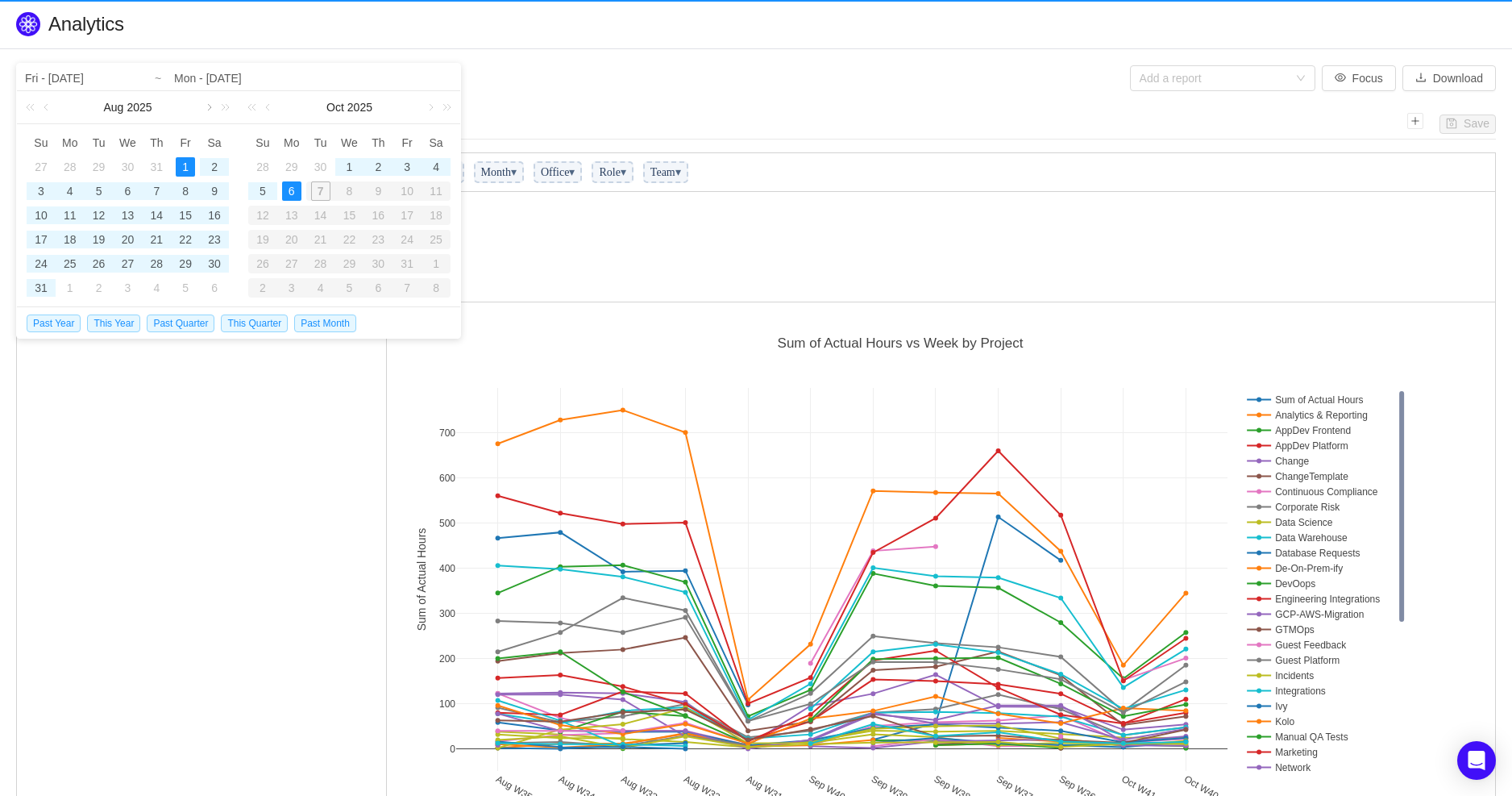
scroll to position [528, 1098]
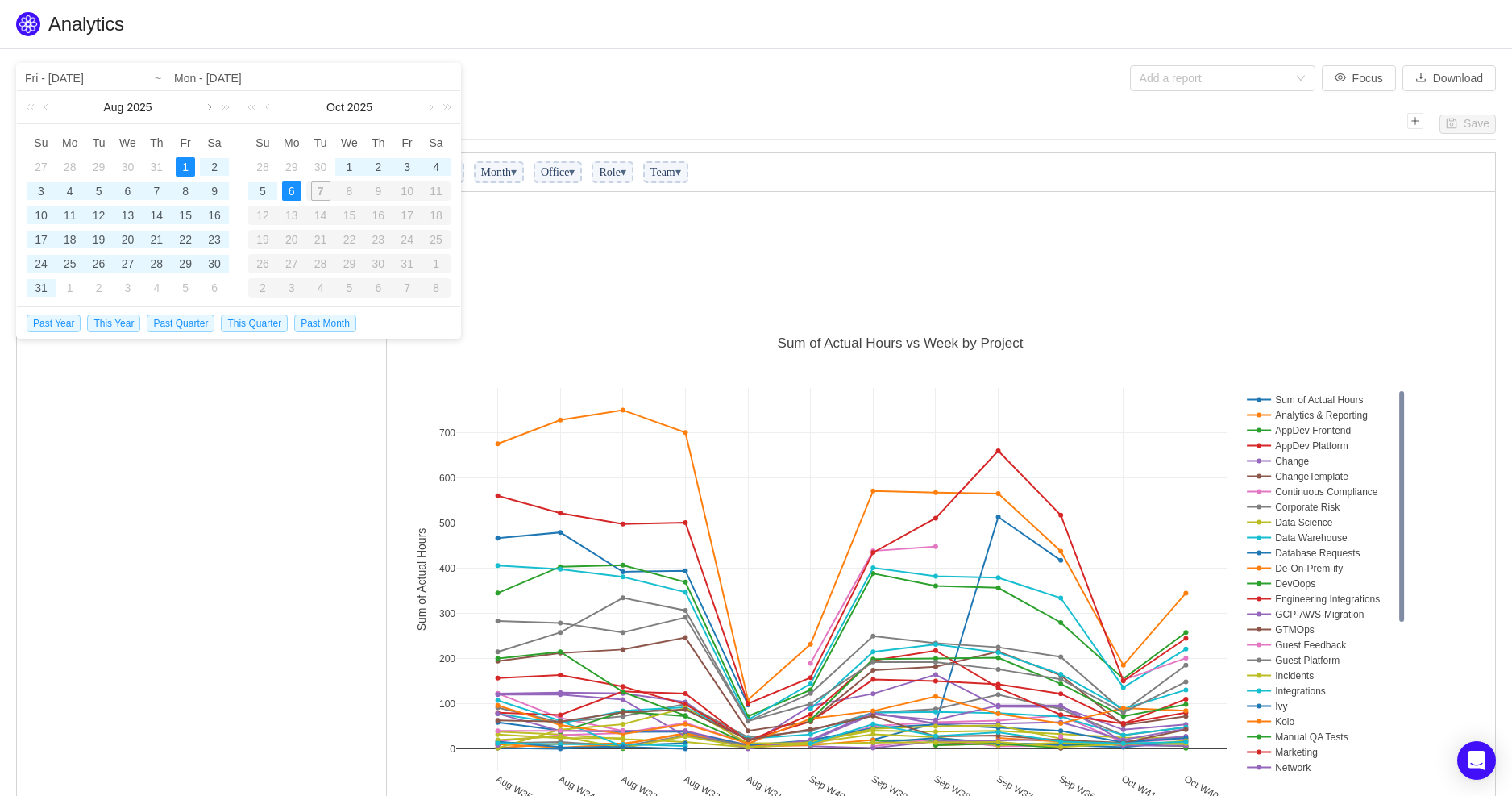
click at [205, 108] on link at bounding box center [208, 107] width 14 height 32
click at [67, 167] on div "1" at bounding box center [69, 167] width 19 height 19
click at [100, 263] on div "30" at bounding box center [98, 263] width 19 height 19
type input "Mon - Sep 01, 2025"
type input "Tue - Sep 30, 2025"
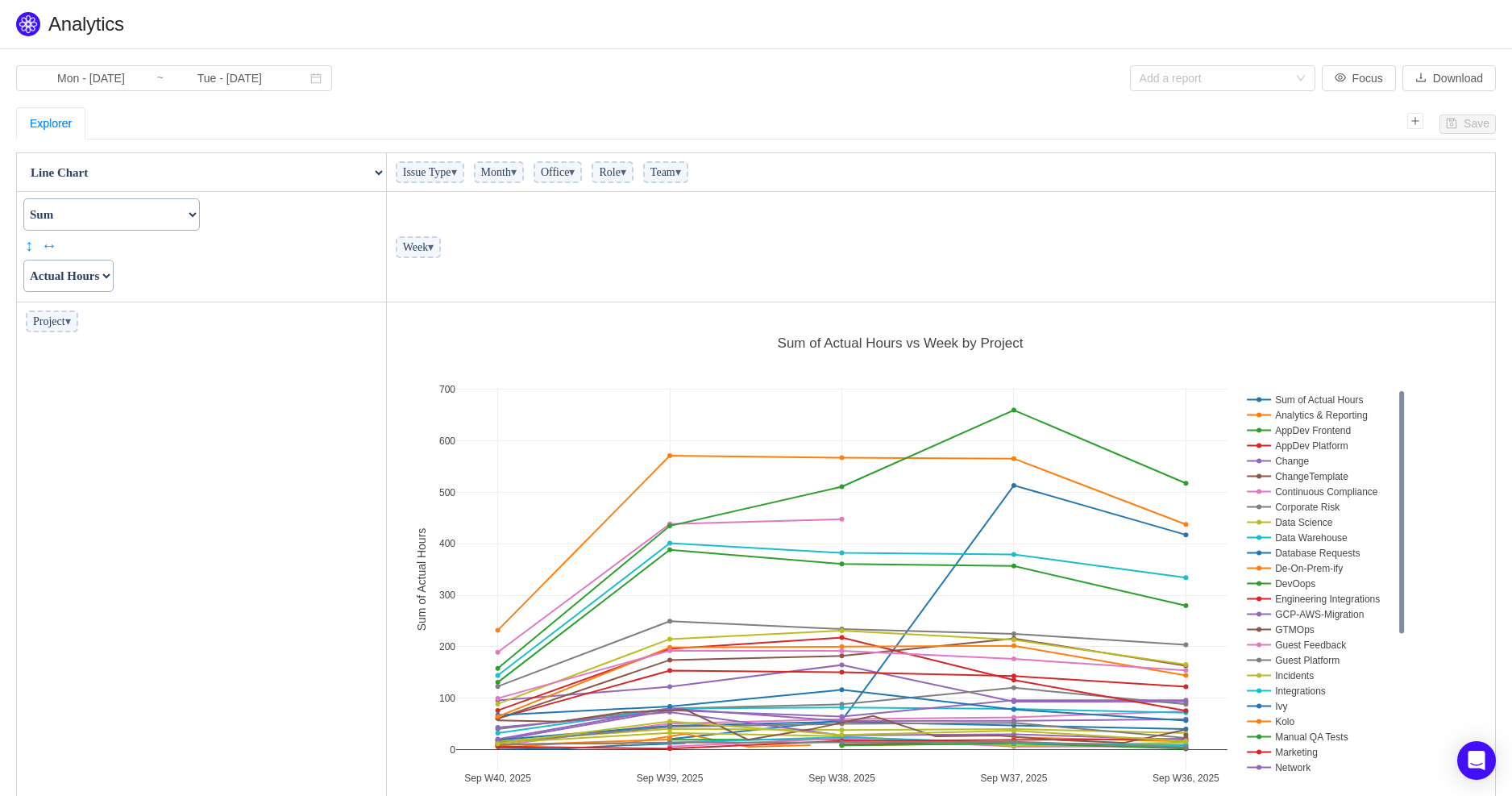
click at [200, 217] on select "Count Count Unique Values List Unique Values Sum Integer Sum Average Median Sam…" at bounding box center [112, 214] width 176 height 32
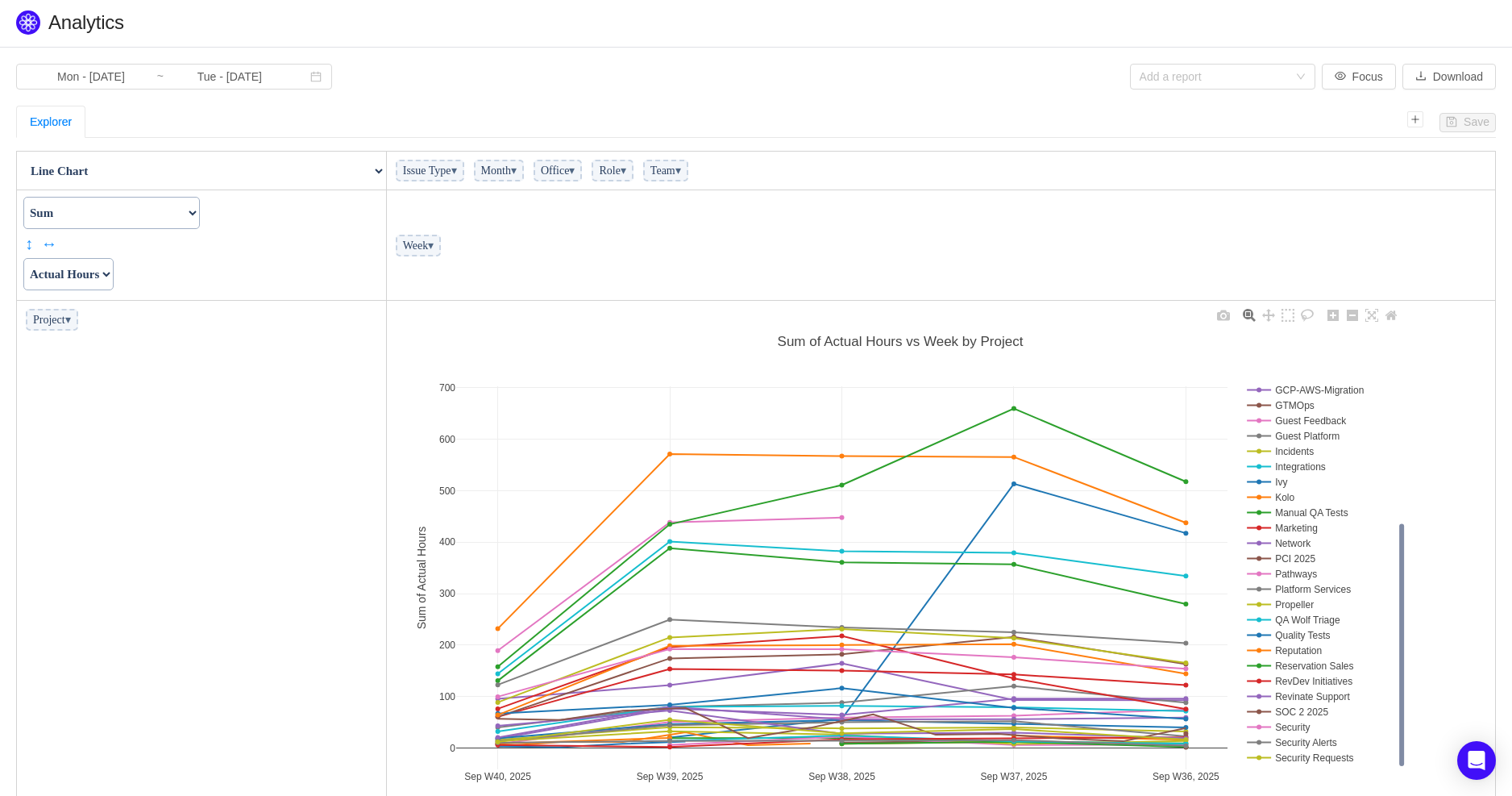
scroll to position [0, 0]
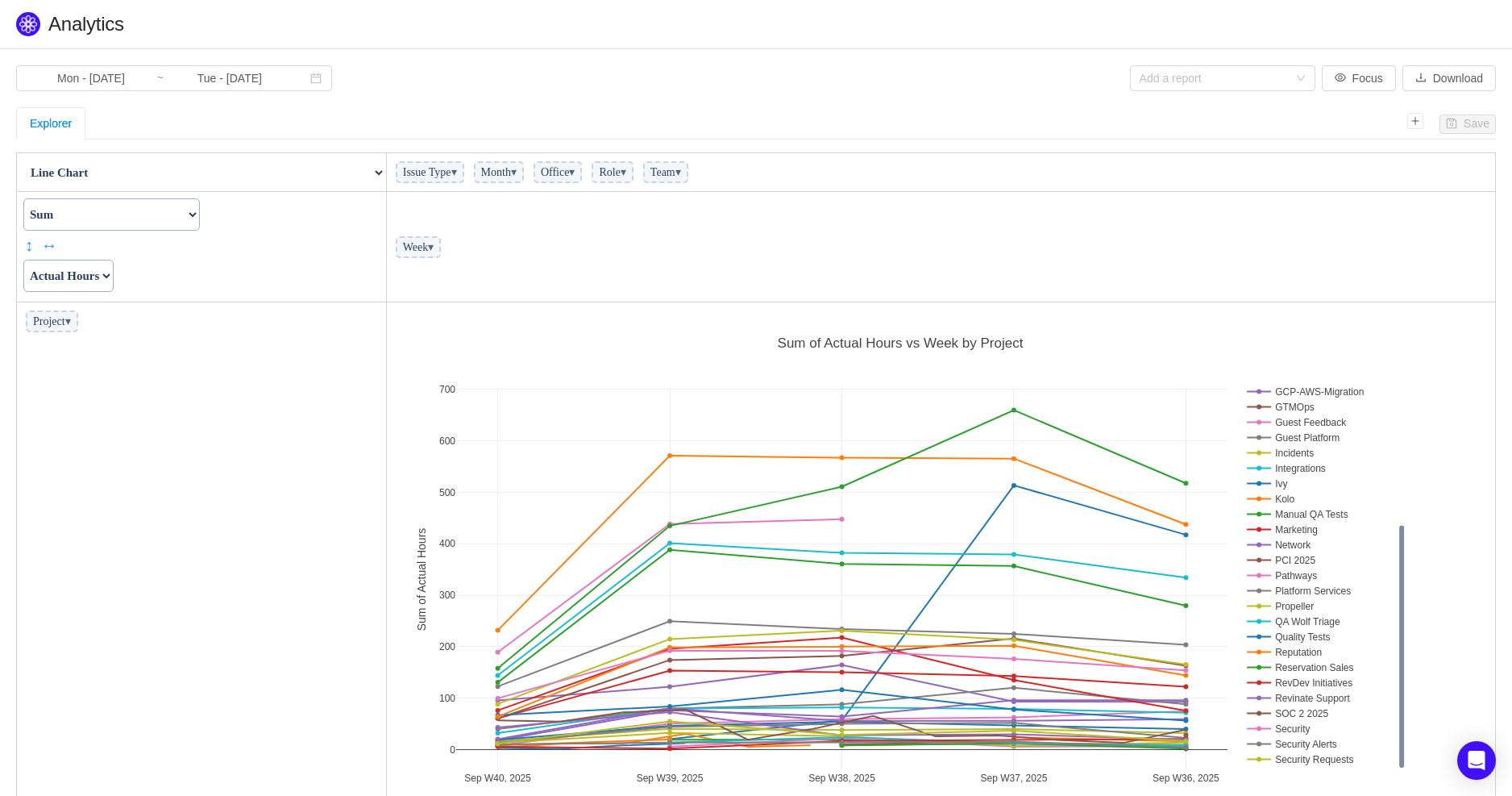
click at [434, 177] on span "Issue Type ▾" at bounding box center [430, 172] width 68 height 22
click at [103, 213] on select "Count Count Unique Values List Unique Values Sum Integer Sum Average Median Sam…" at bounding box center [112, 214] width 176 height 32
click at [108, 273] on select "Actual Hours Issue Key Issue Type Team Office Role Cycle Time Person Week Month" at bounding box center [68, 276] width 90 height 32
select select "Person"
click at [23, 259] on select "Actual Hours Issue Key Issue Type Team Office Role Cycle Time Person Week Month" at bounding box center [68, 276] width 90 height 32
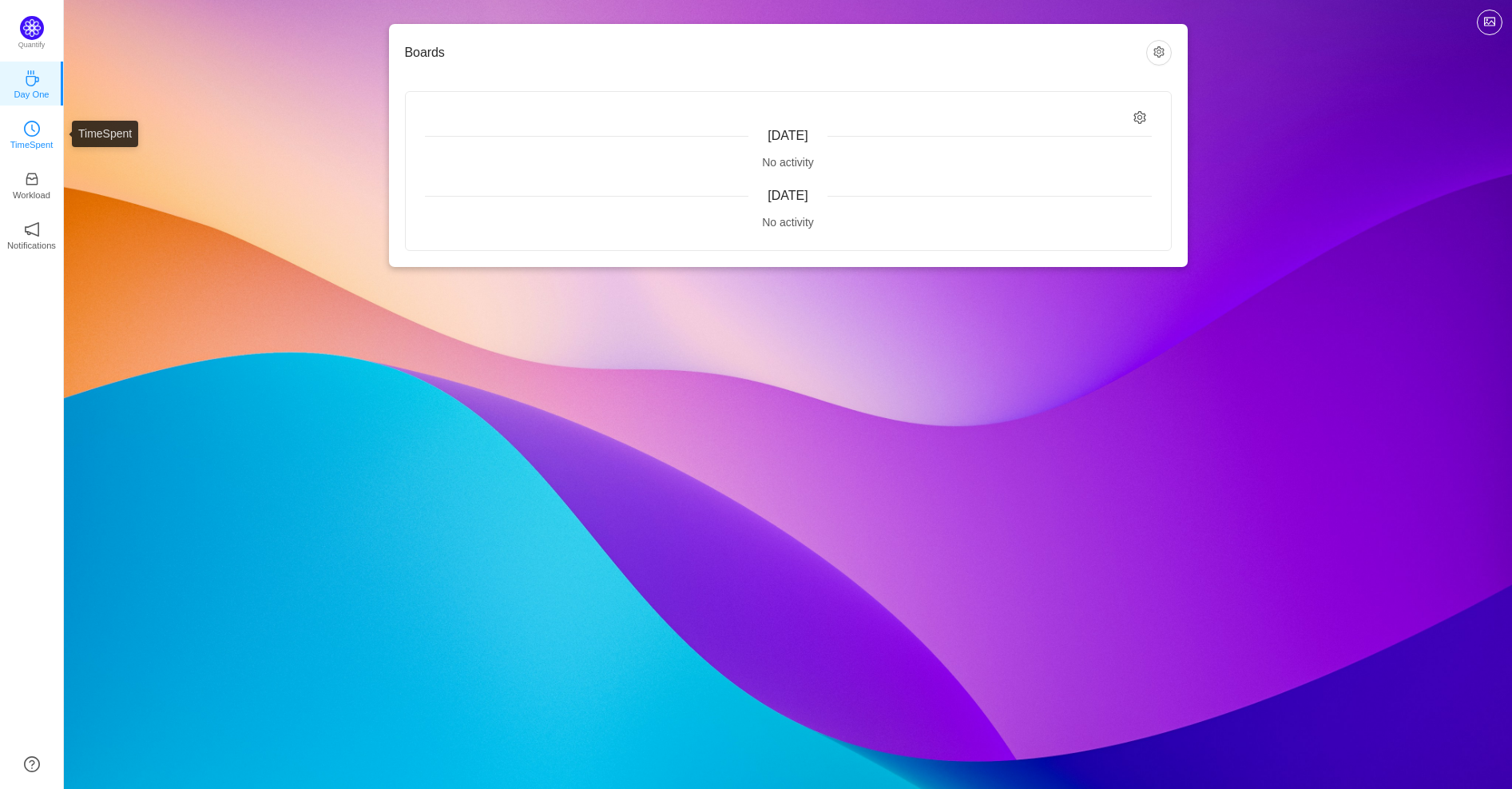
click at [34, 137] on p "TimeSpent" at bounding box center [32, 145] width 43 height 14
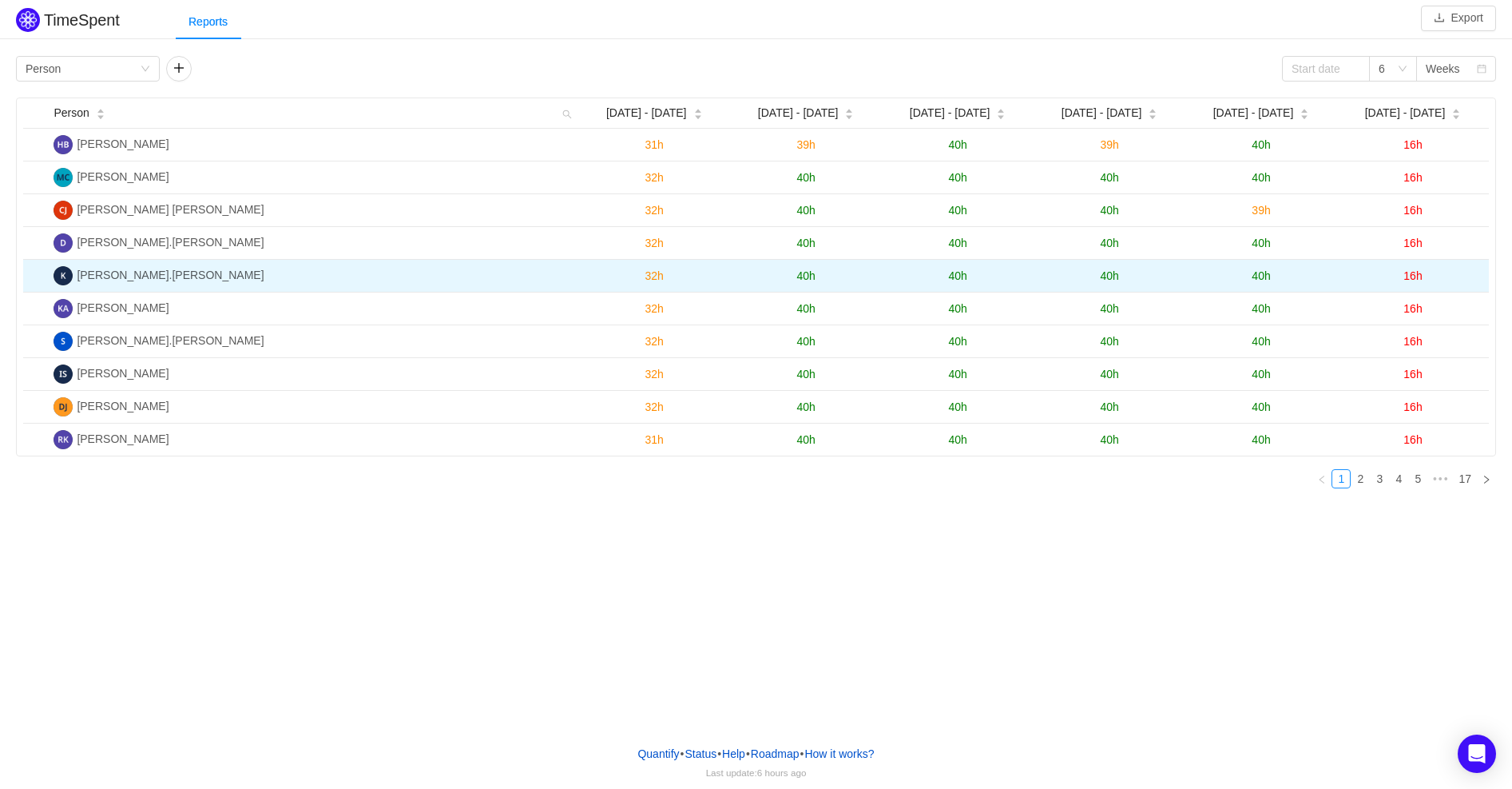
click at [191, 272] on td "[PERSON_NAME].[PERSON_NAME]" at bounding box center [312, 276] width 531 height 33
click at [134, 278] on span "[PERSON_NAME].[PERSON_NAME]" at bounding box center [169, 275] width 186 height 12
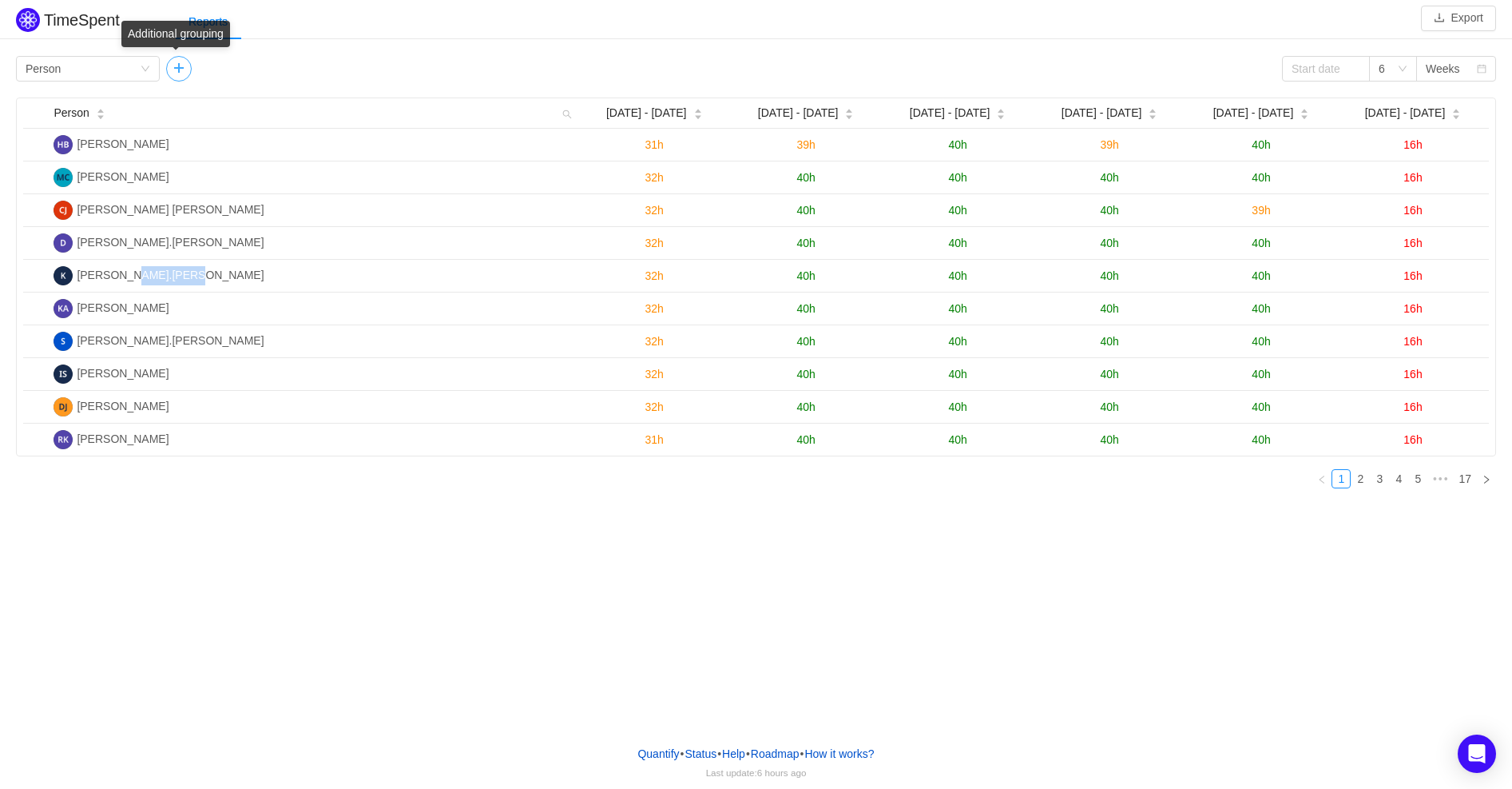
click at [174, 71] on button "button" at bounding box center [178, 69] width 26 height 26
click at [209, 74] on div "Group by" at bounding box center [229, 69] width 107 height 16
click at [210, 97] on li "Issue" at bounding box center [236, 100] width 144 height 26
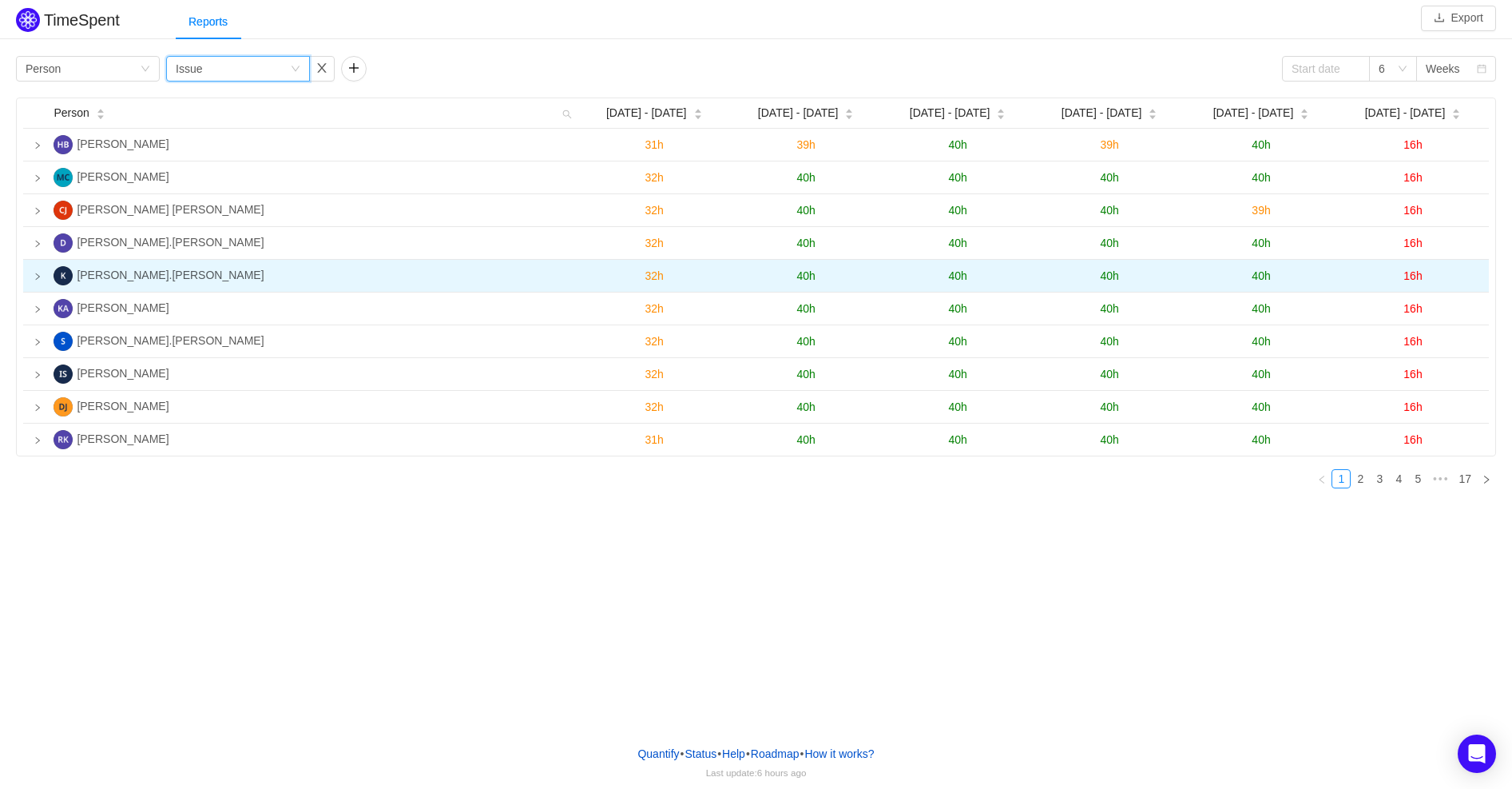
click at [37, 272] on icon "icon: right" at bounding box center [37, 276] width 8 height 8
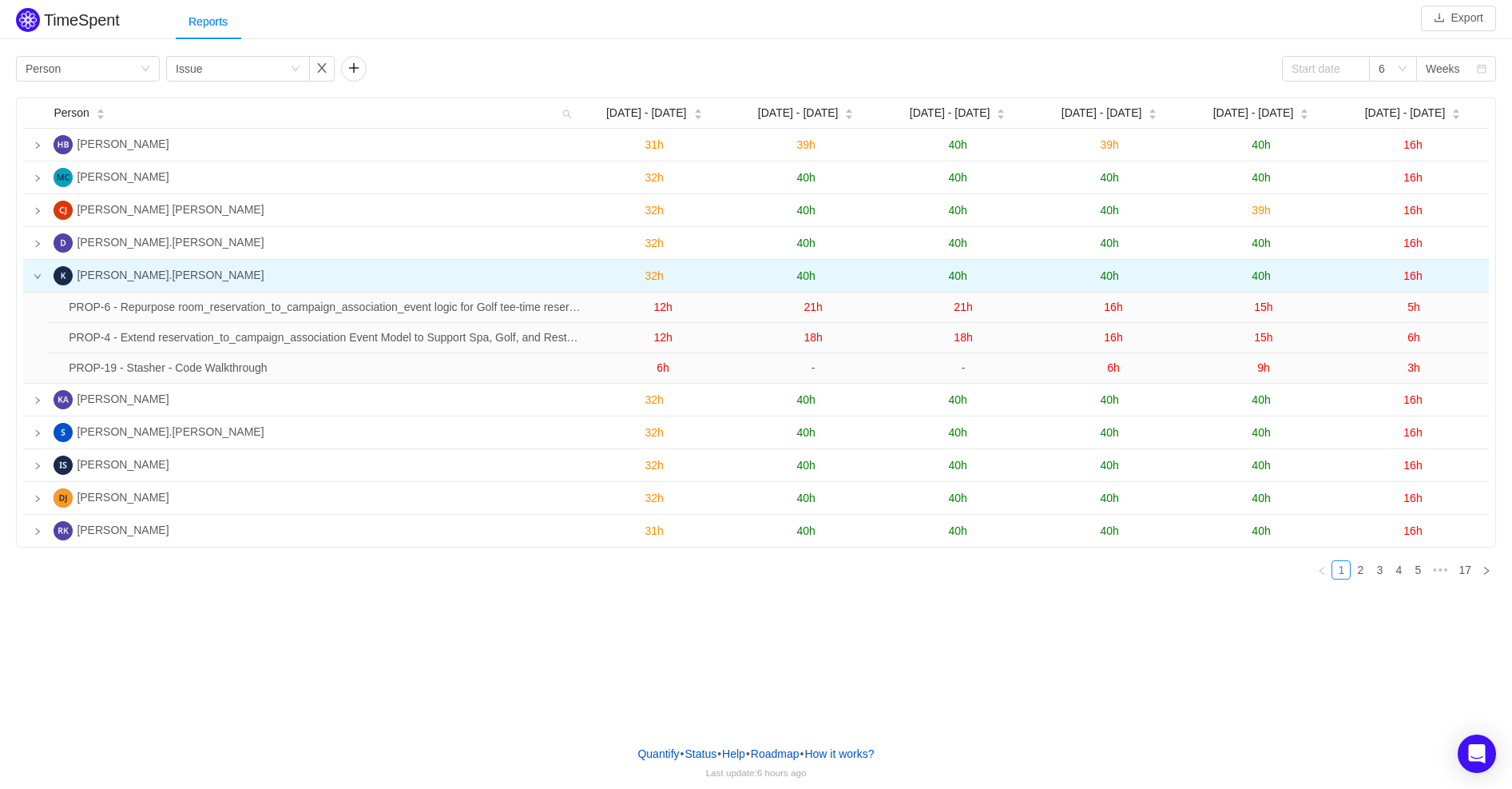
click at [39, 274] on icon "icon: down" at bounding box center [37, 276] width 8 height 8
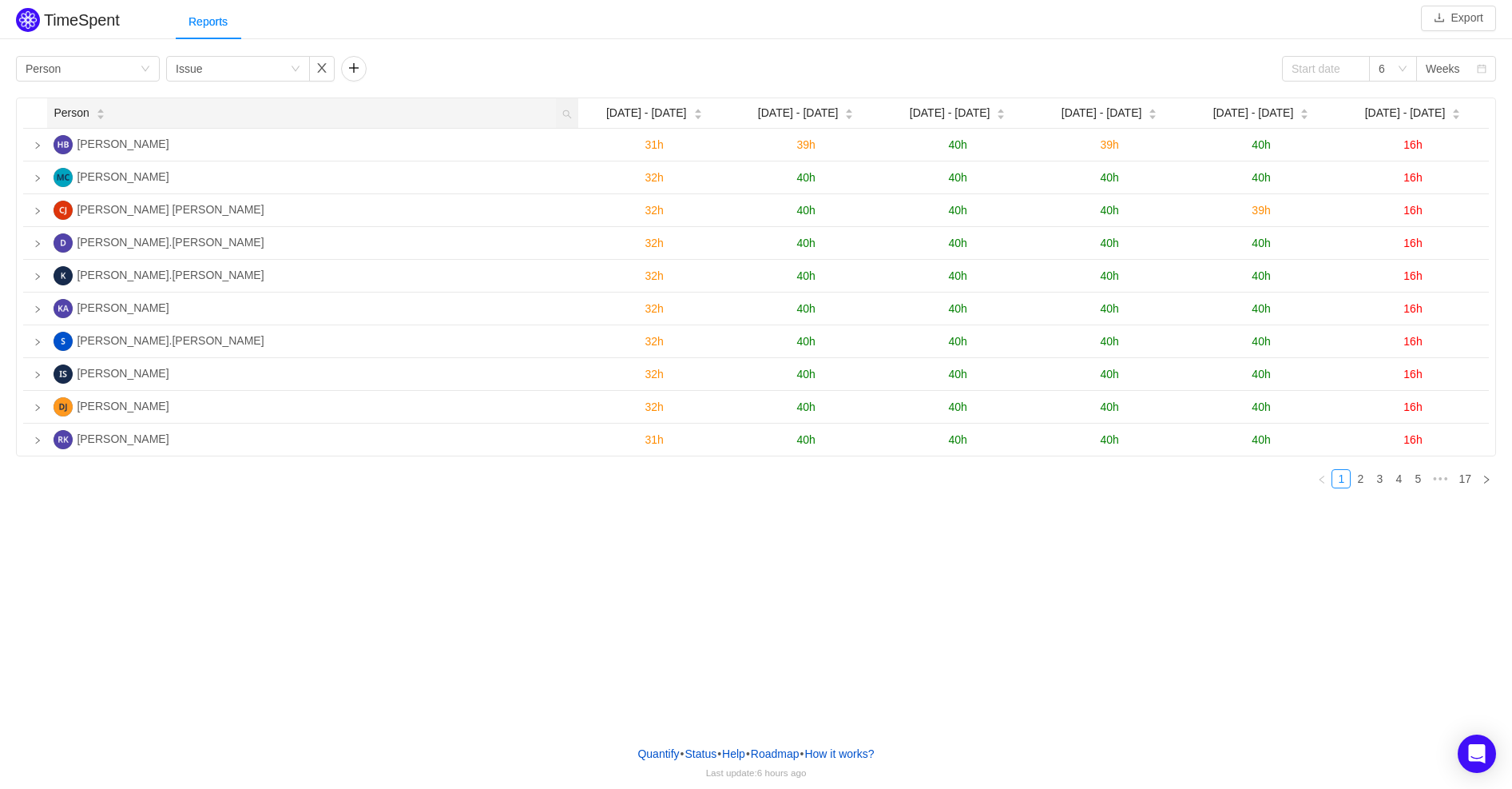
click at [85, 114] on span "Person" at bounding box center [70, 112] width 35 height 17
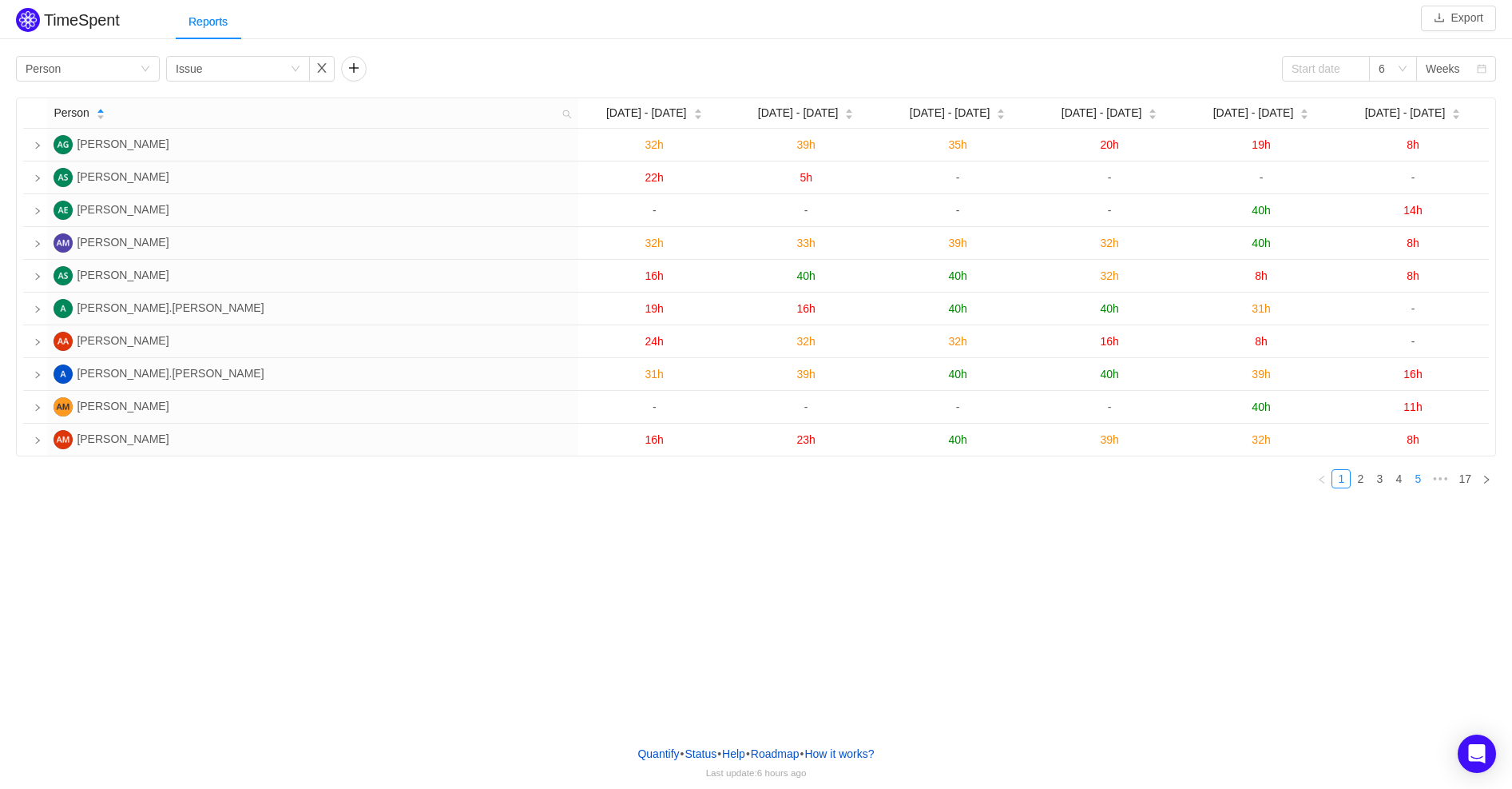
click at [1423, 474] on link "5" at bounding box center [1417, 478] width 18 height 18
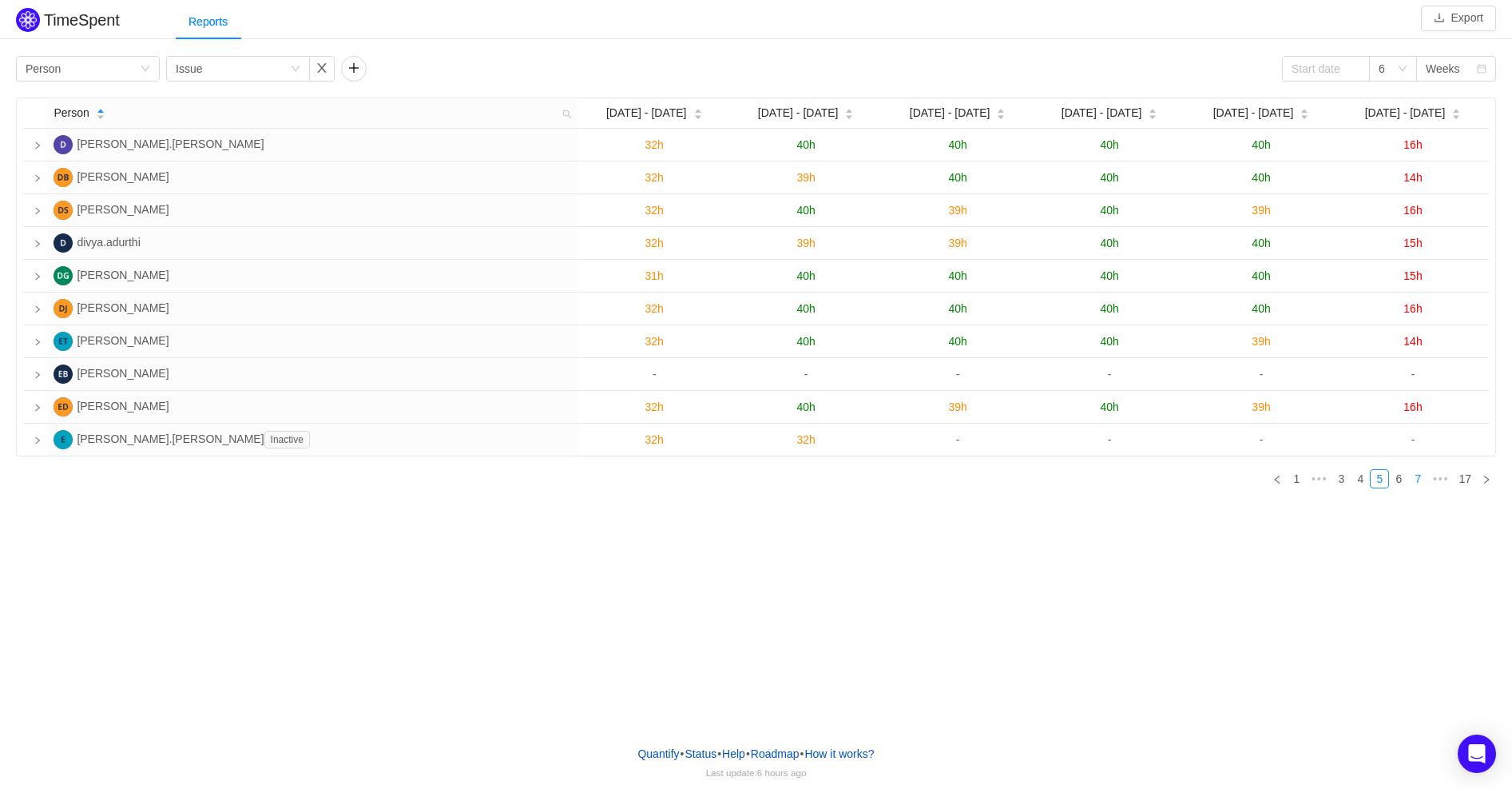
click at [1422, 476] on link "7" at bounding box center [1417, 478] width 18 height 18
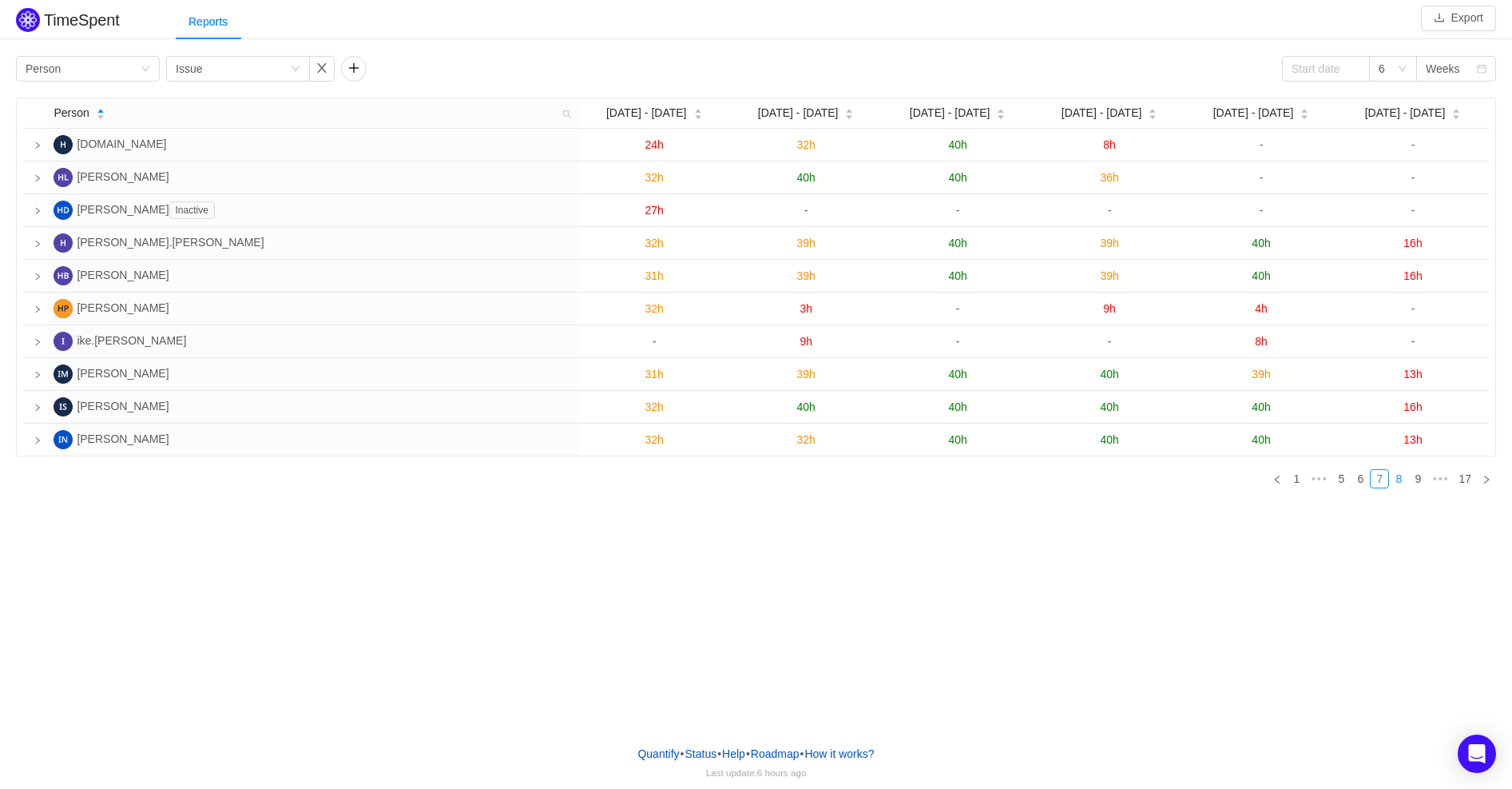
click at [1404, 478] on link "8" at bounding box center [1399, 478] width 18 height 18
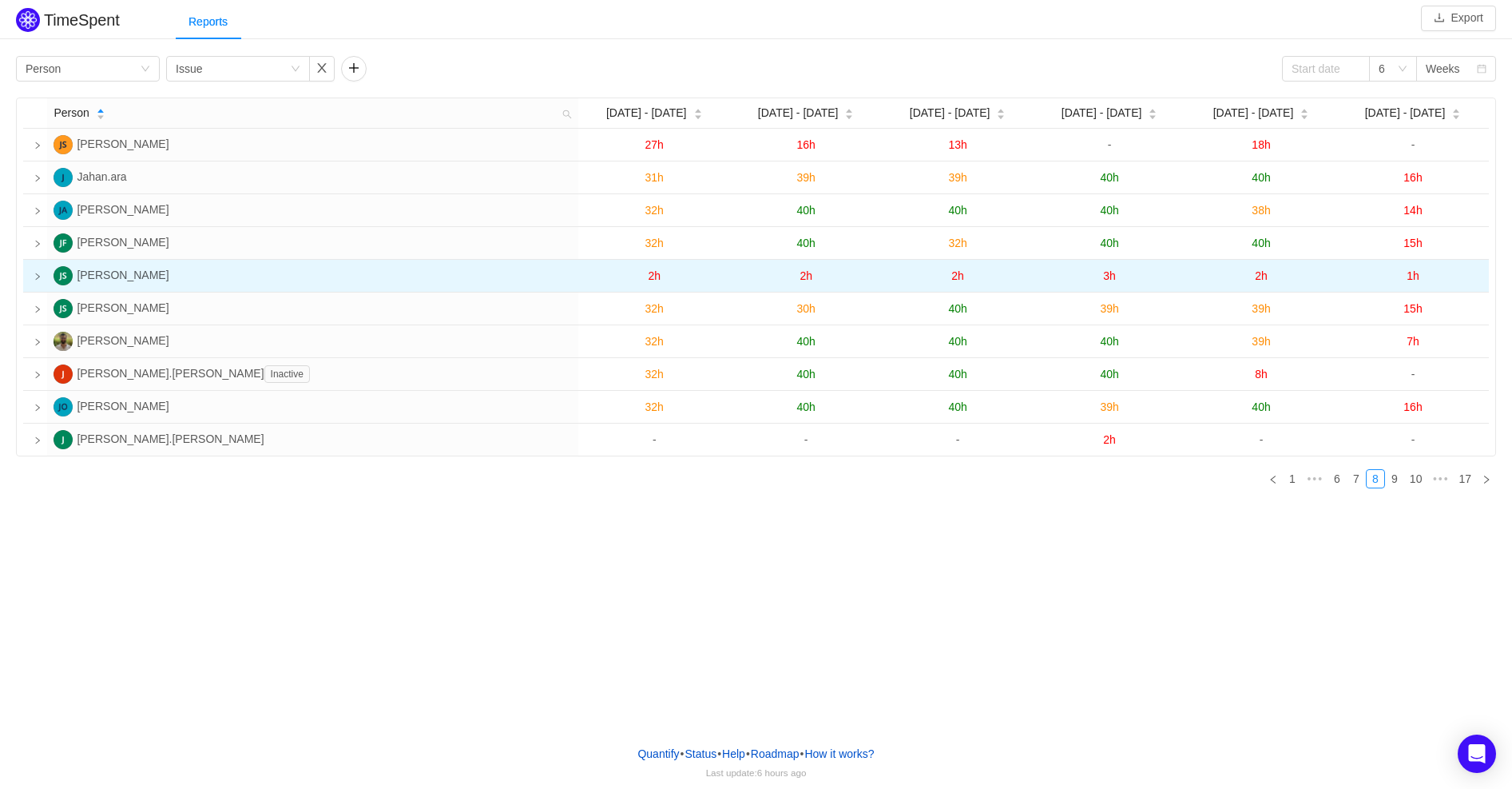
click at [32, 276] on td at bounding box center [35, 276] width 24 height 33
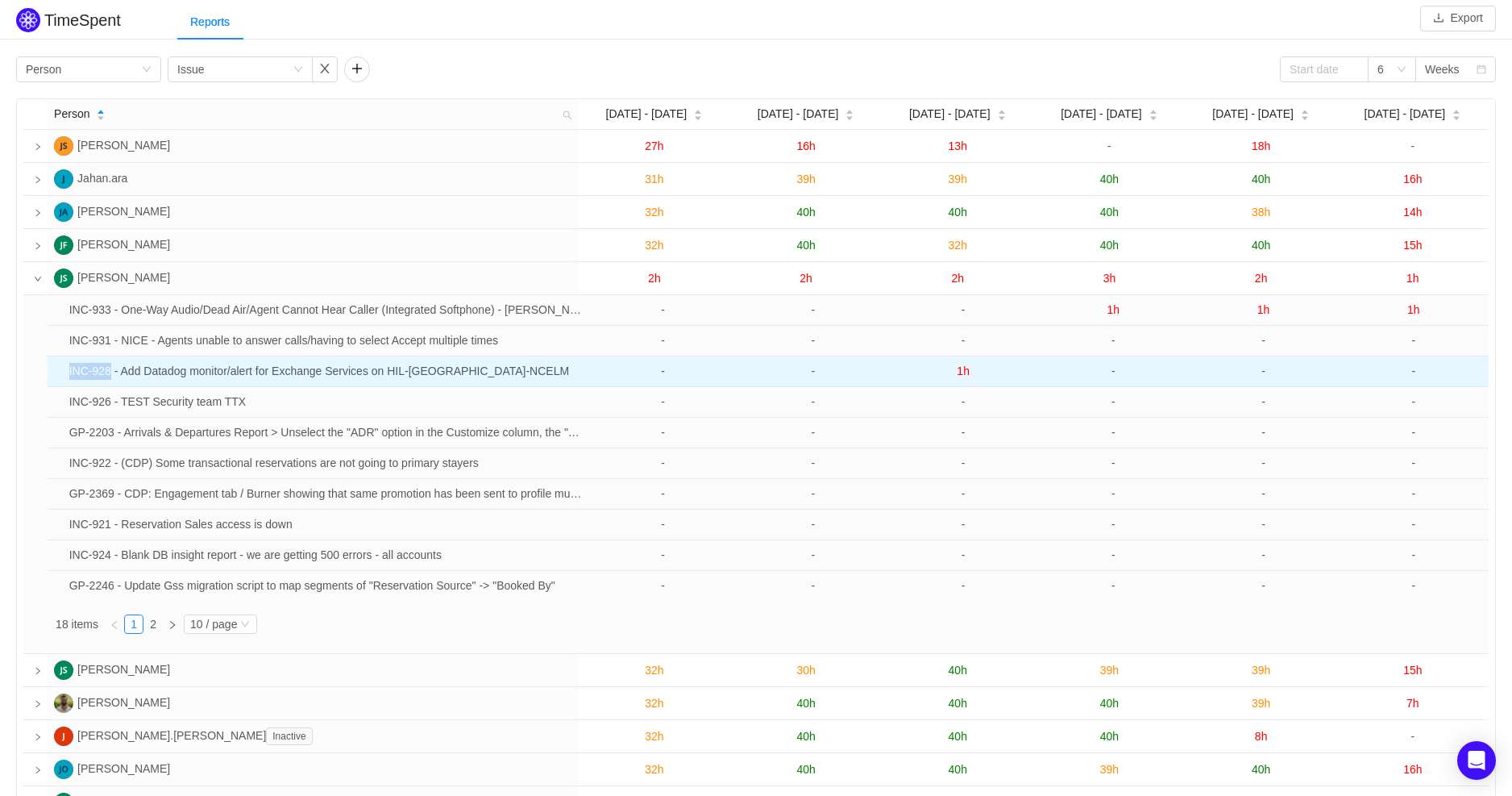
drag, startPoint x: 113, startPoint y: 374, endPoint x: 67, endPoint y: 369, distance: 46.3
click at [67, 369] on td "INC-928 - Add Datadog monitor/alert for Exchange Services on HIL-[GEOGRAPHIC_DA…" at bounding box center [326, 372] width 526 height 31
copy td "INC-928"
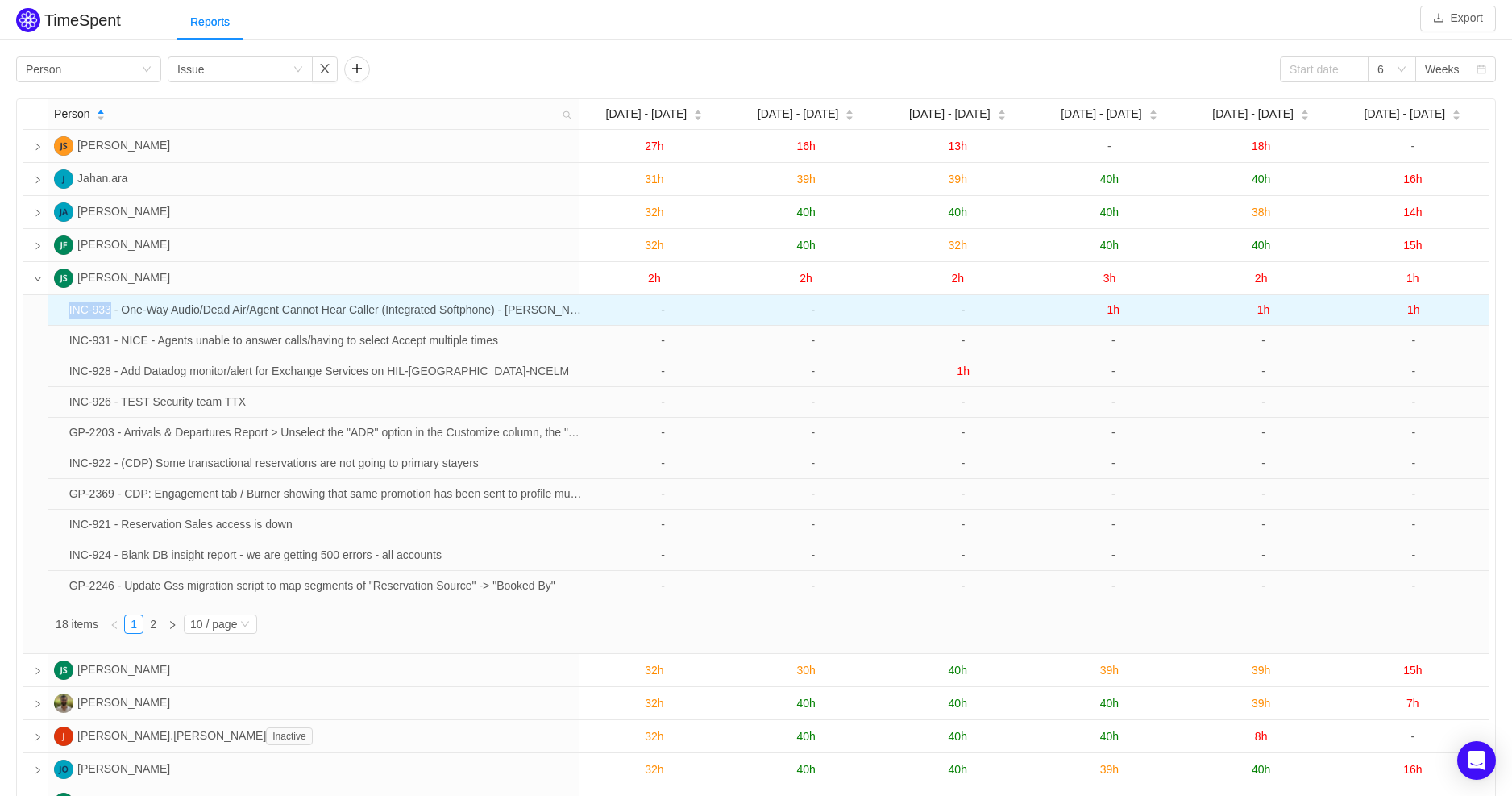
drag, startPoint x: 112, startPoint y: 310, endPoint x: 68, endPoint y: 305, distance: 44.3
click at [68, 305] on td "INC-933 - One-Way Audio/Dead Air/Agent Cannot Hear Caller (Integrated Softphone…" at bounding box center [326, 311] width 526 height 31
copy td "INC-933"
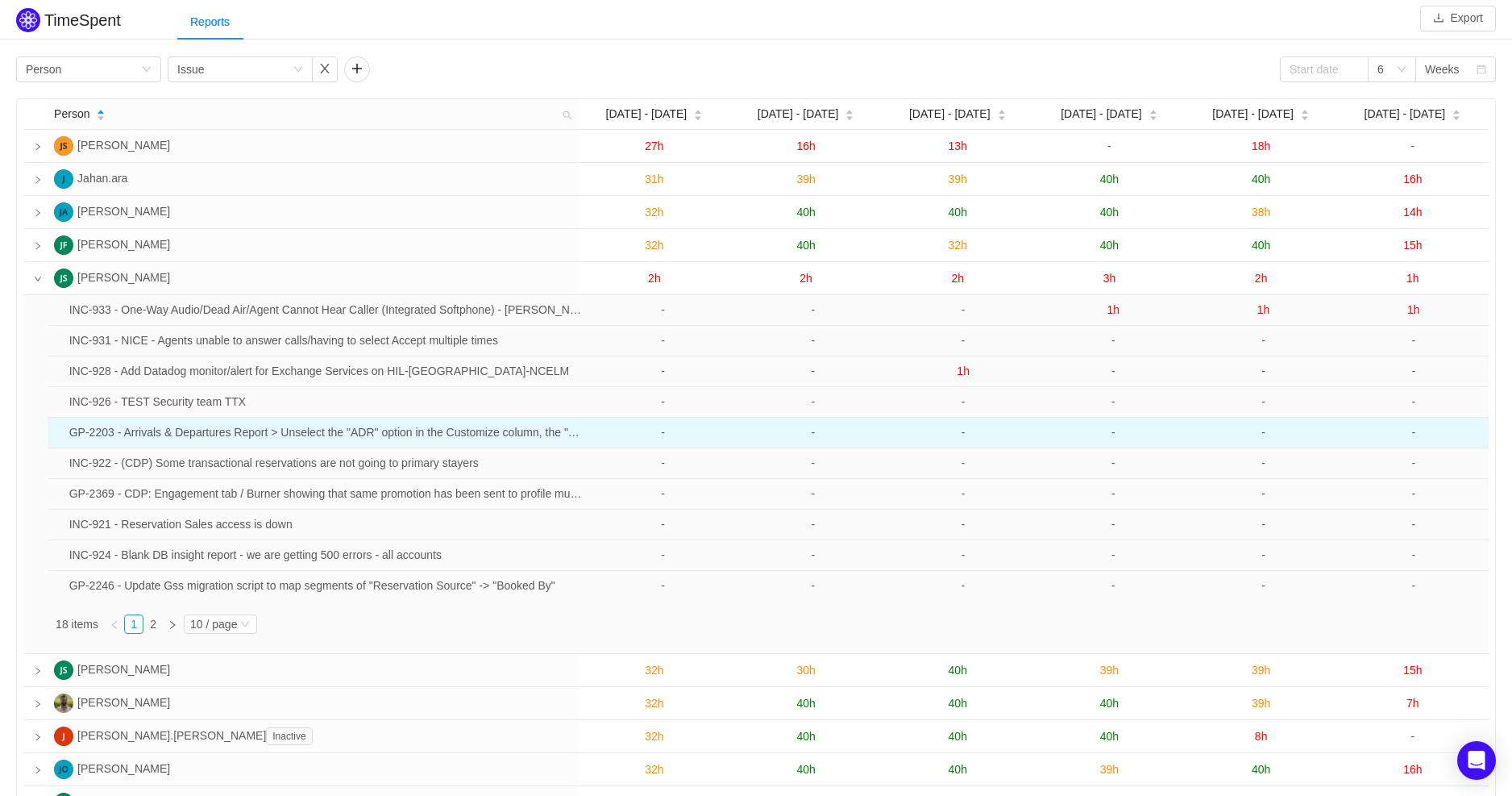
click at [549, 447] on td "GP-2203 - Arrivals & Departures Report > Unselect the "ADR" option in the Custo…" at bounding box center [326, 433] width 526 height 31
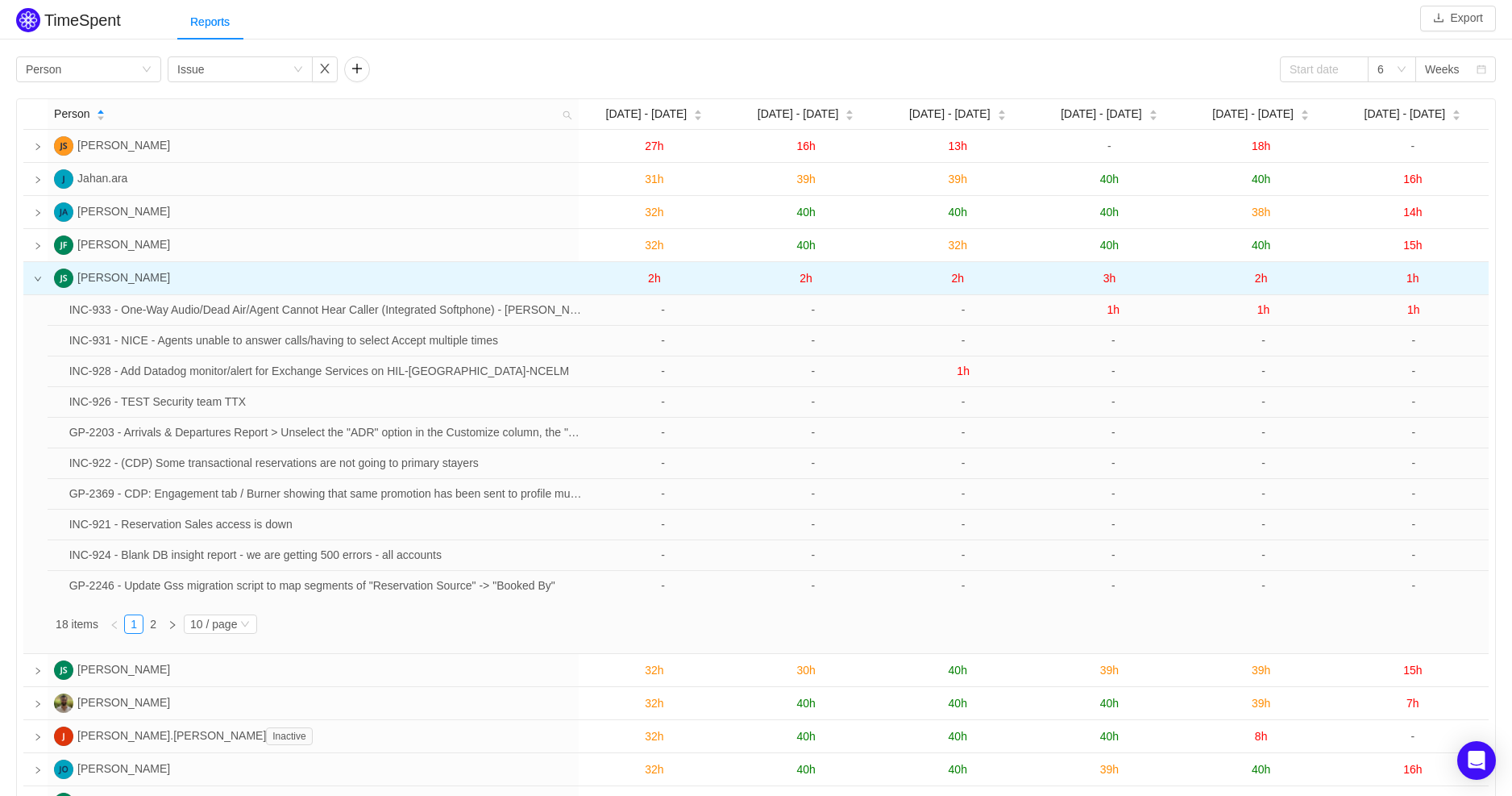
click at [39, 280] on icon "icon: down" at bounding box center [38, 278] width 8 height 8
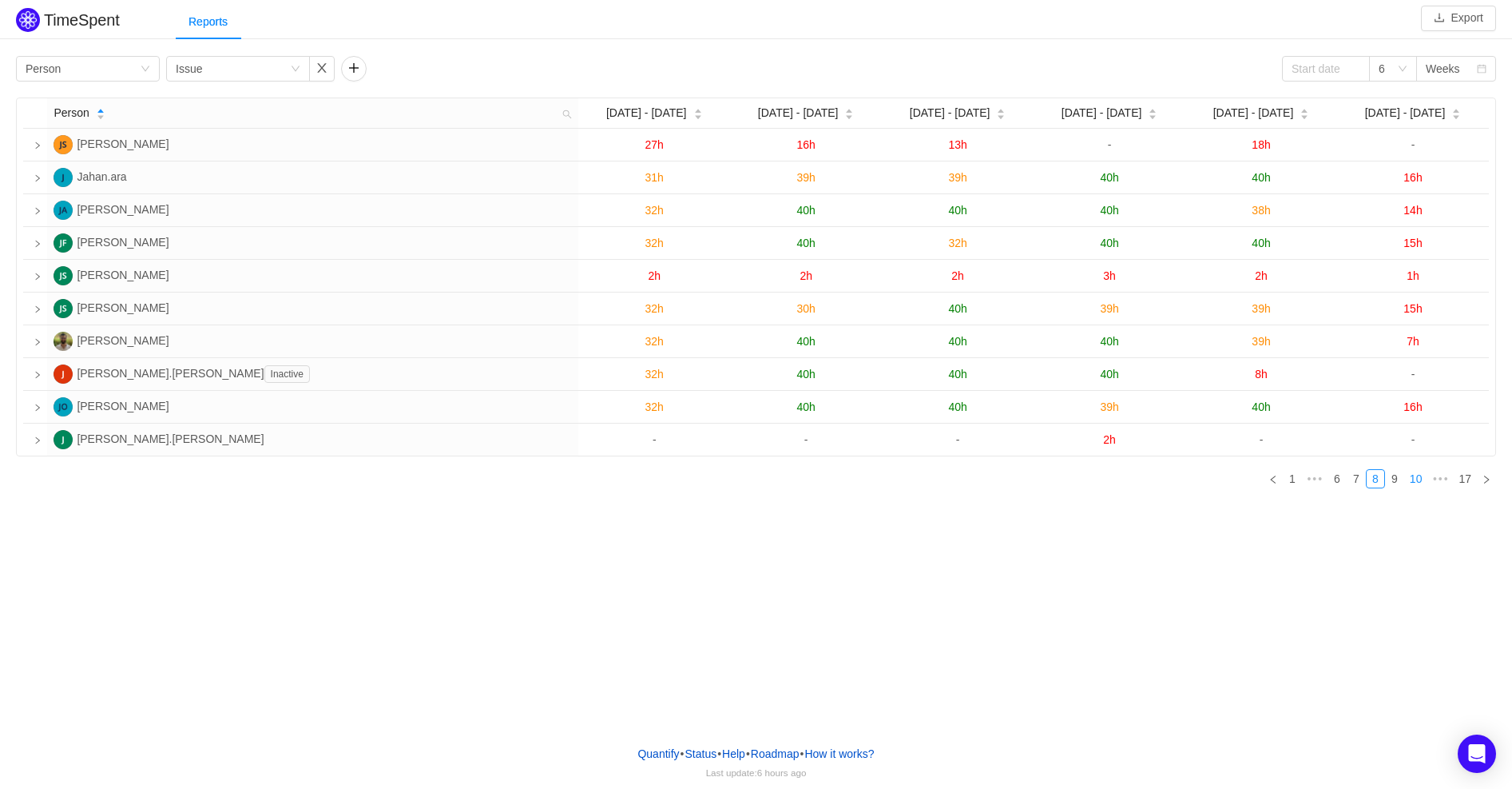
click at [1416, 478] on link "10" at bounding box center [1416, 478] width 22 height 18
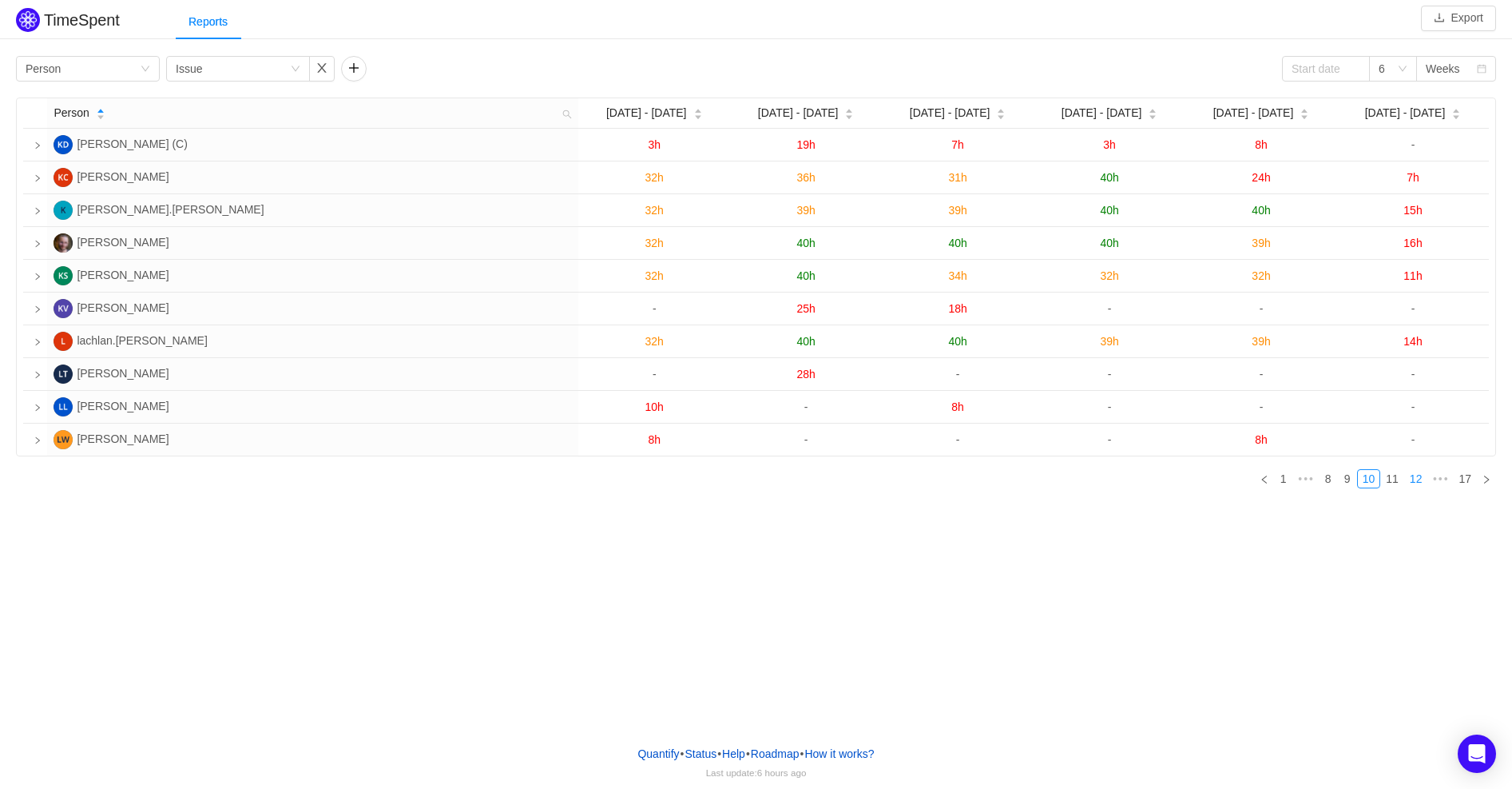
click at [1417, 478] on link "12" at bounding box center [1416, 478] width 22 height 18
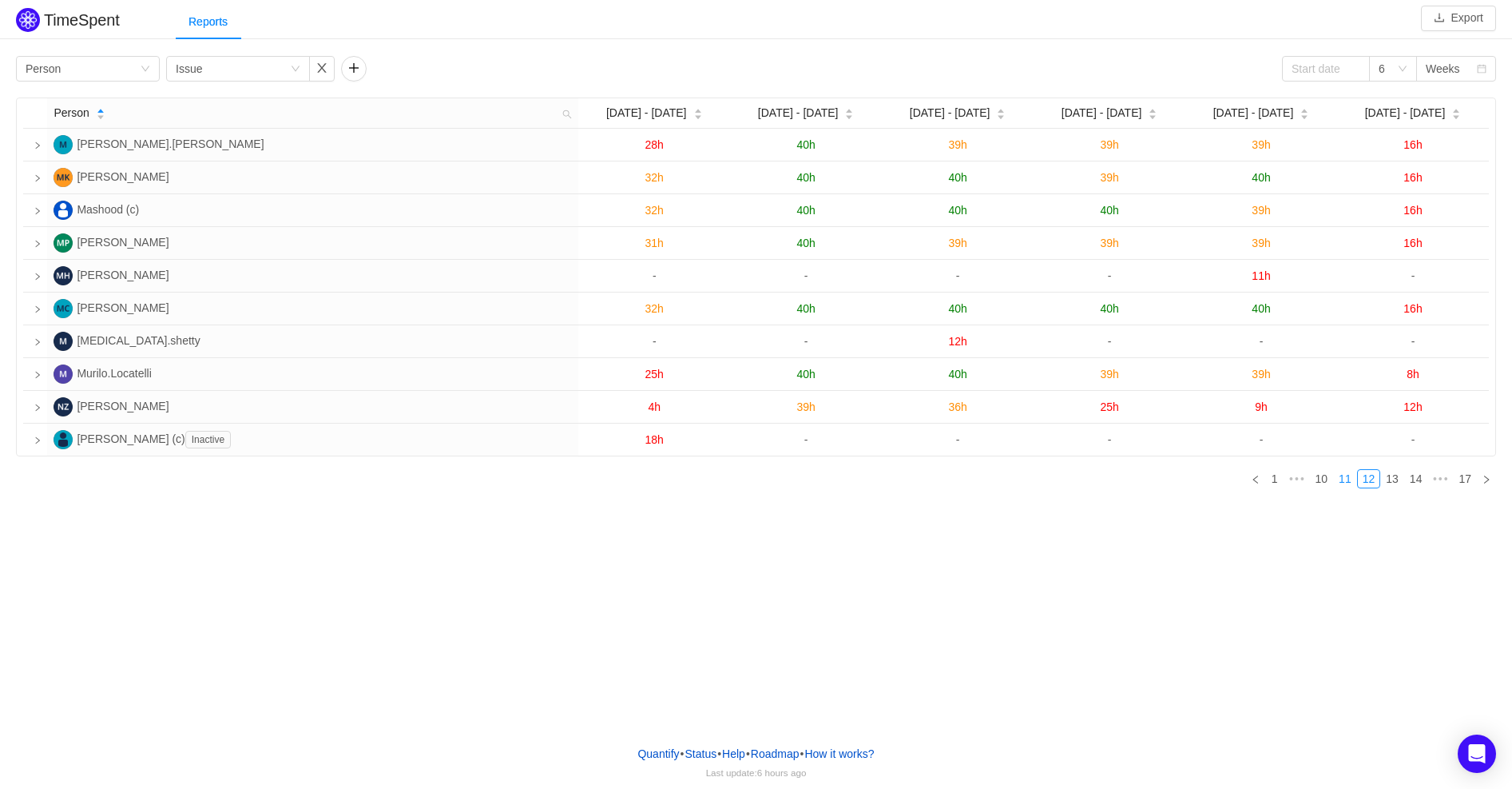
click at [1346, 472] on link "11" at bounding box center [1344, 478] width 22 height 18
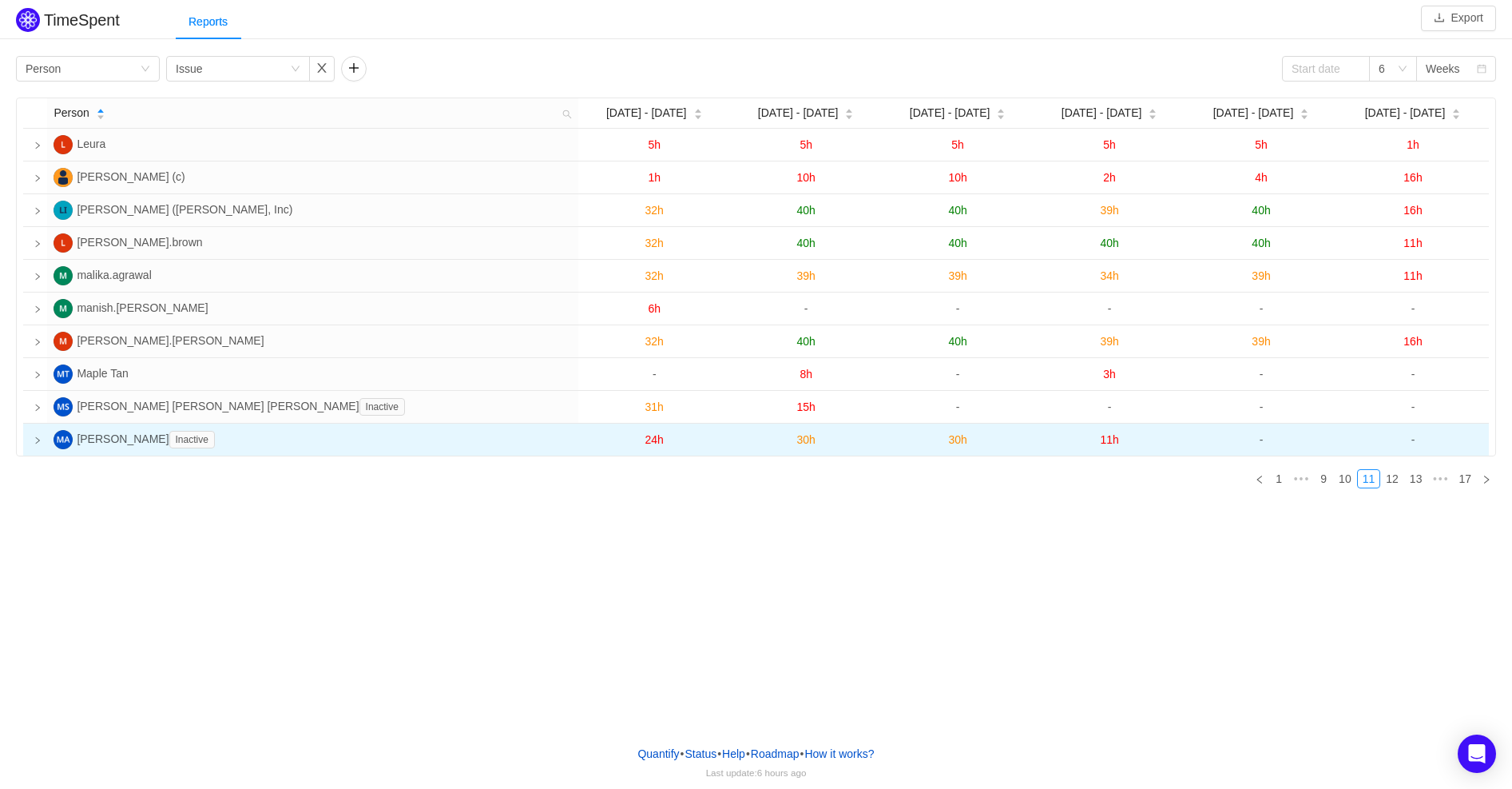
click at [37, 437] on icon "icon: right" at bounding box center [37, 440] width 8 height 8
click at [37, 442] on icon "icon: loading" at bounding box center [37, 440] width 10 height 10
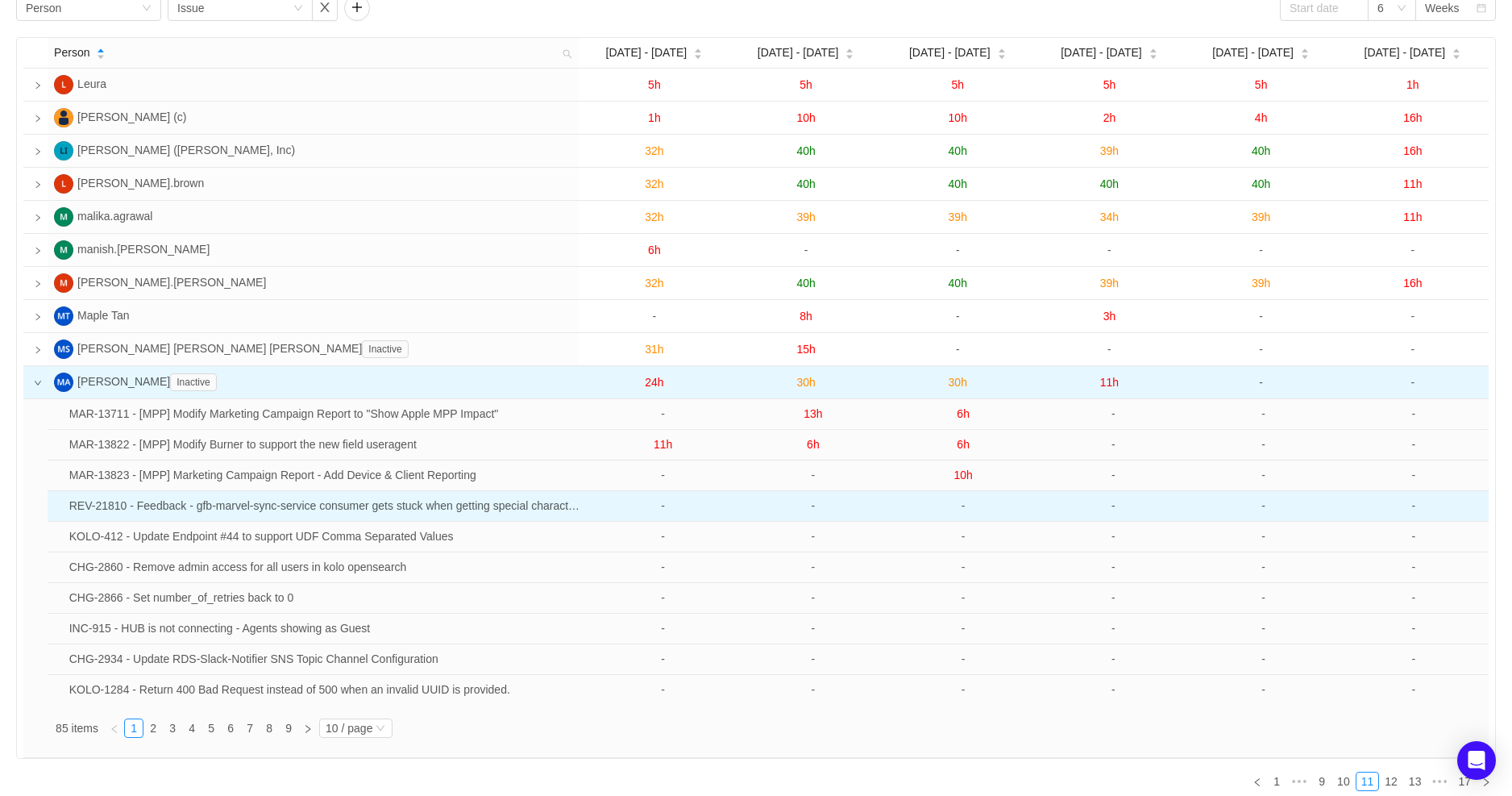
scroll to position [62, 0]
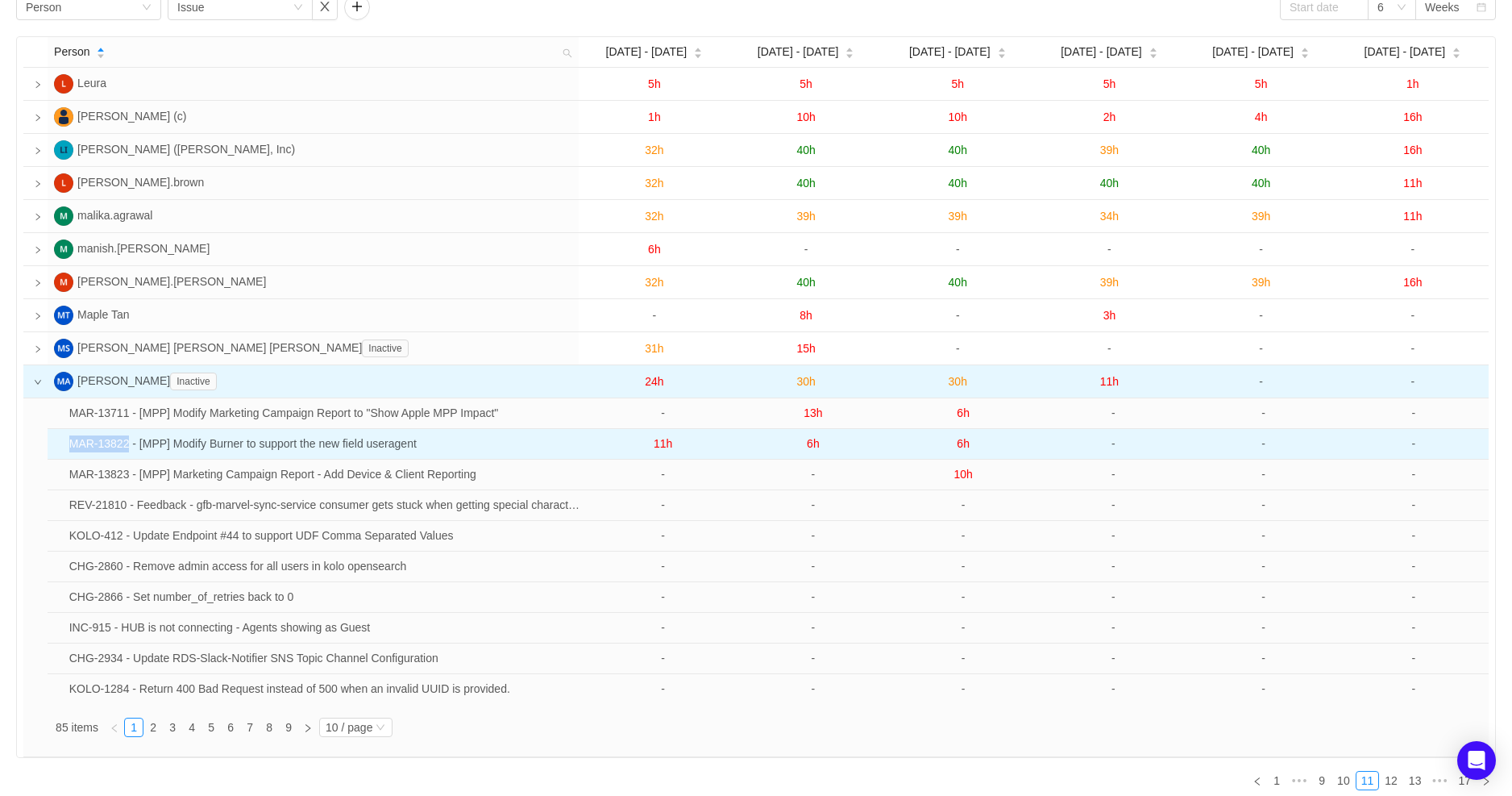
drag, startPoint x: 132, startPoint y: 447, endPoint x: 69, endPoint y: 445, distance: 63.0
click at [69, 445] on td "MAR-13822 - [MPP] Modify Burner to support the new field useragent" at bounding box center [326, 444] width 526 height 31
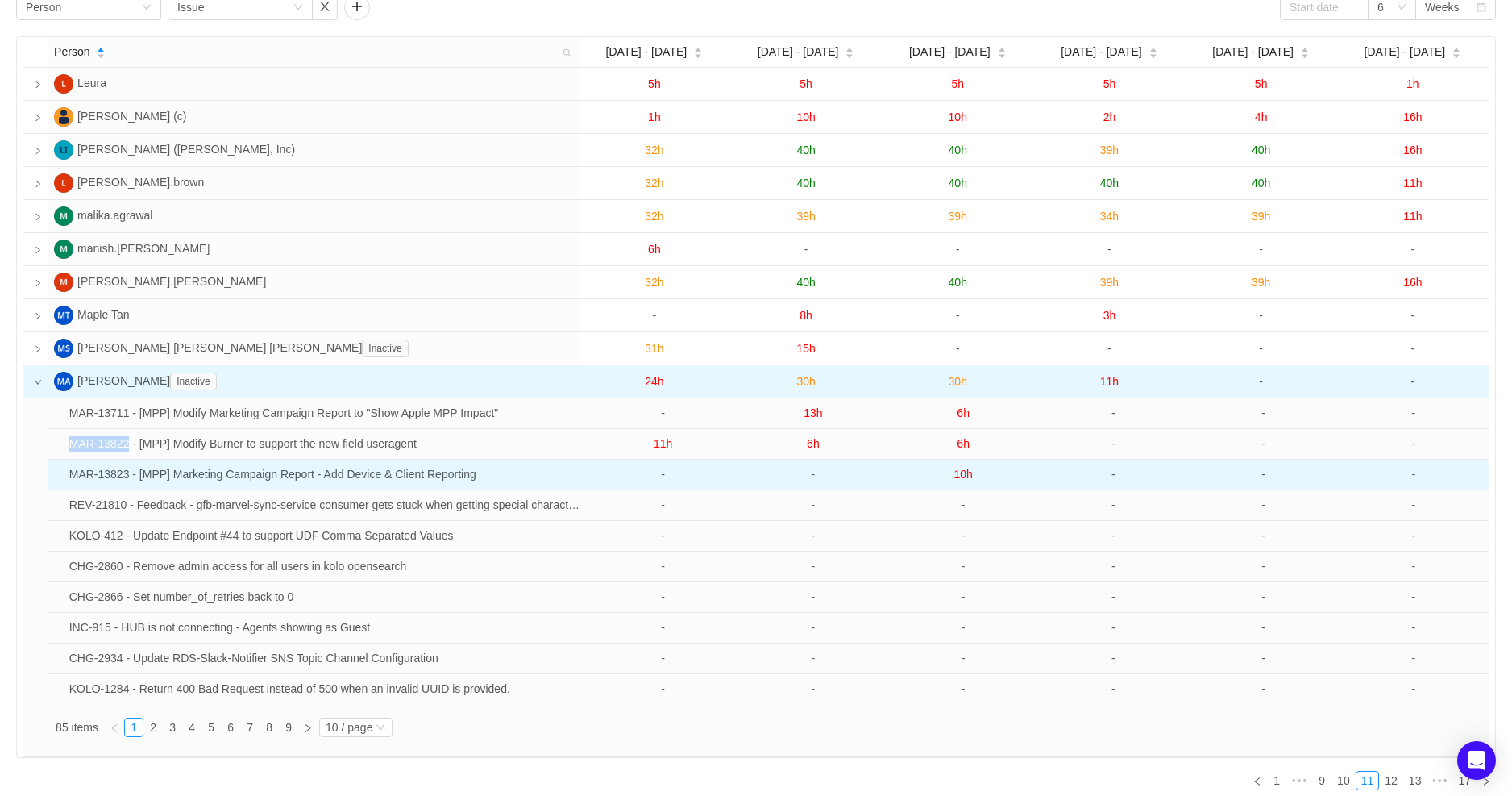
copy td "MAR-13822"
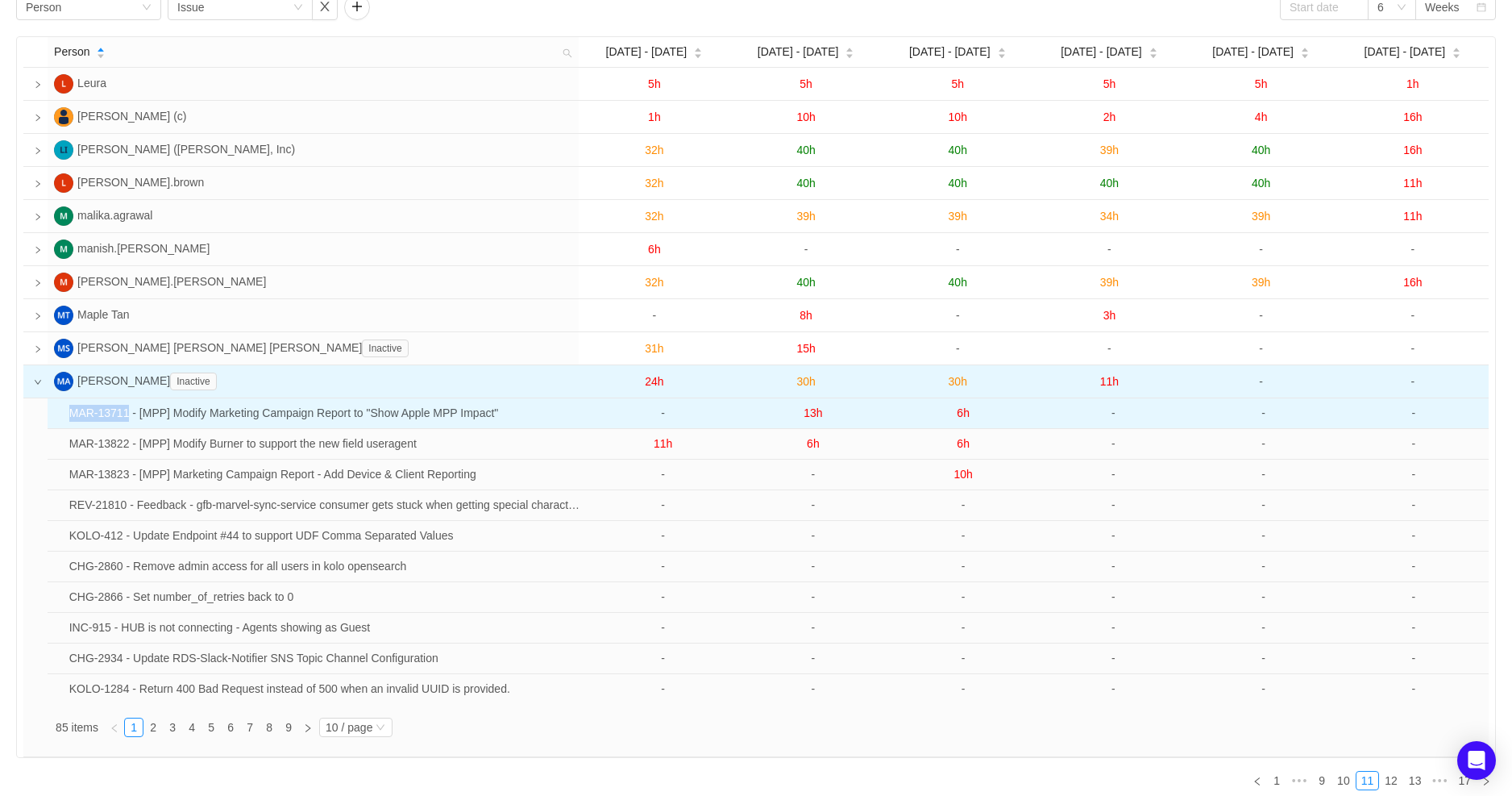
drag, startPoint x: 134, startPoint y: 412, endPoint x: 71, endPoint y: 413, distance: 63.0
click at [71, 413] on td "MAR-13711 - [MPP] Modify Marketing Campaign Report to "Show Apple MPP Impact"" at bounding box center [326, 413] width 526 height 31
copy td "MAR-13711"
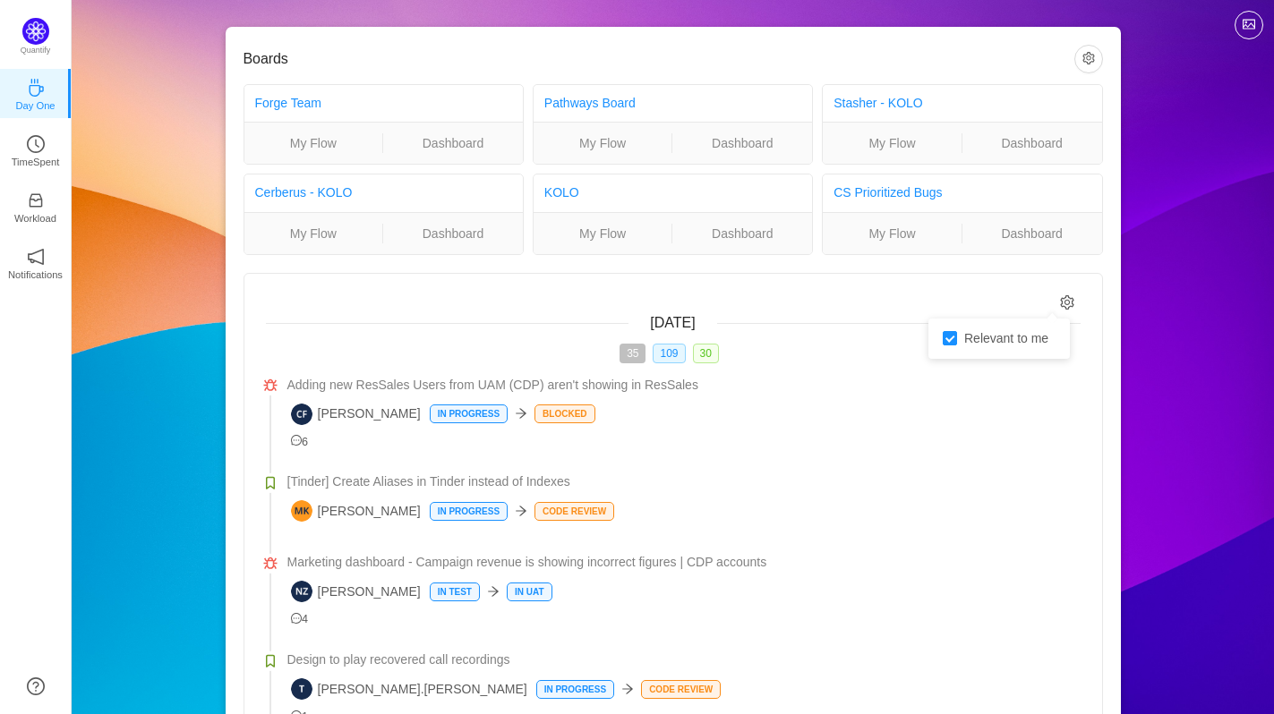
click at [1069, 300] on icon "icon: setting" at bounding box center [1067, 302] width 15 height 15
click at [1082, 55] on button "button" at bounding box center [1088, 59] width 29 height 29
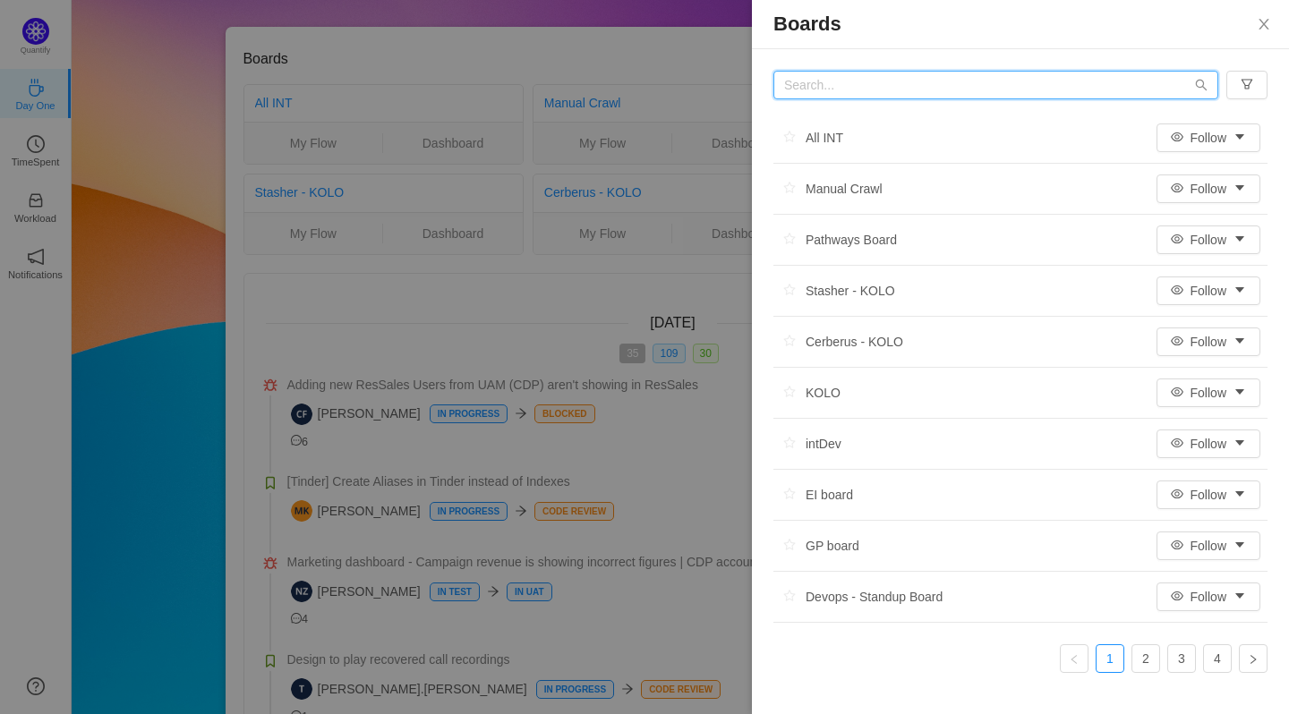
click at [995, 94] on input "text" at bounding box center [996, 85] width 445 height 29
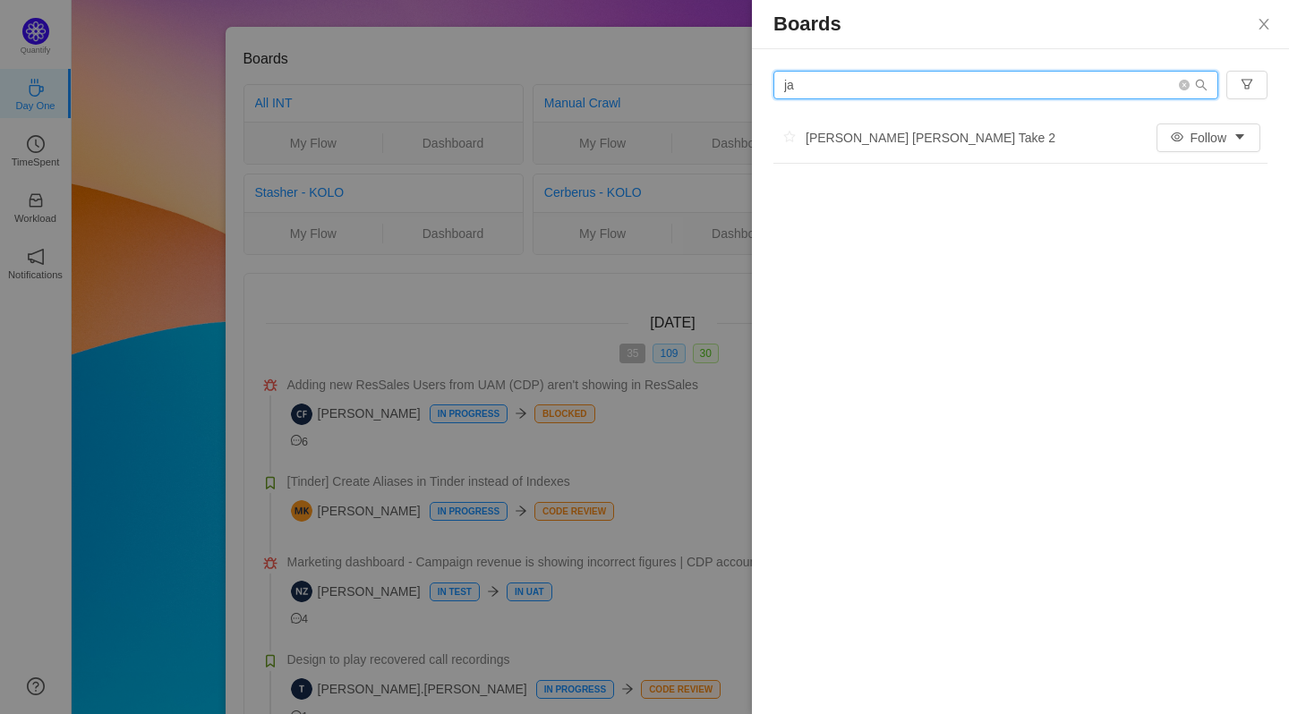
type input "j"
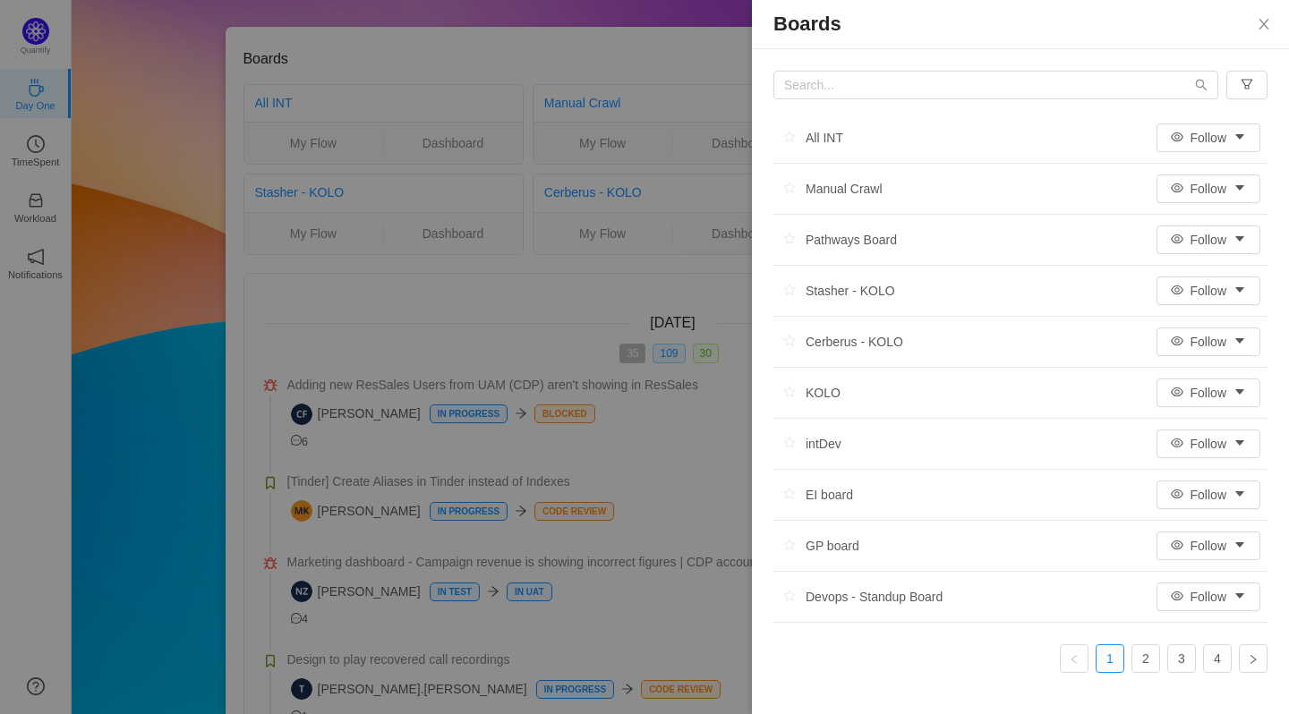
click at [496, 328] on div at bounding box center [644, 357] width 1289 height 714
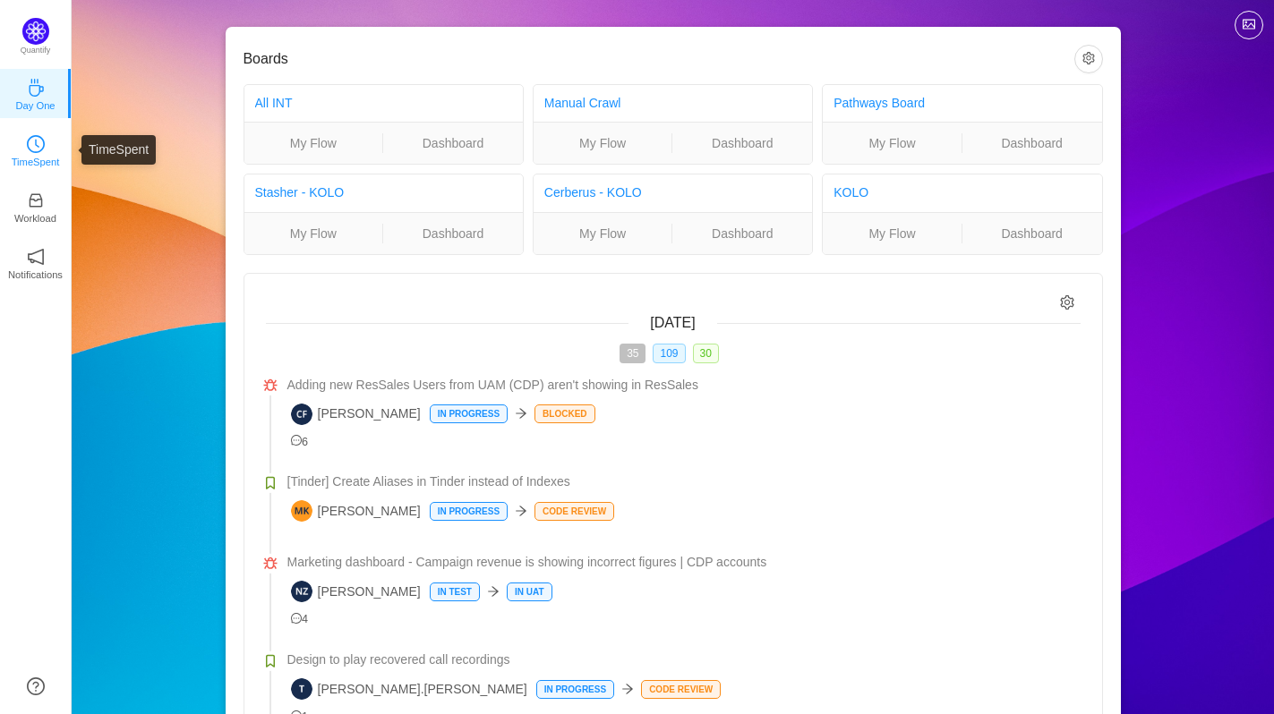
click at [45, 148] on link "TimeSpent" at bounding box center [36, 150] width 18 height 18
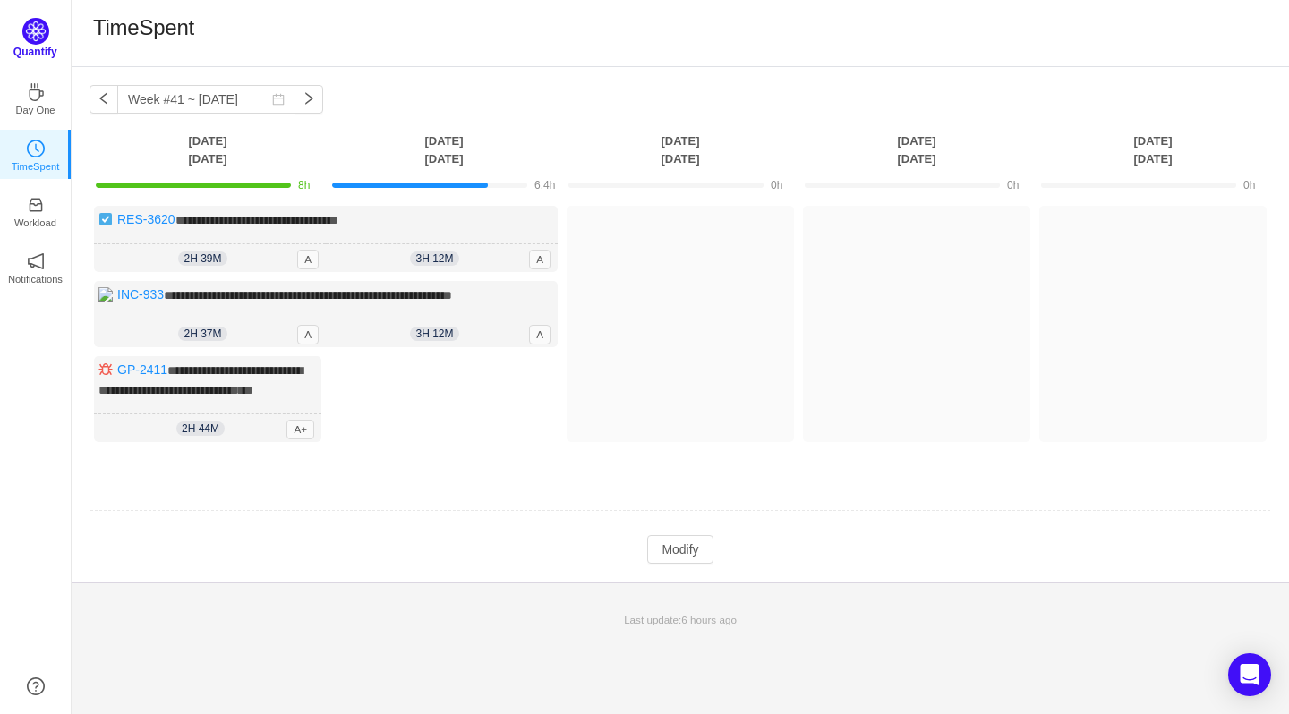
click at [35, 38] on img at bounding box center [35, 31] width 27 height 27
click at [35, 96] on icon "icon: coffee" at bounding box center [36, 88] width 14 height 18
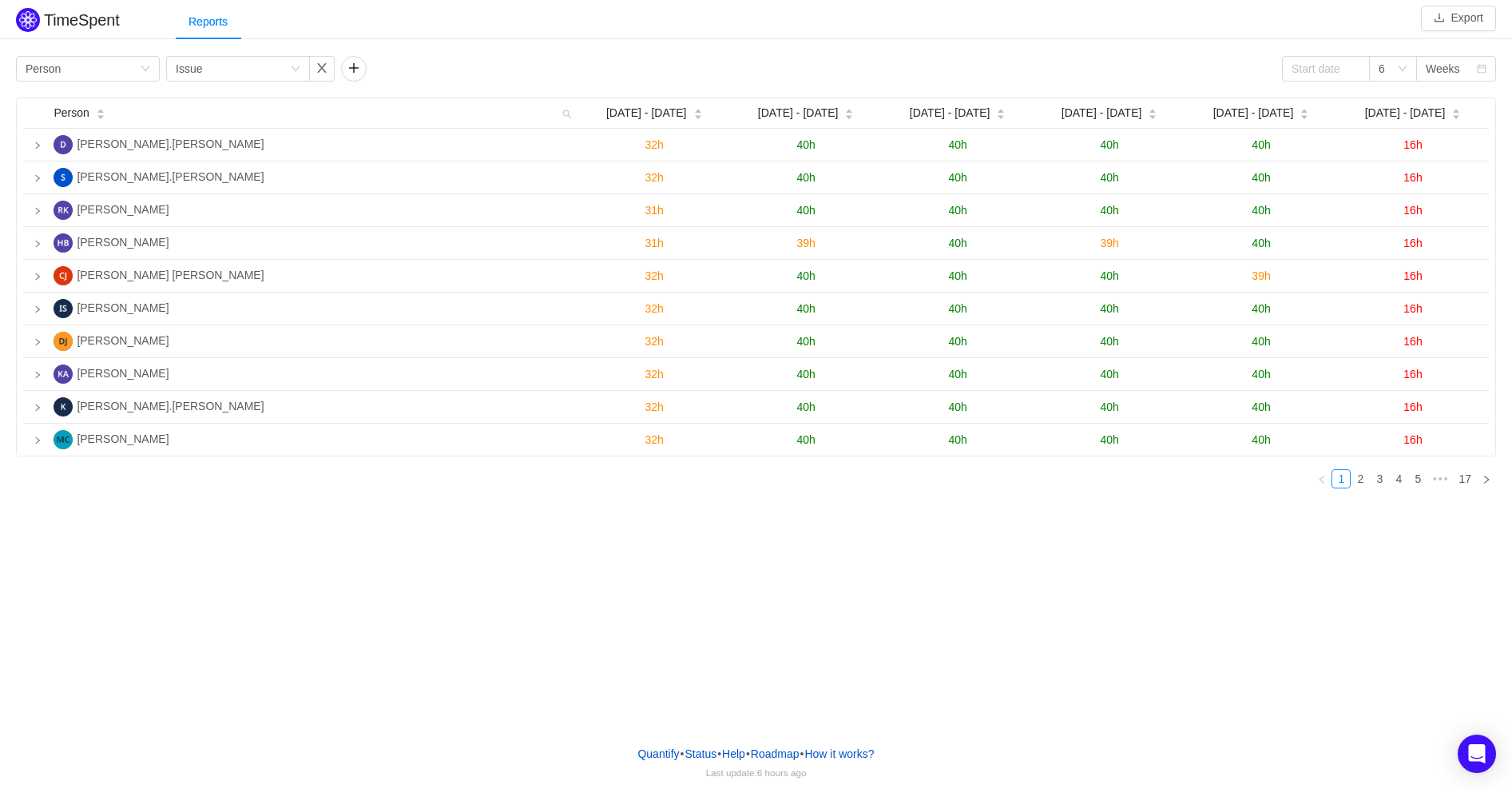
click at [222, 641] on div "TimeSpent Export Reports Group by Person Group by Issue 6 Weeks Person [DATE] -…" at bounding box center [756, 366] width 1512 height 732
